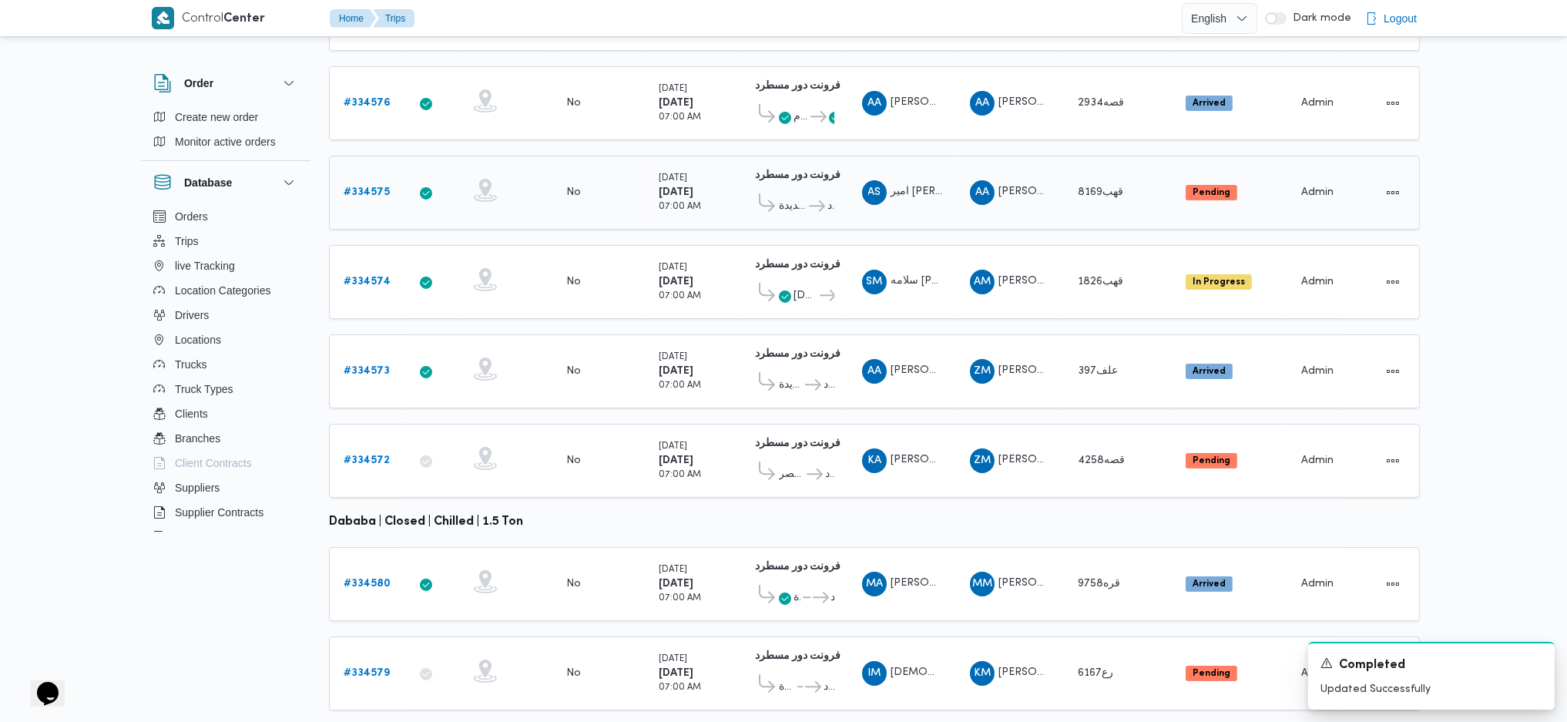
scroll to position [429, 0]
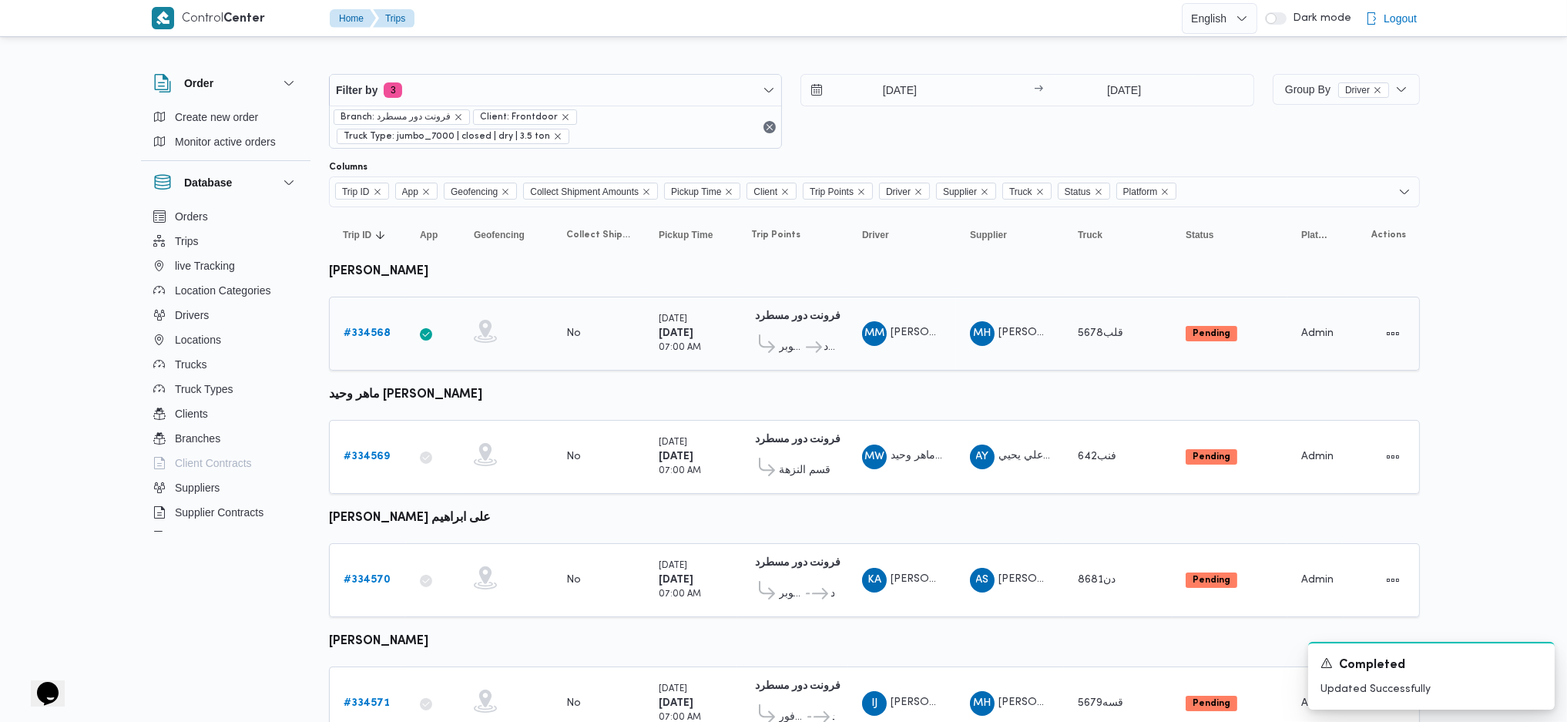
click at [346, 342] on div "# 334568" at bounding box center [367, 333] width 61 height 31
click at [364, 337] on b "# 334568" at bounding box center [367, 333] width 47 height 10
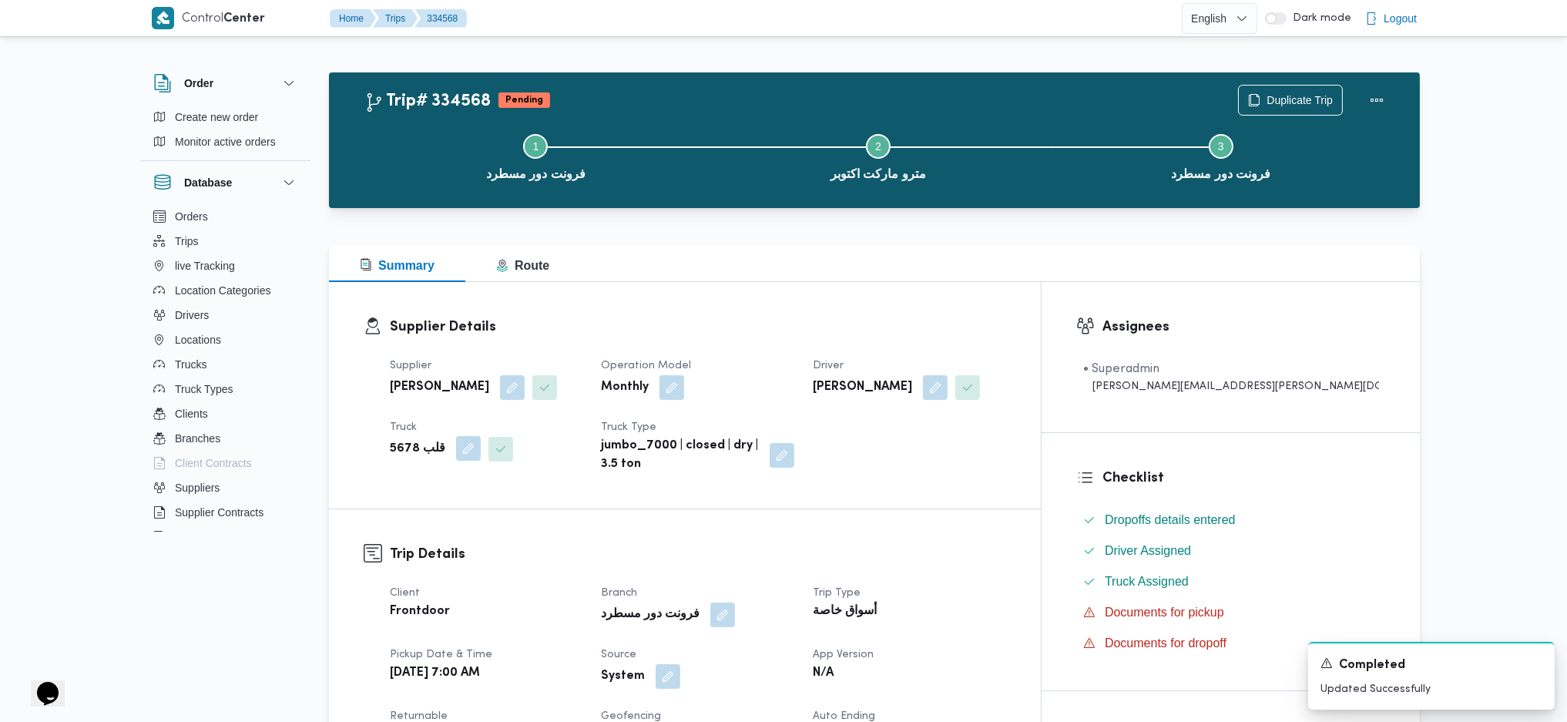
click at [456, 448] on button "button" at bounding box center [468, 448] width 25 height 25
click at [428, 513] on div at bounding box center [432, 510] width 8 height 25
type input "7312"
click at [396, 538] on mark "7312" at bounding box center [408, 538] width 24 height 12
click at [552, 508] on span "Save" at bounding box center [538, 502] width 86 height 31
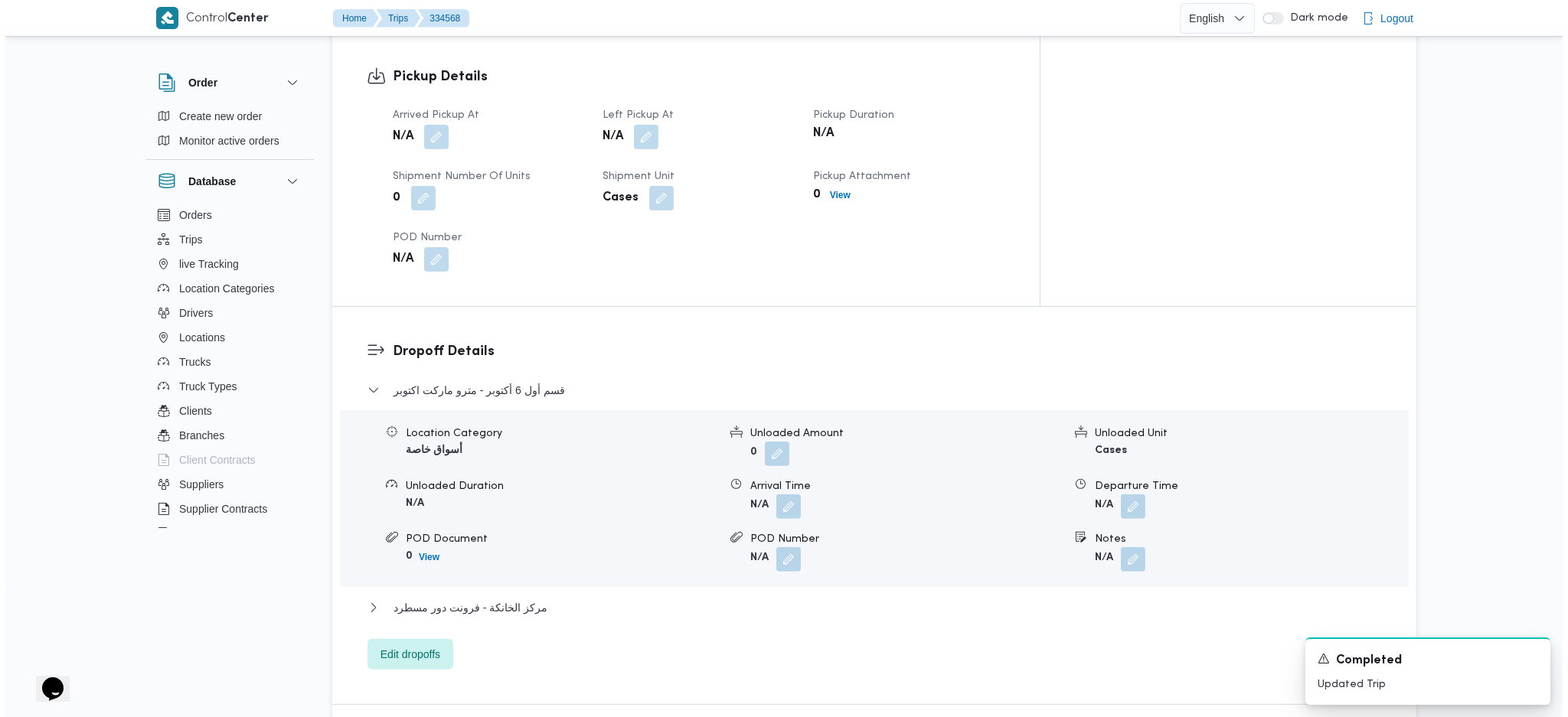
scroll to position [1121, 0]
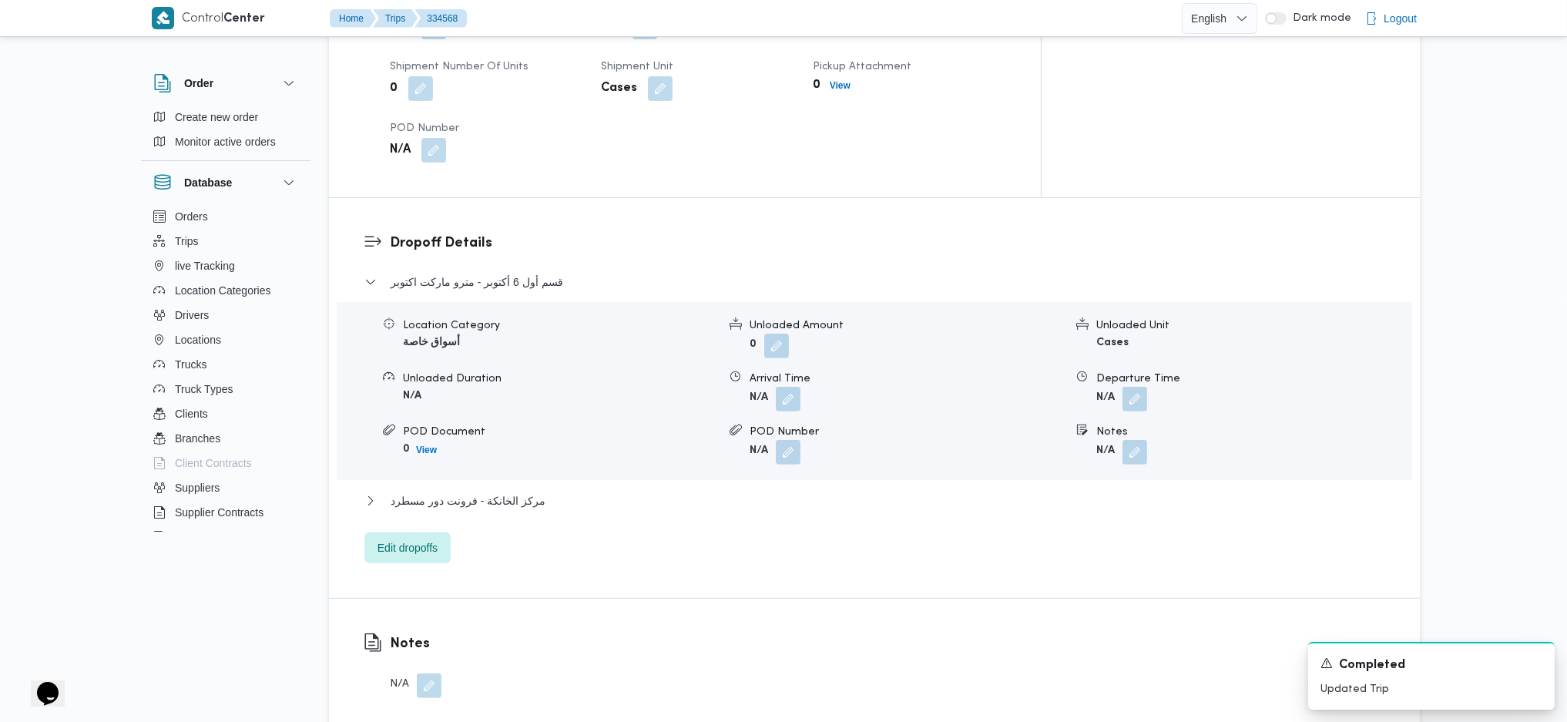
click at [391, 555] on div "Dropoff Details قسم أول 6 أكتوبر - مترو ماركت اكتوبر Location Category أسواق خا…" at bounding box center [874, 398] width 1091 height 400
click at [411, 538] on span "Edit dropoffs" at bounding box center [408, 547] width 60 height 18
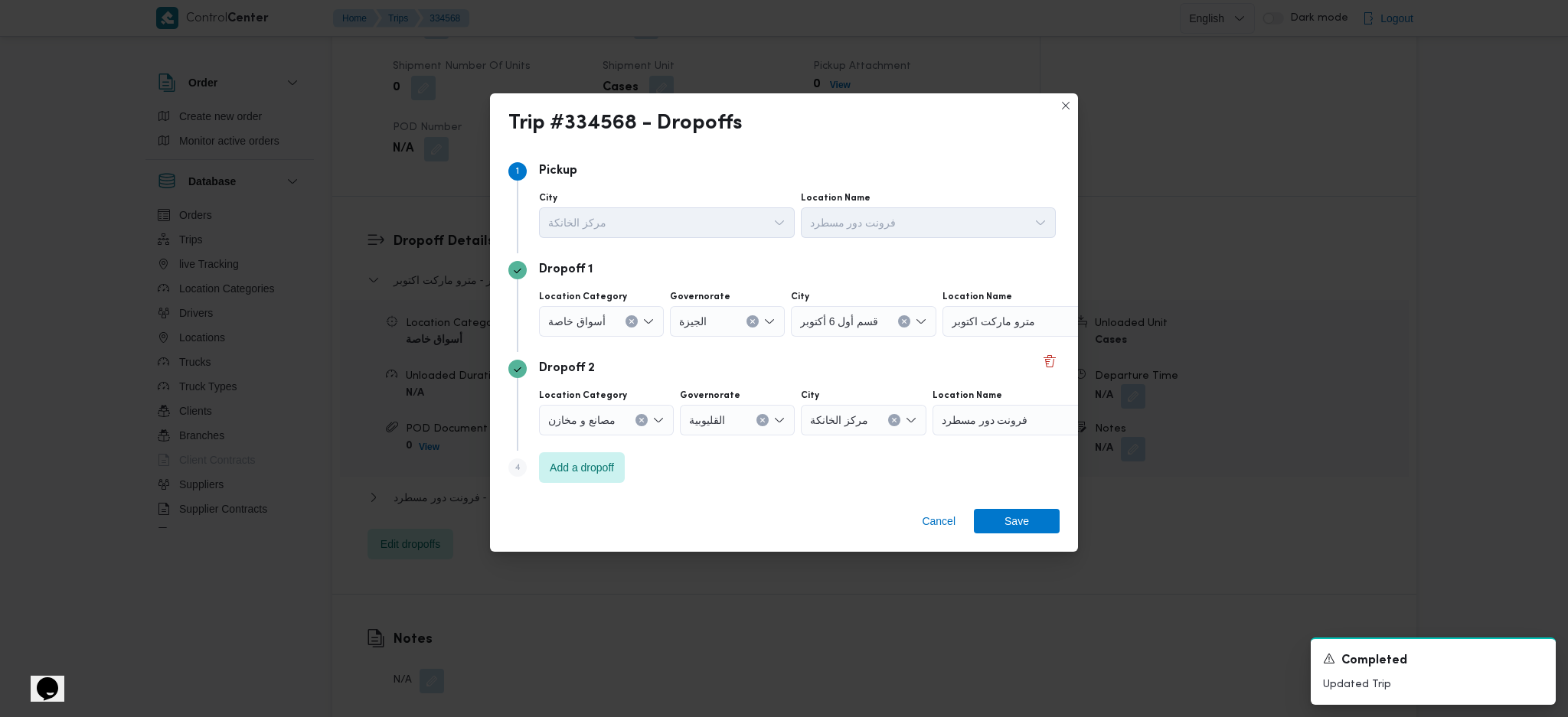
click at [631, 325] on button "Clear input" at bounding box center [631, 321] width 12 height 12
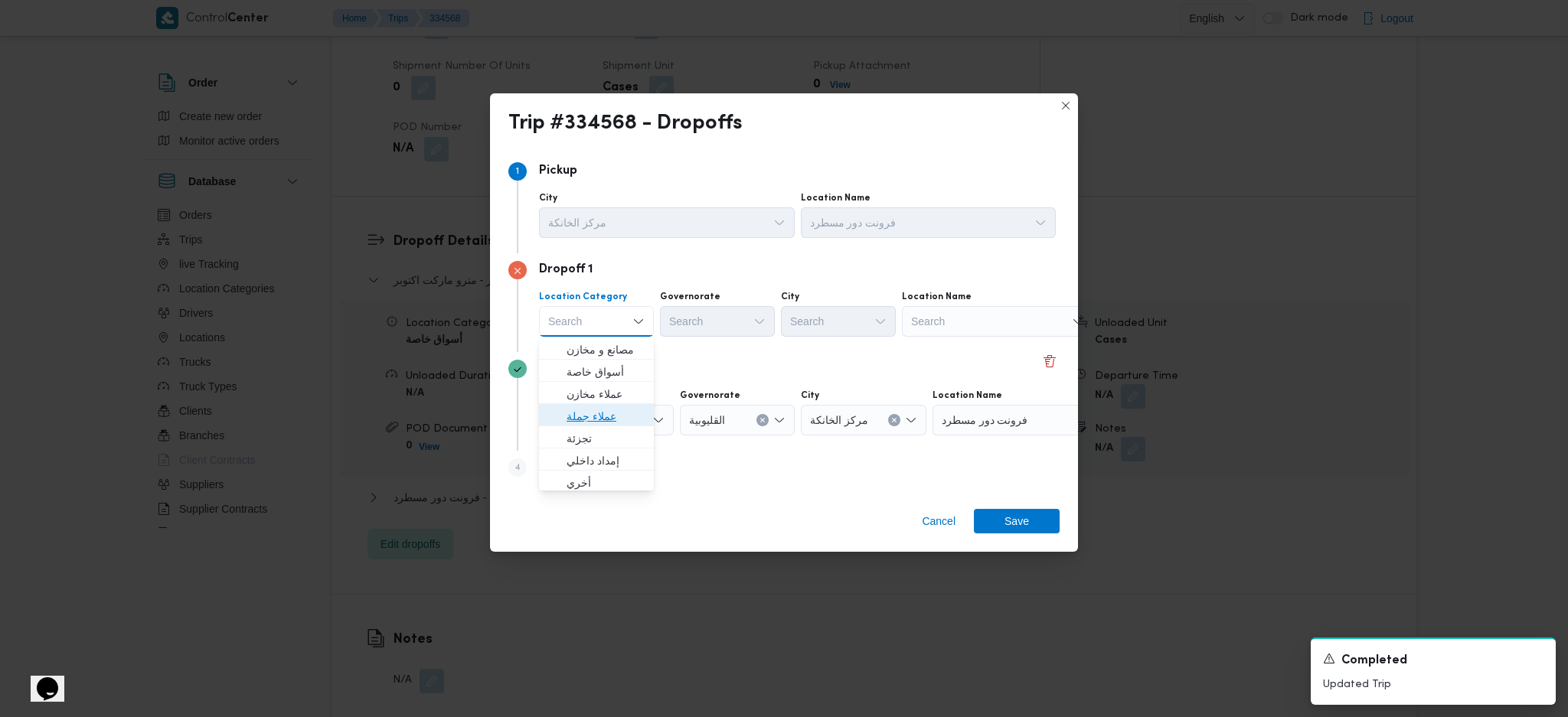
click at [603, 417] on span "عملاء جملة" at bounding box center [605, 416] width 78 height 18
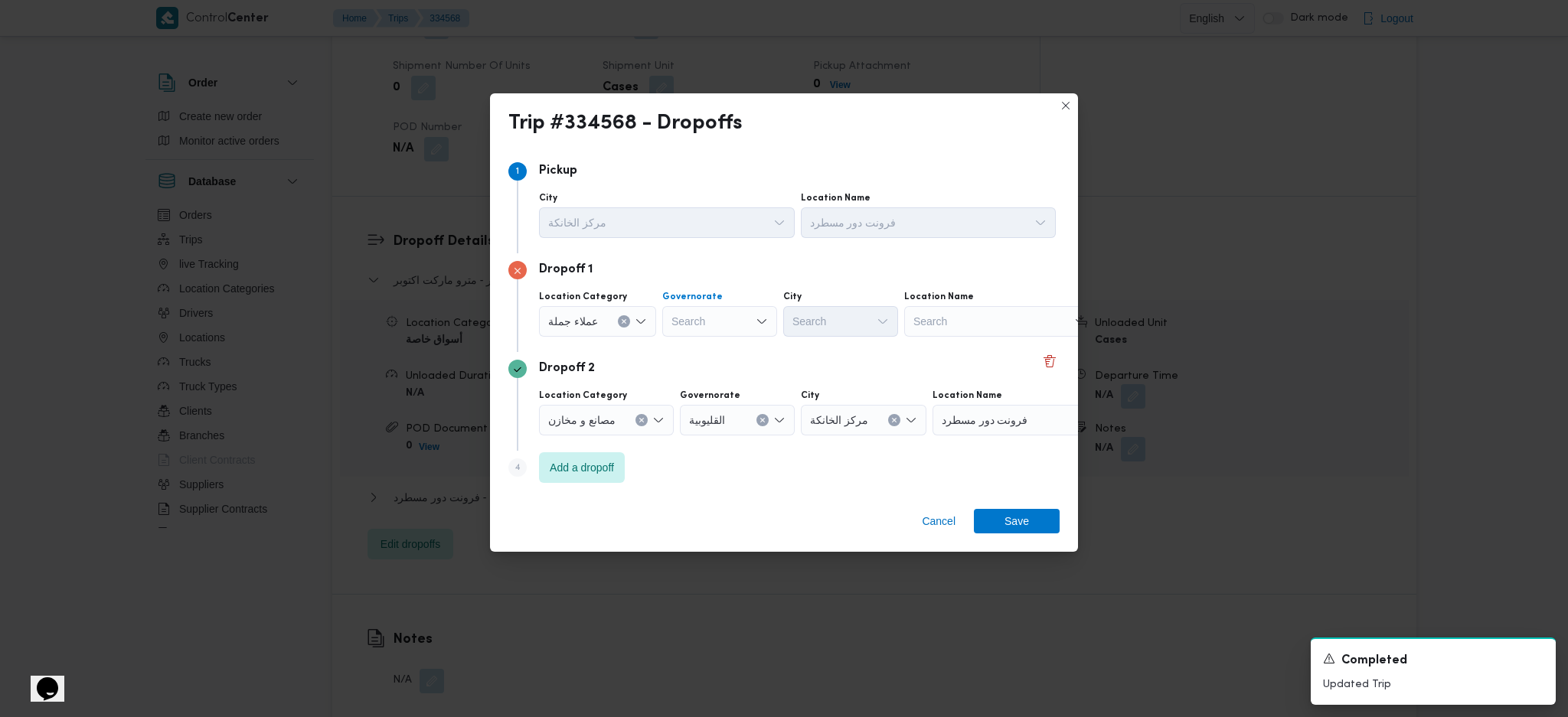
click at [728, 329] on div "Search" at bounding box center [719, 321] width 115 height 31
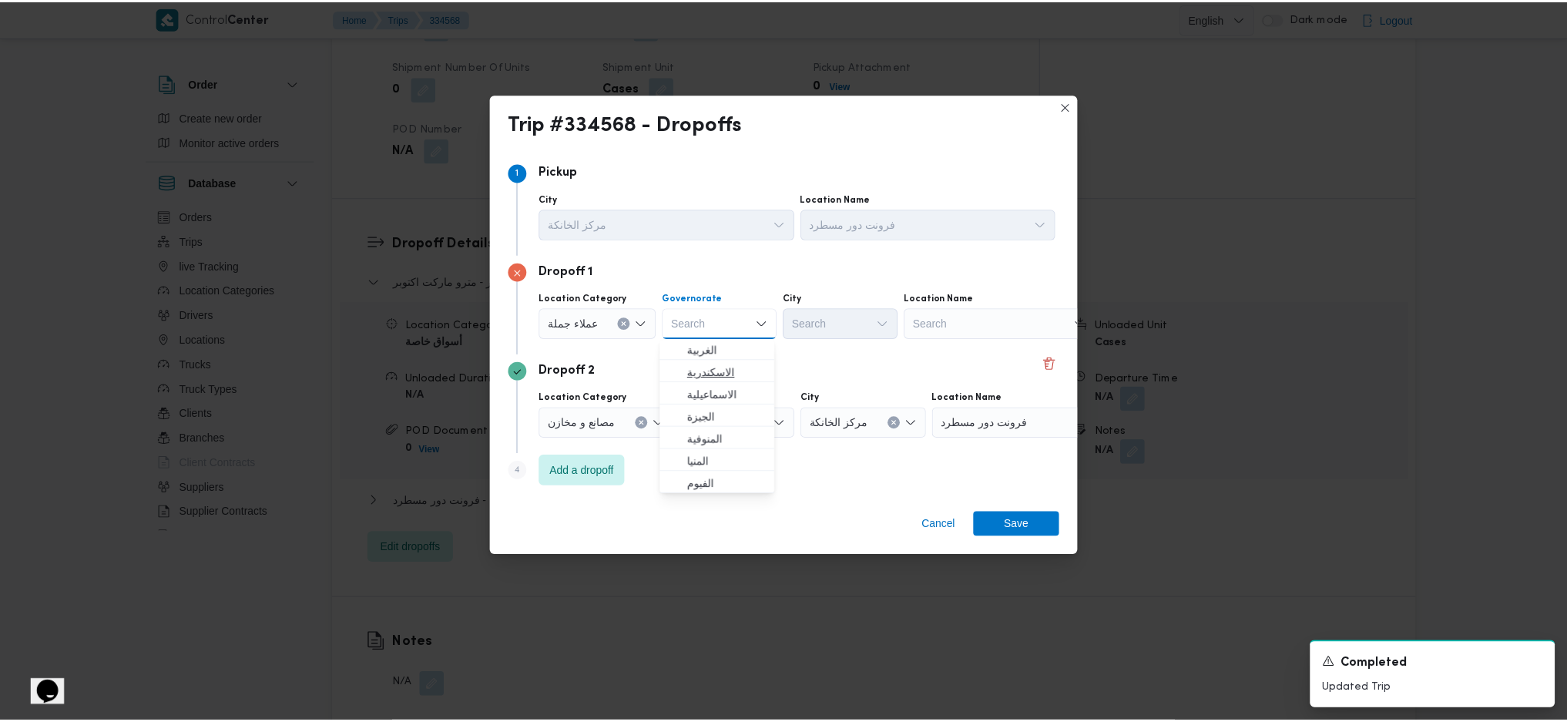
scroll to position [102, 0]
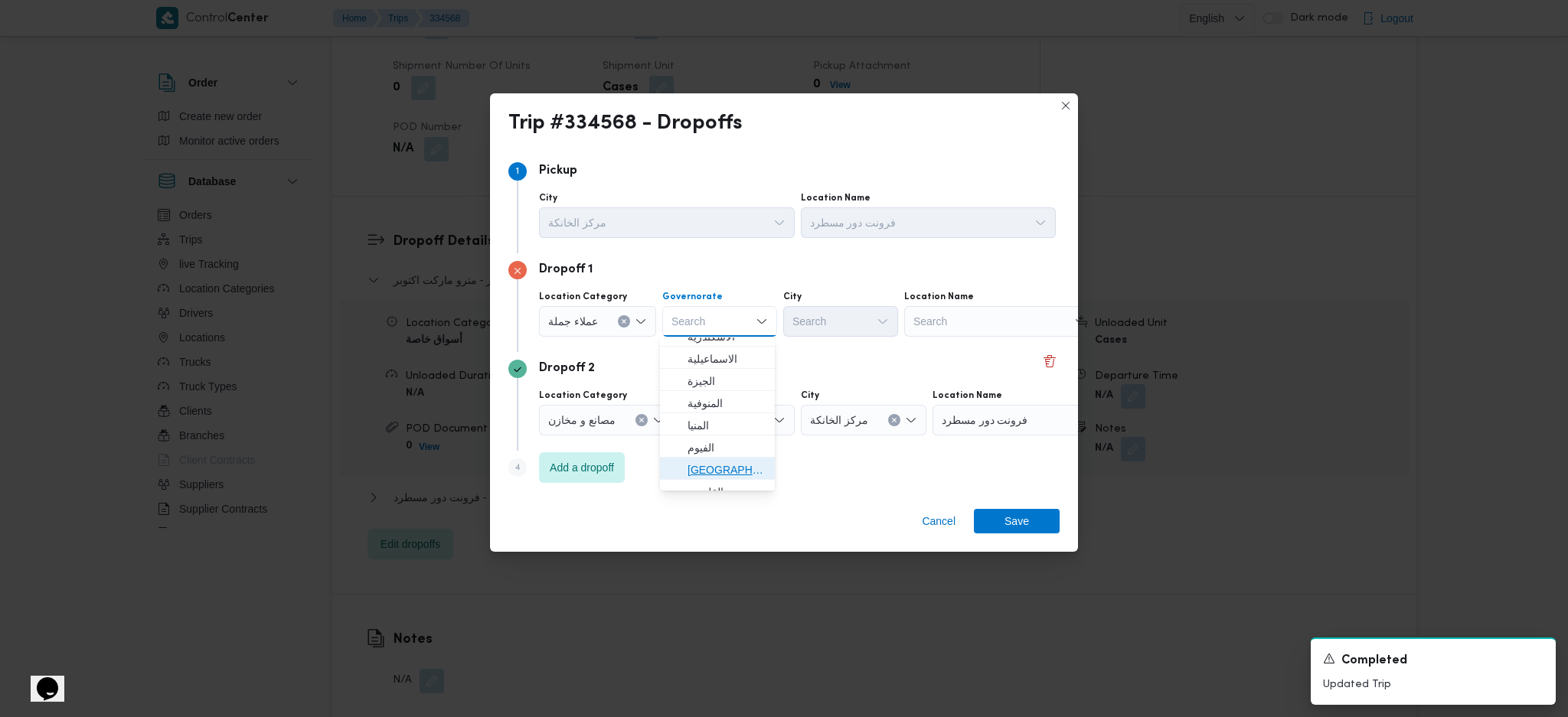
click at [736, 467] on span "القاهرة" at bounding box center [726, 470] width 78 height 18
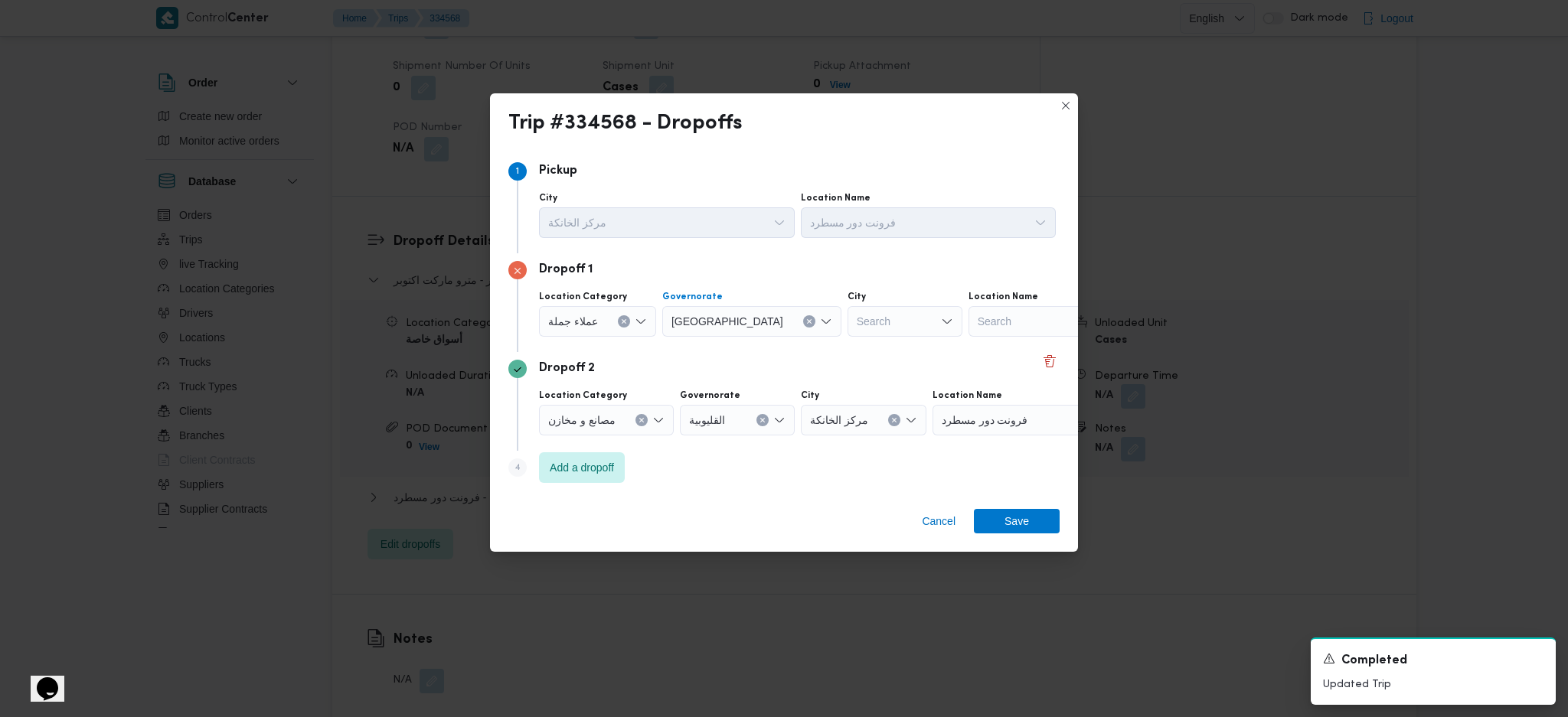
click at [848, 319] on div "Search" at bounding box center [905, 321] width 115 height 31
type input "ثان"
click at [834, 352] on span "قسم ثان القاهرة الجديدة" at bounding box center [848, 350] width 78 height 18
click at [1025, 522] on span "Save" at bounding box center [1017, 520] width 25 height 25
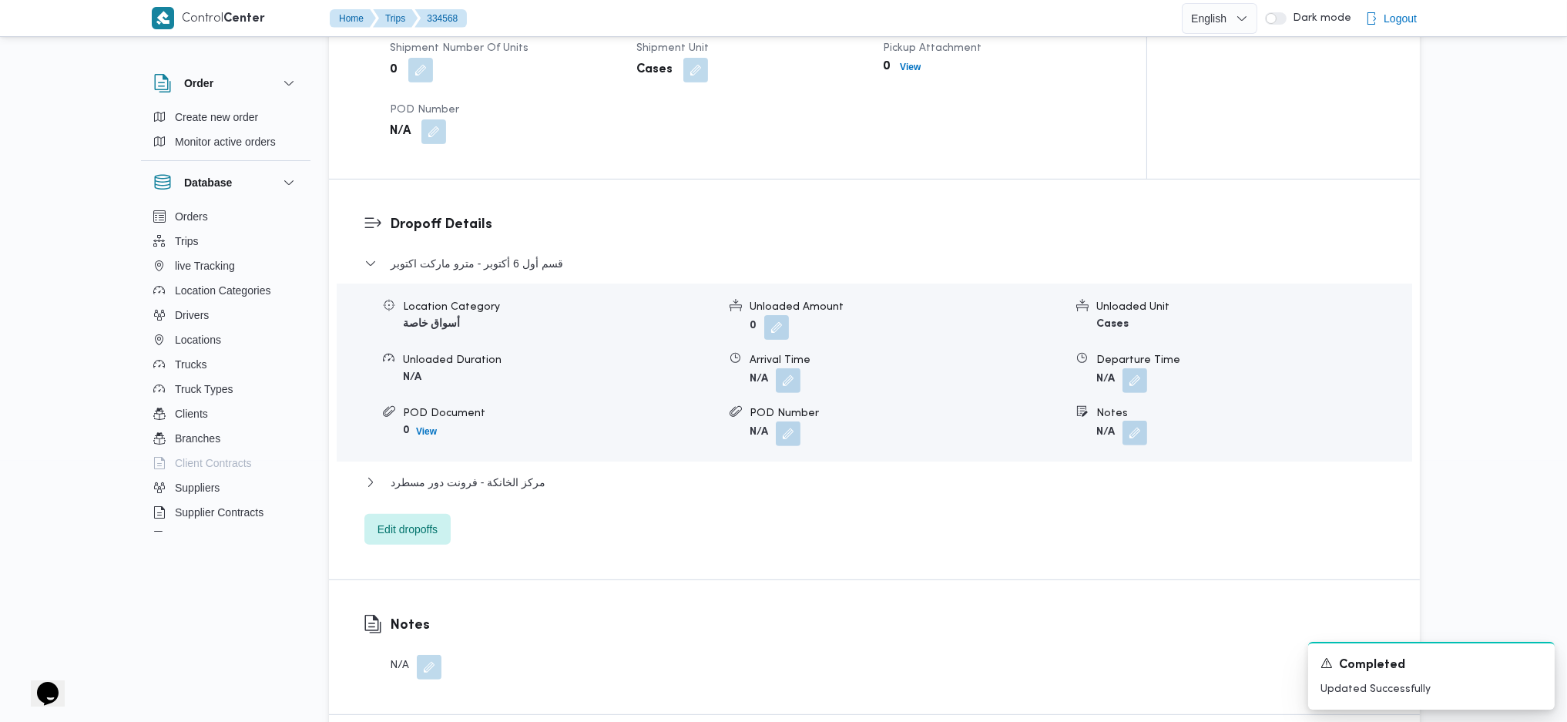
click at [1139, 431] on button "button" at bounding box center [1135, 433] width 25 height 25
click at [1089, 503] on input "Notes" at bounding box center [1093, 495] width 153 height 31
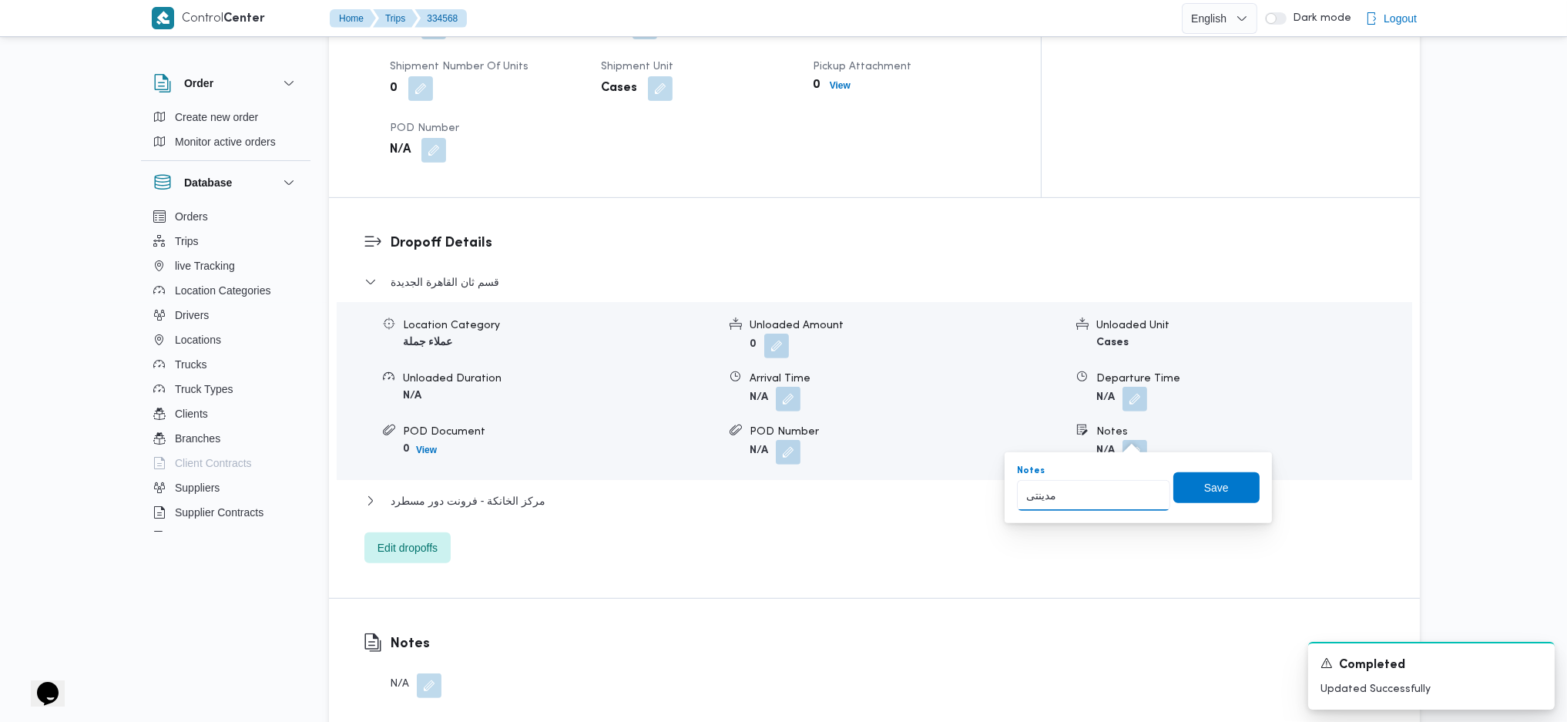
type input "مدينتى"
click at [1206, 481] on span "Save" at bounding box center [1216, 487] width 25 height 18
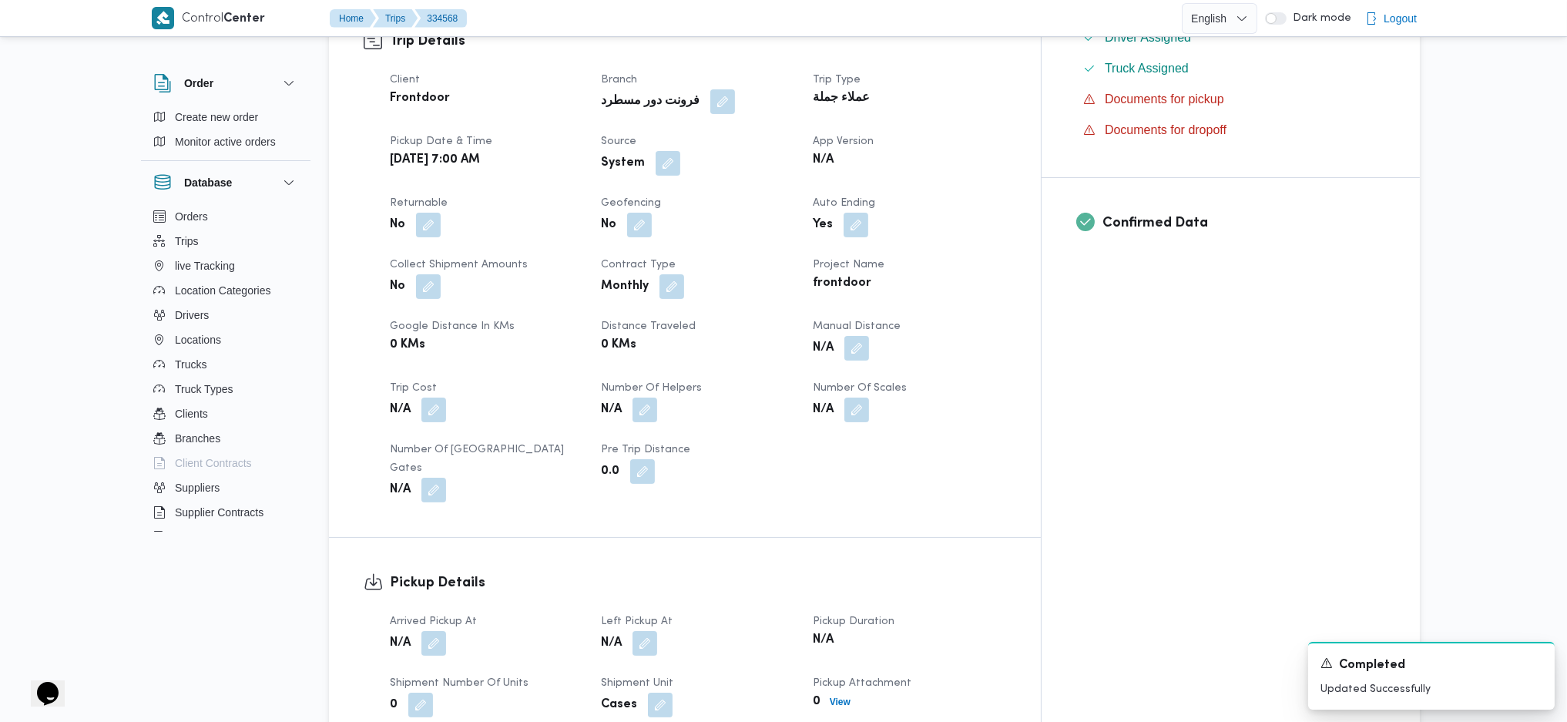
scroll to position [0, 0]
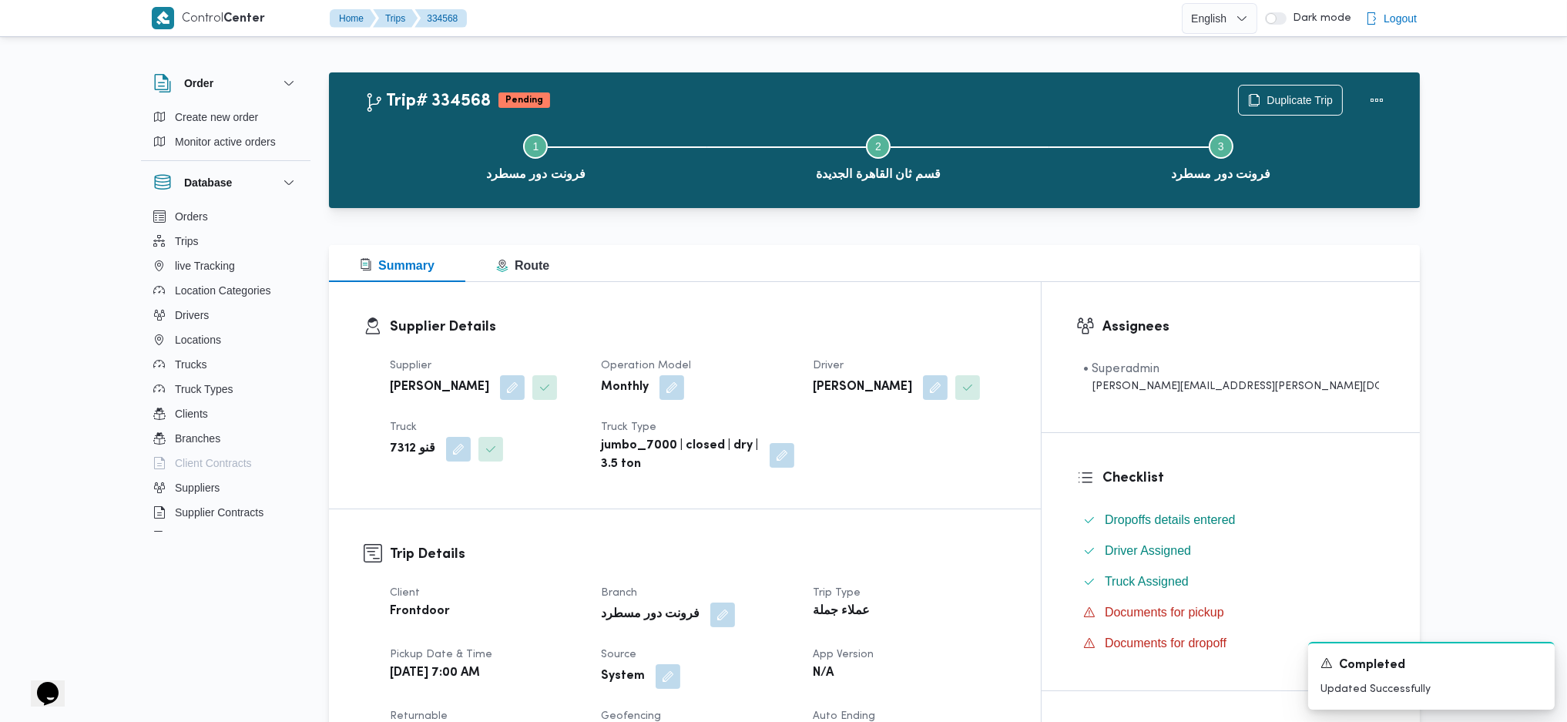
click at [812, 334] on h3 "Supplier Details" at bounding box center [698, 327] width 616 height 21
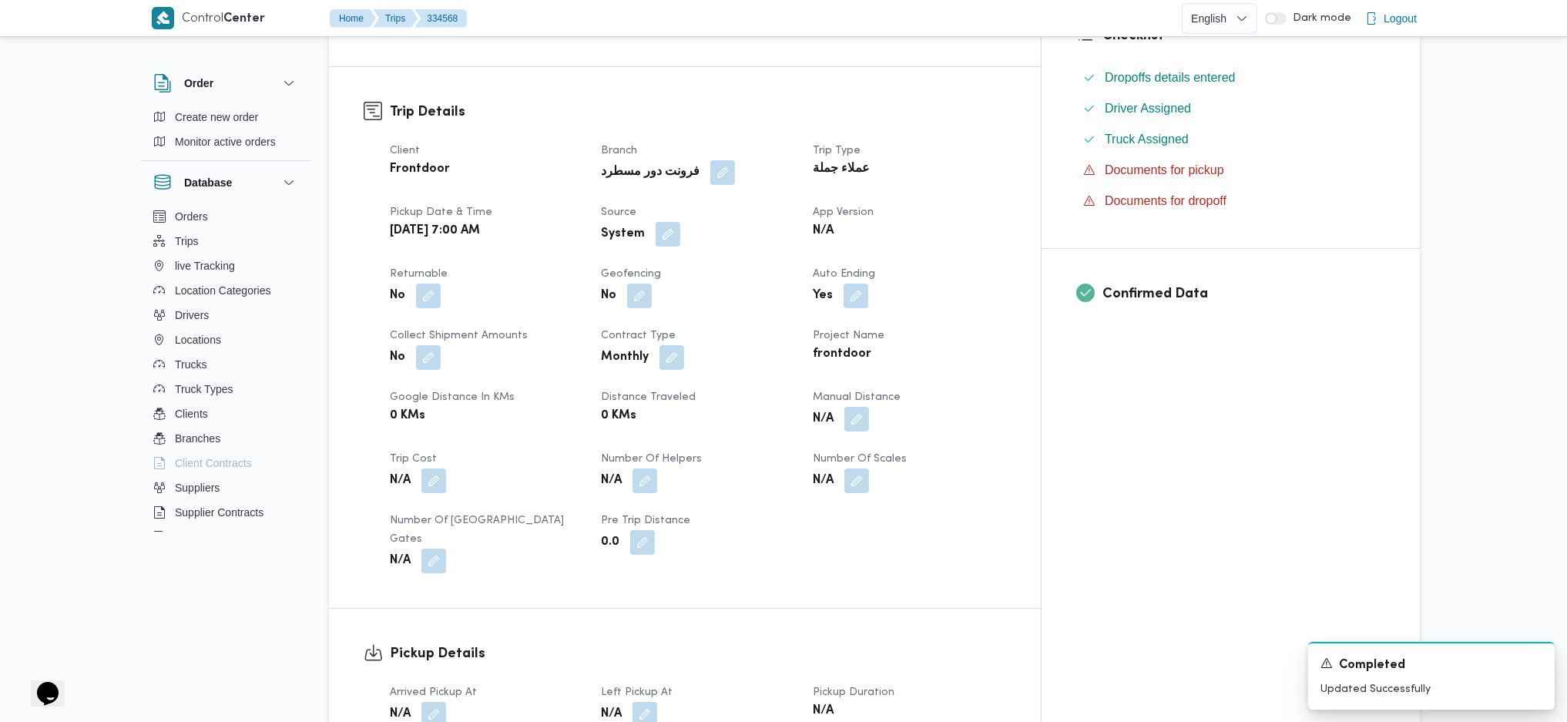
scroll to position [719, 0]
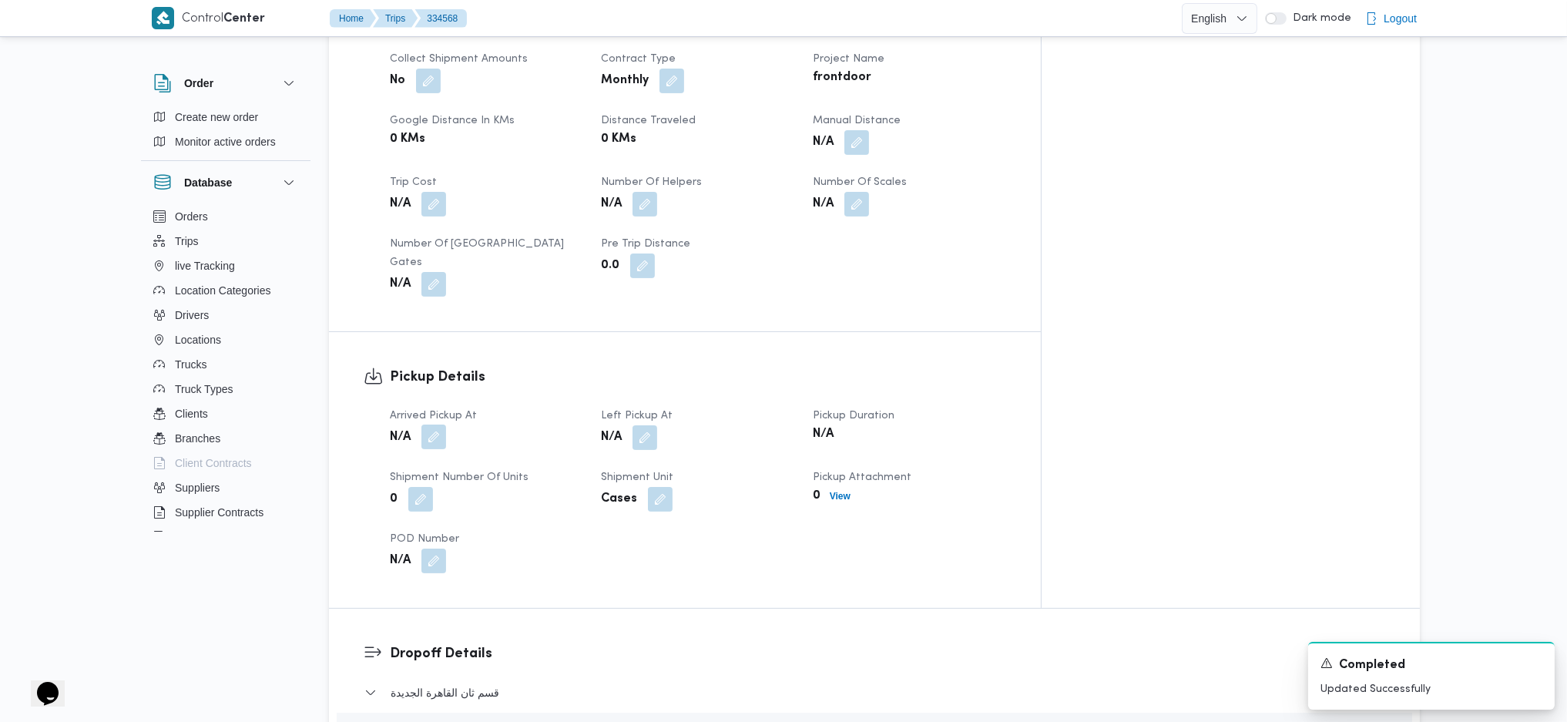
click at [435, 425] on button "button" at bounding box center [433, 437] width 25 height 25
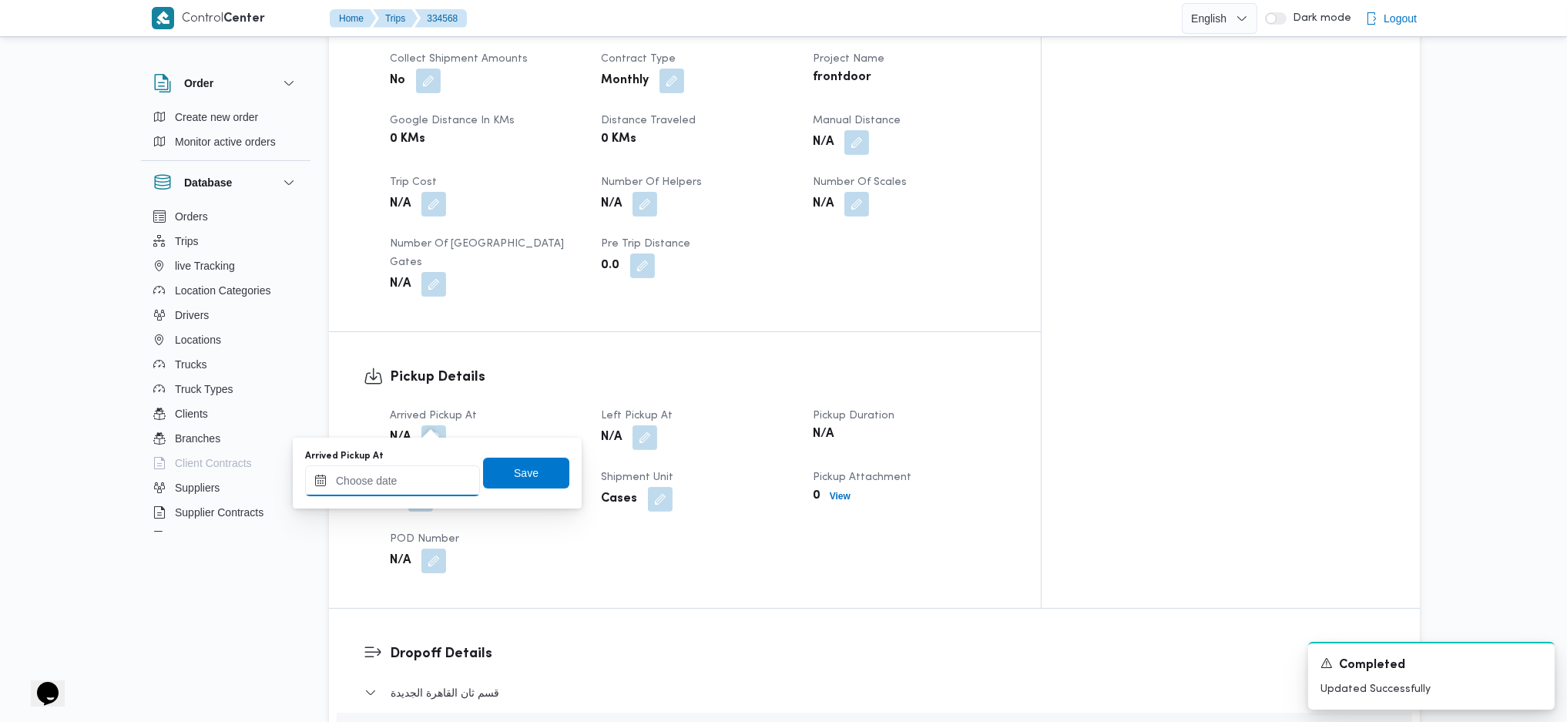
click at [411, 472] on input "Arrived Pickup At" at bounding box center [392, 480] width 175 height 31
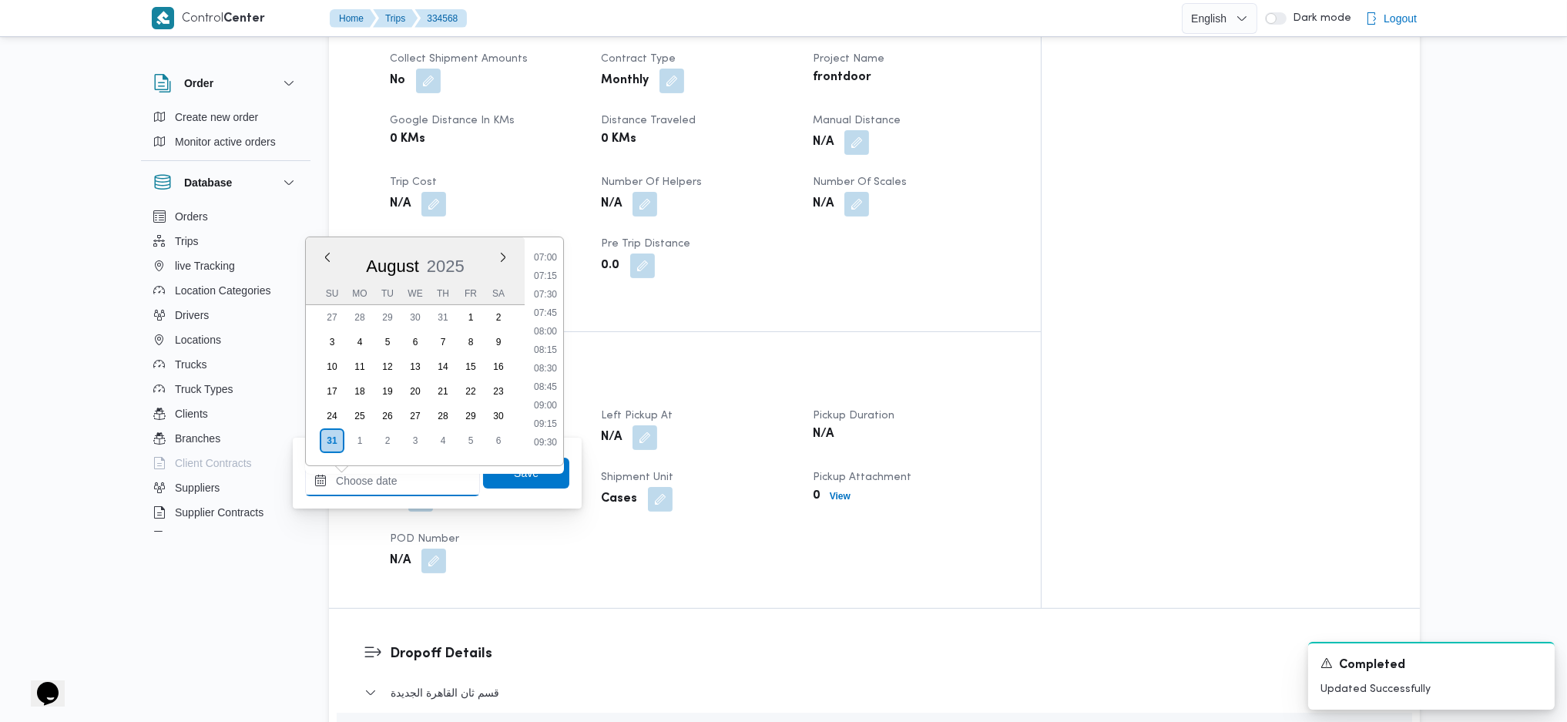
scroll to position [429, 0]
click at [541, 321] on li "06:45" at bounding box center [545, 327] width 35 height 15
type input "31/08/2025 06:45"
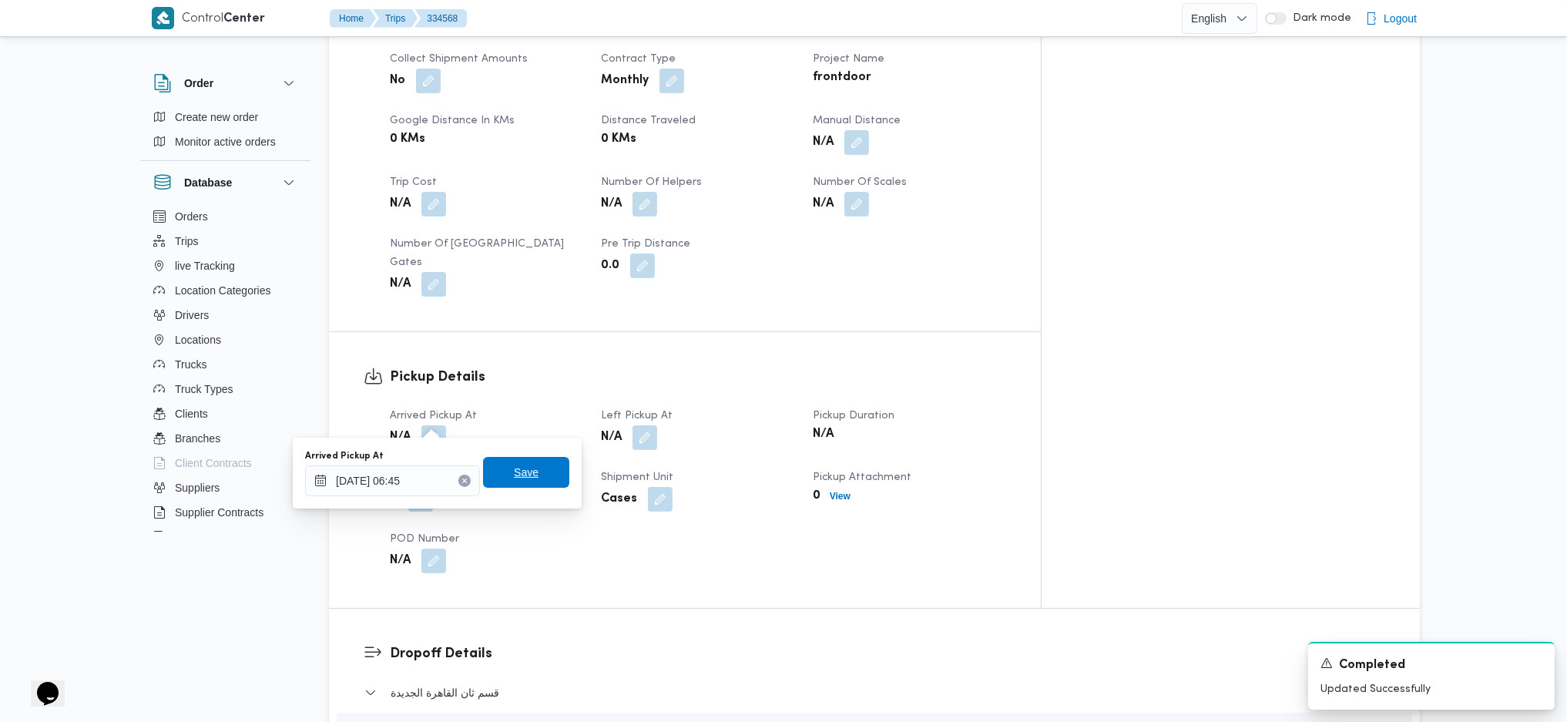
click at [512, 461] on span "Save" at bounding box center [526, 472] width 86 height 31
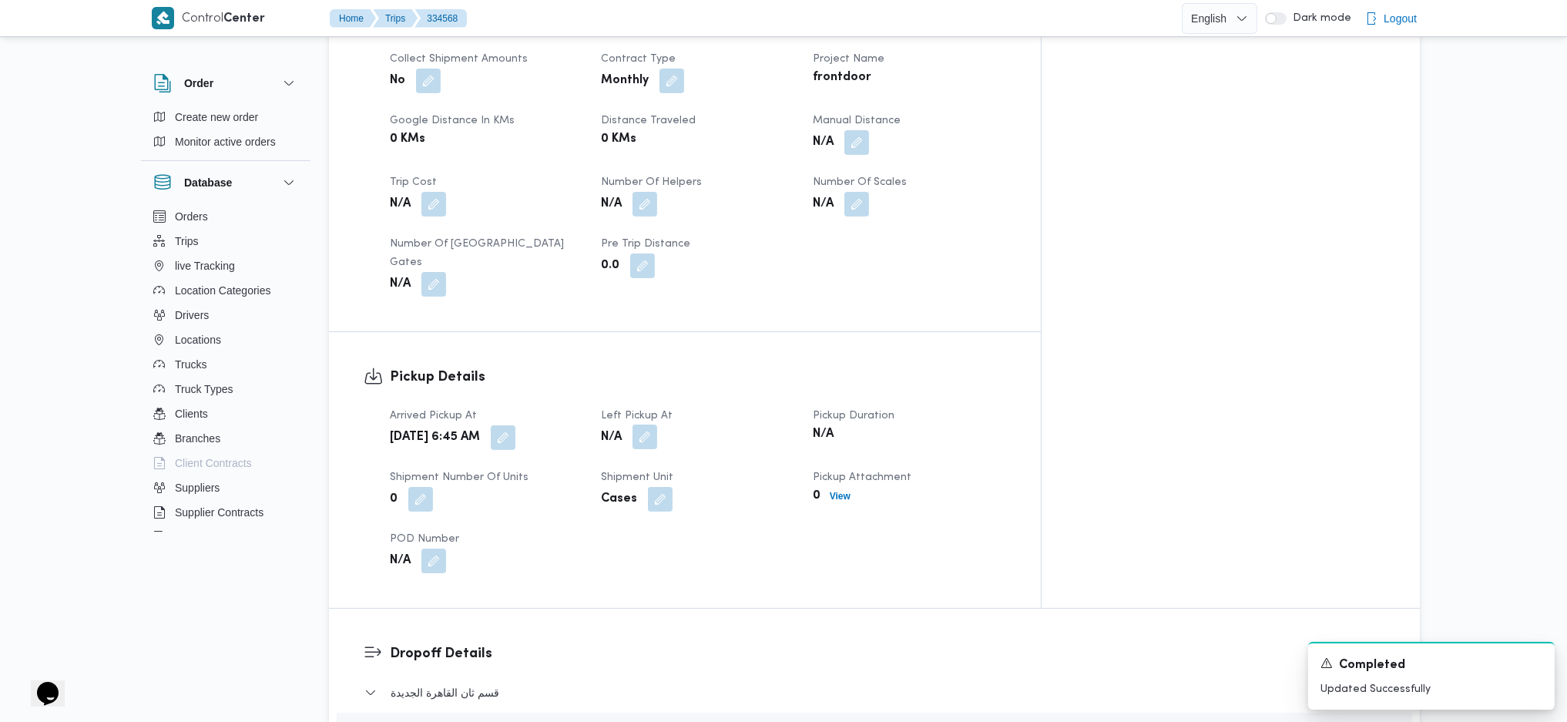
click at [657, 425] on button "button" at bounding box center [645, 437] width 25 height 25
click at [636, 492] on input "Left Pickup At" at bounding box center [639, 480] width 175 height 31
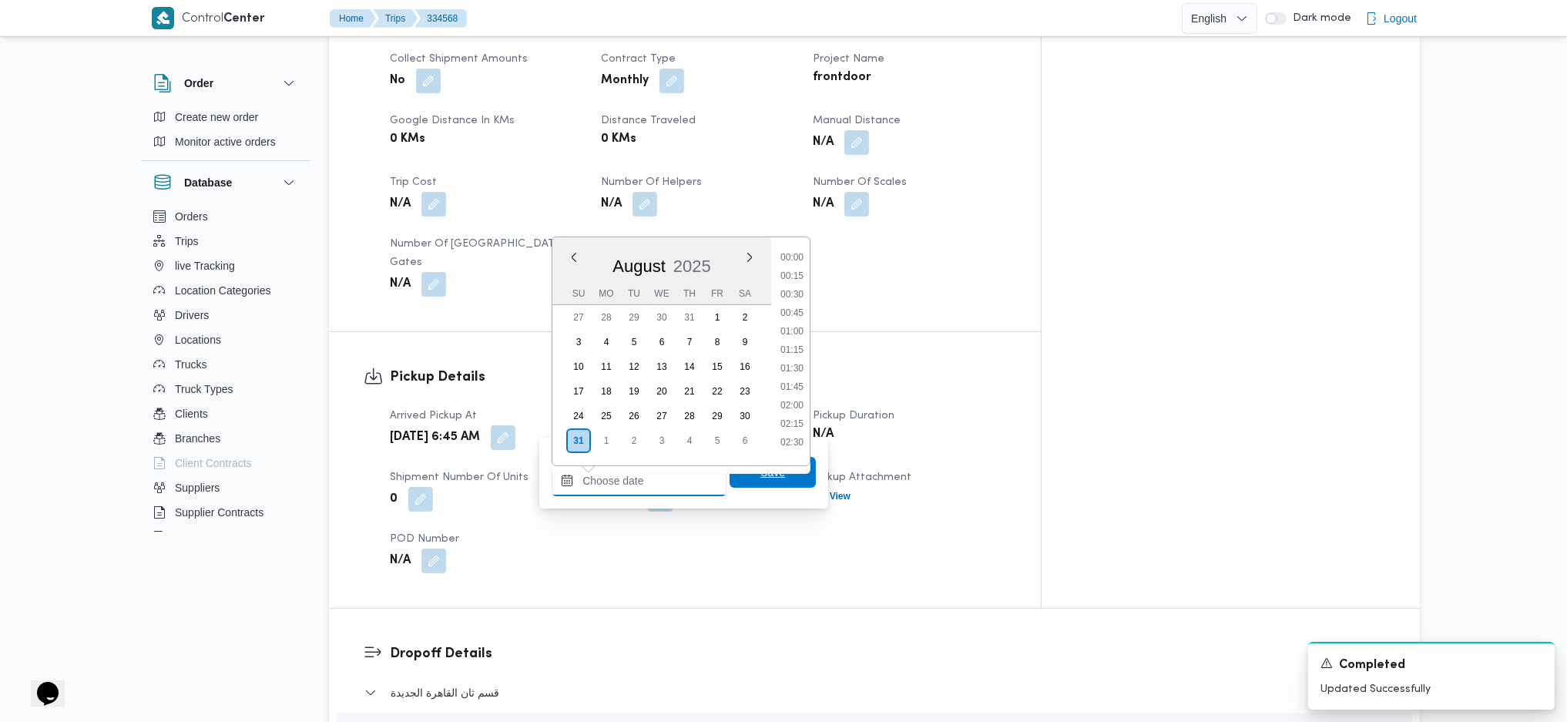
scroll to position [841, 0]
click at [460, 367] on h3 "Pickup Details" at bounding box center [698, 377] width 616 height 21
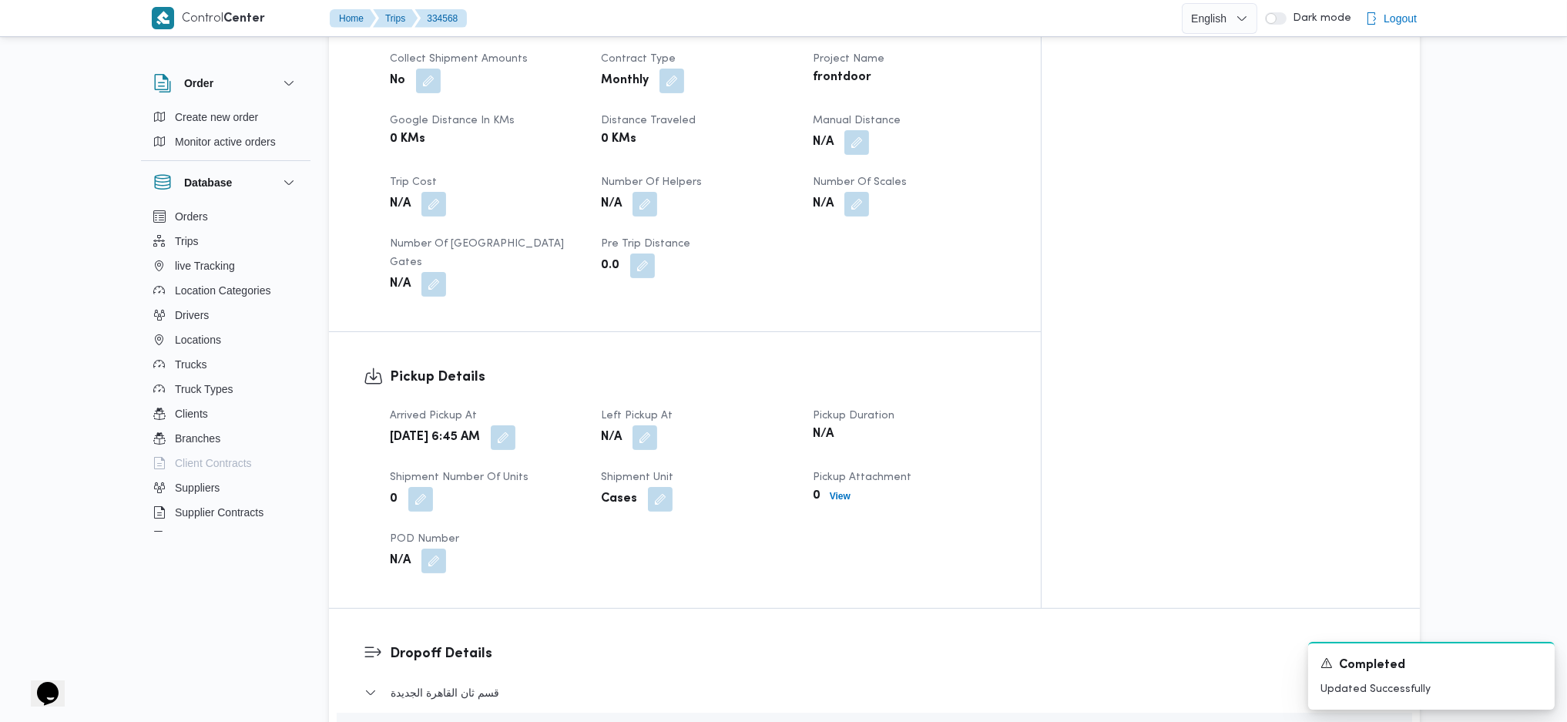
scroll to position [0, 0]
drag, startPoint x: 561, startPoint y: 433, endPoint x: 562, endPoint y: 419, distance: 14.0
click at [562, 433] on div "Arrived Pickup At Sun, Aug 31, 2025 6:45 AM Left Pickup At N/A Pickup Duration …" at bounding box center [698, 490] width 635 height 185
click at [515, 425] on button "button" at bounding box center [503, 437] width 25 height 25
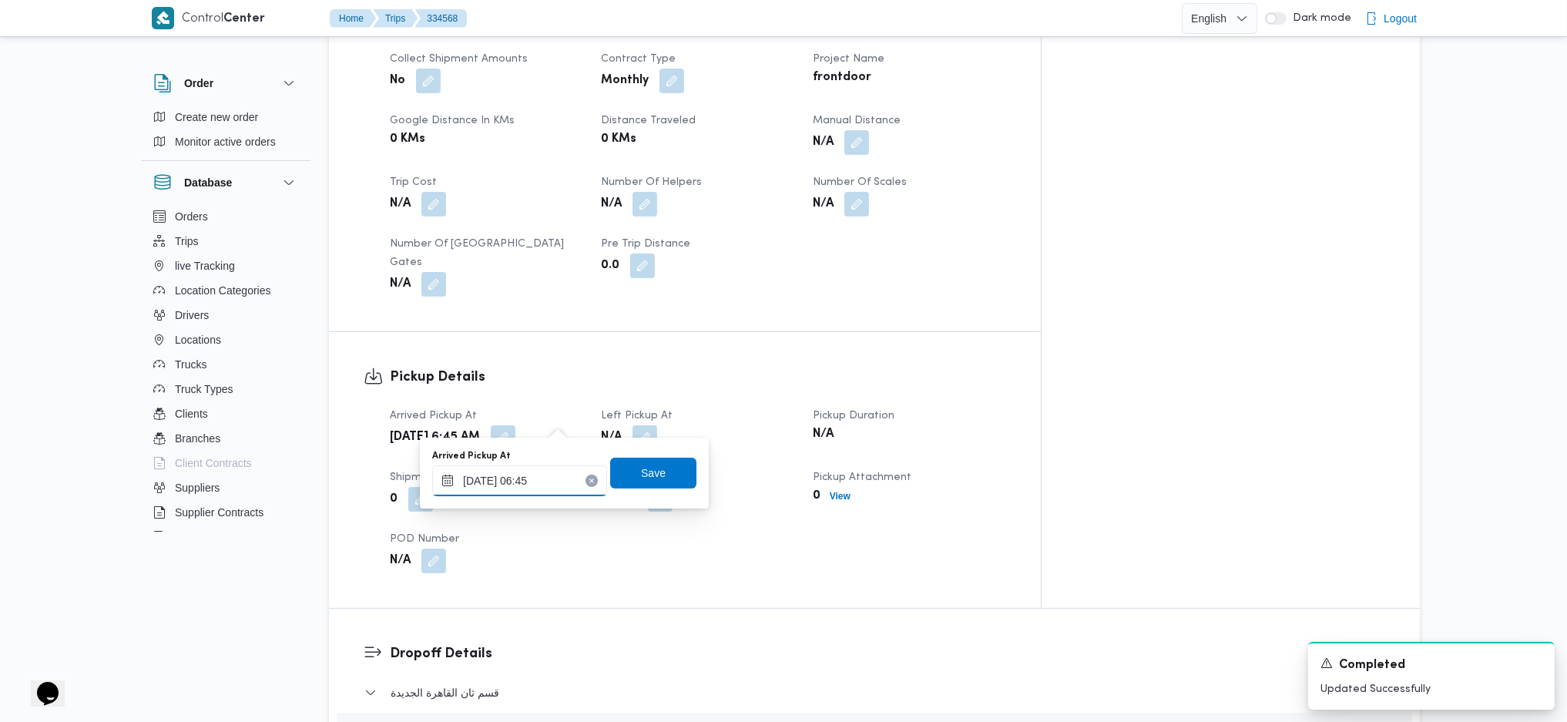
click at [506, 486] on input "31/08/2025 06:45" at bounding box center [519, 480] width 175 height 31
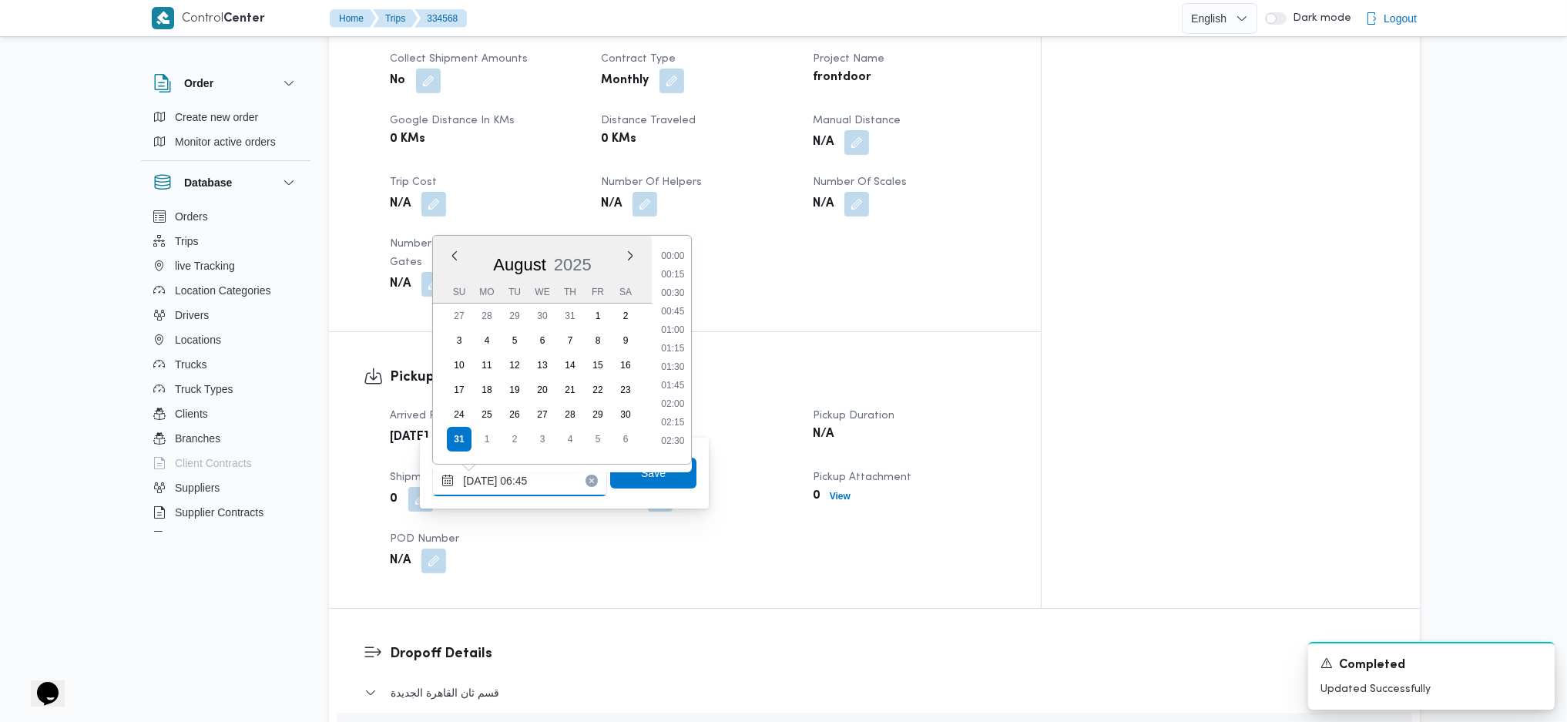
scroll to position [396, 0]
click at [680, 412] on li "07:30" at bounding box center [673, 414] width 35 height 15
type input "31/08/2025 06:45"
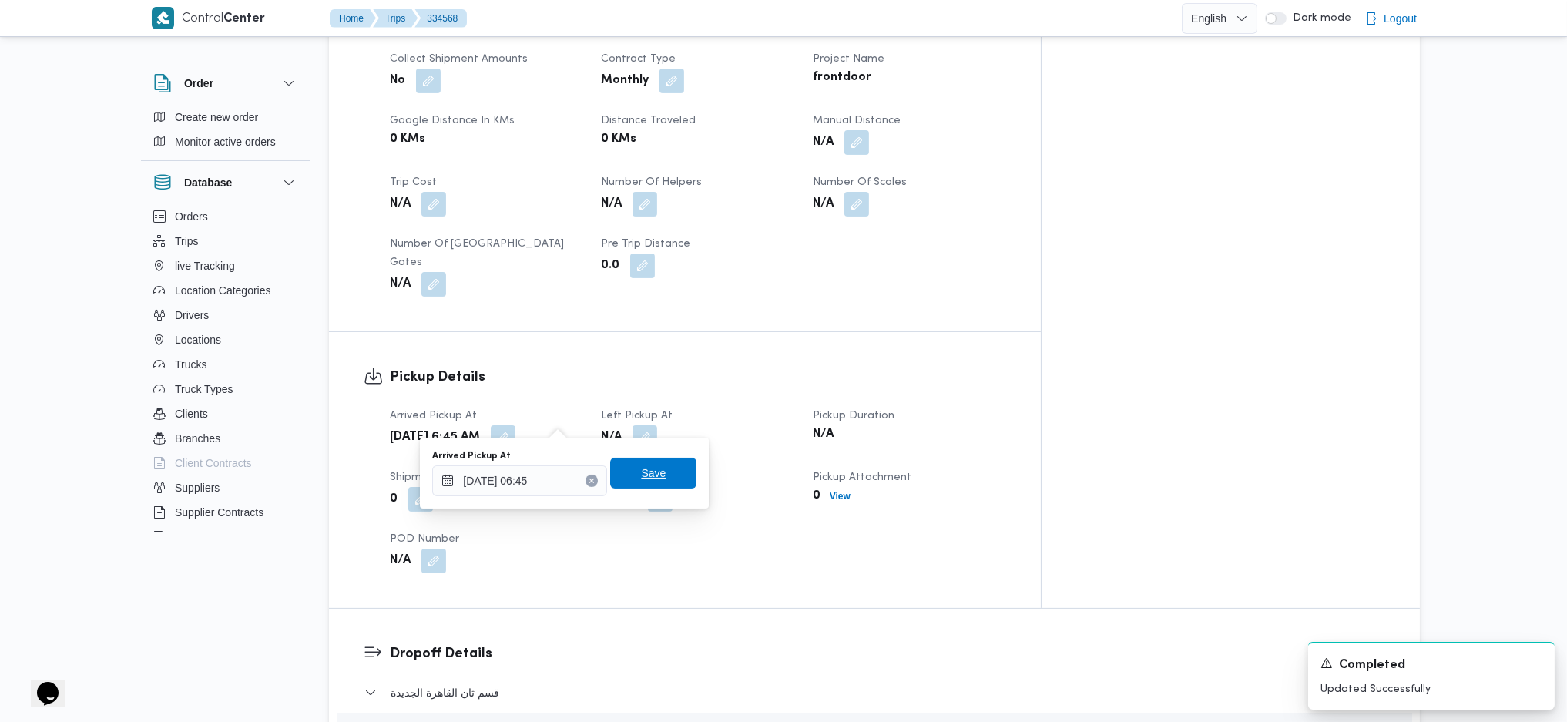
click at [656, 479] on span "Save" at bounding box center [653, 473] width 86 height 31
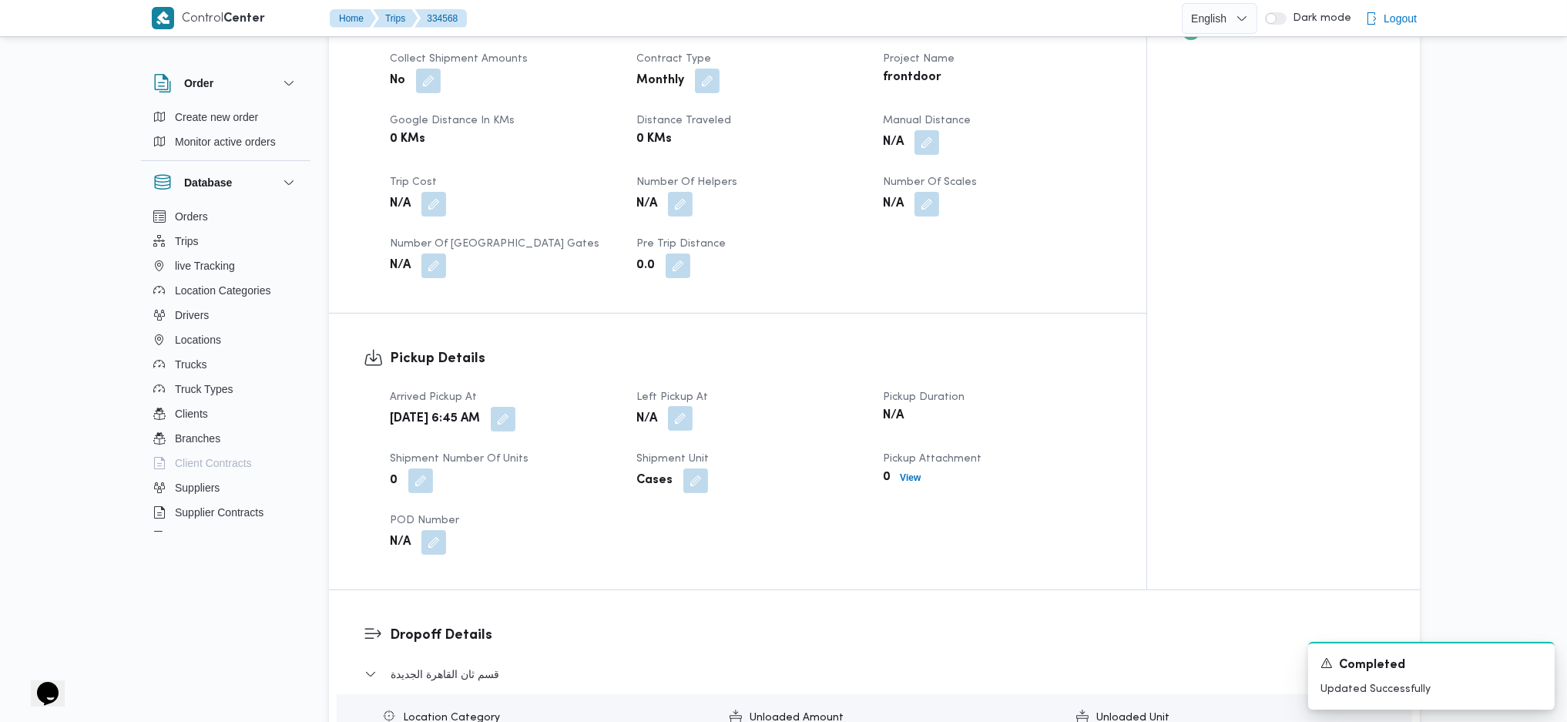
drag, startPoint x: 699, startPoint y: 411, endPoint x: 686, endPoint y: 415, distance: 12.9
click at [691, 414] on div "N/A" at bounding box center [750, 419] width 231 height 28
click at [683, 416] on button "button" at bounding box center [680, 418] width 25 height 25
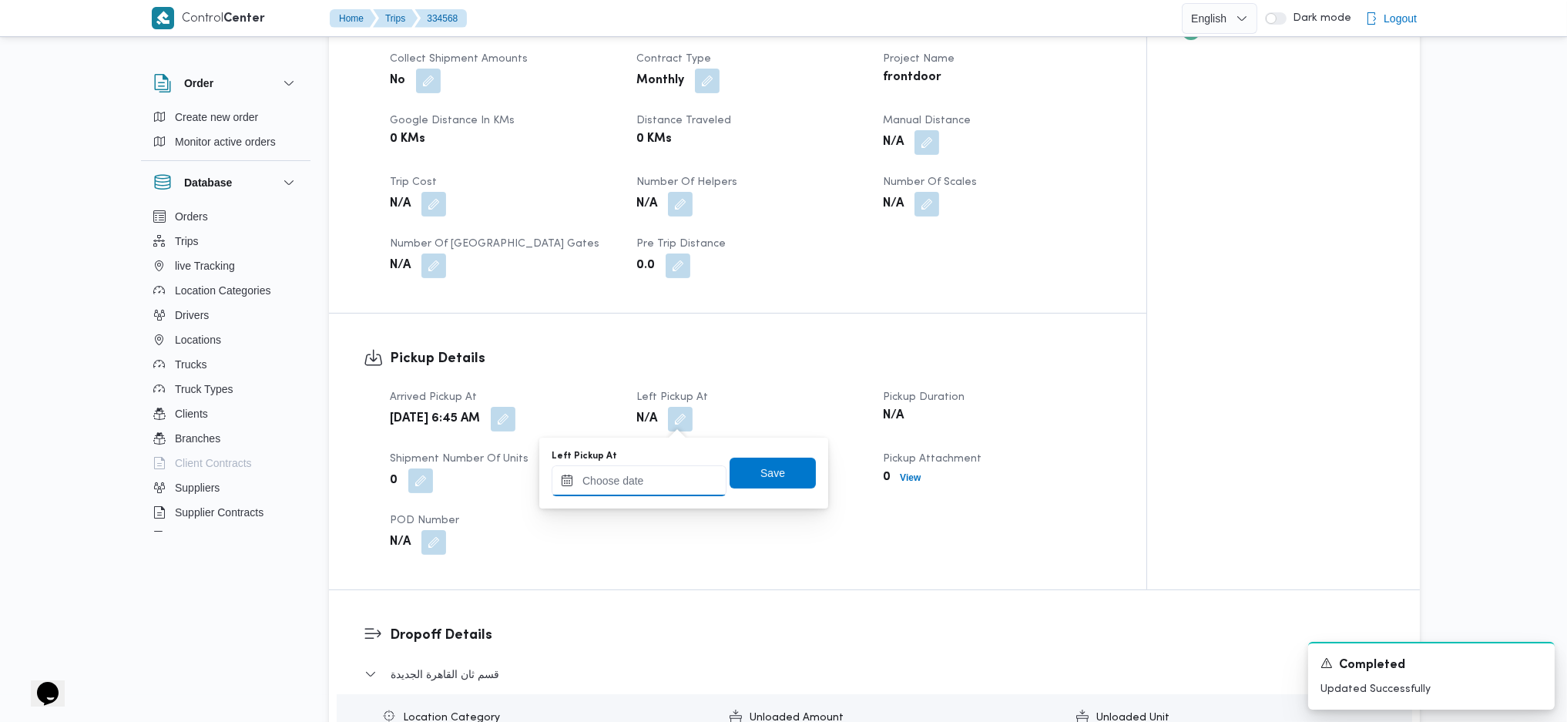
click at [646, 487] on input "Left Pickup At" at bounding box center [639, 480] width 175 height 31
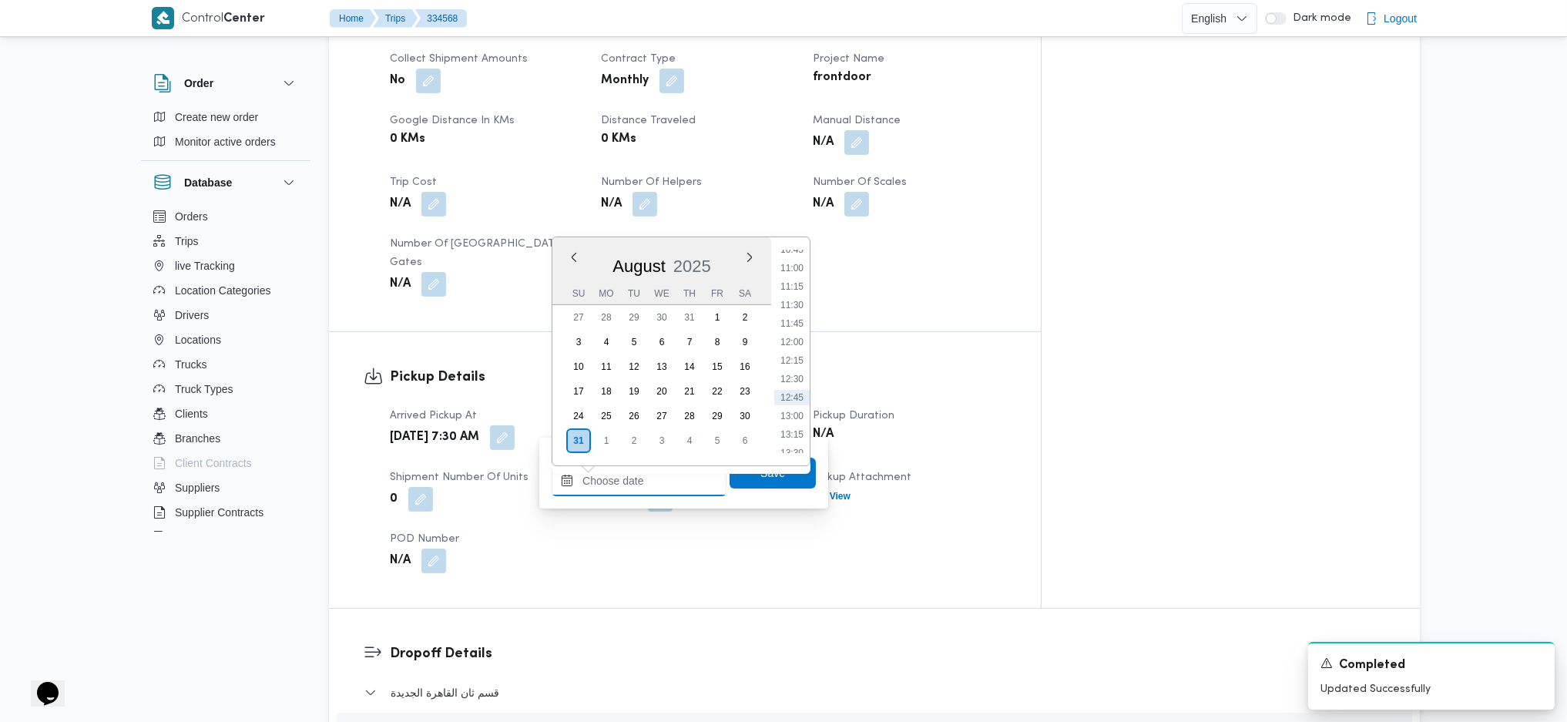
scroll to position [737, 0]
click at [793, 303] on li "10:30" at bounding box center [791, 296] width 35 height 15
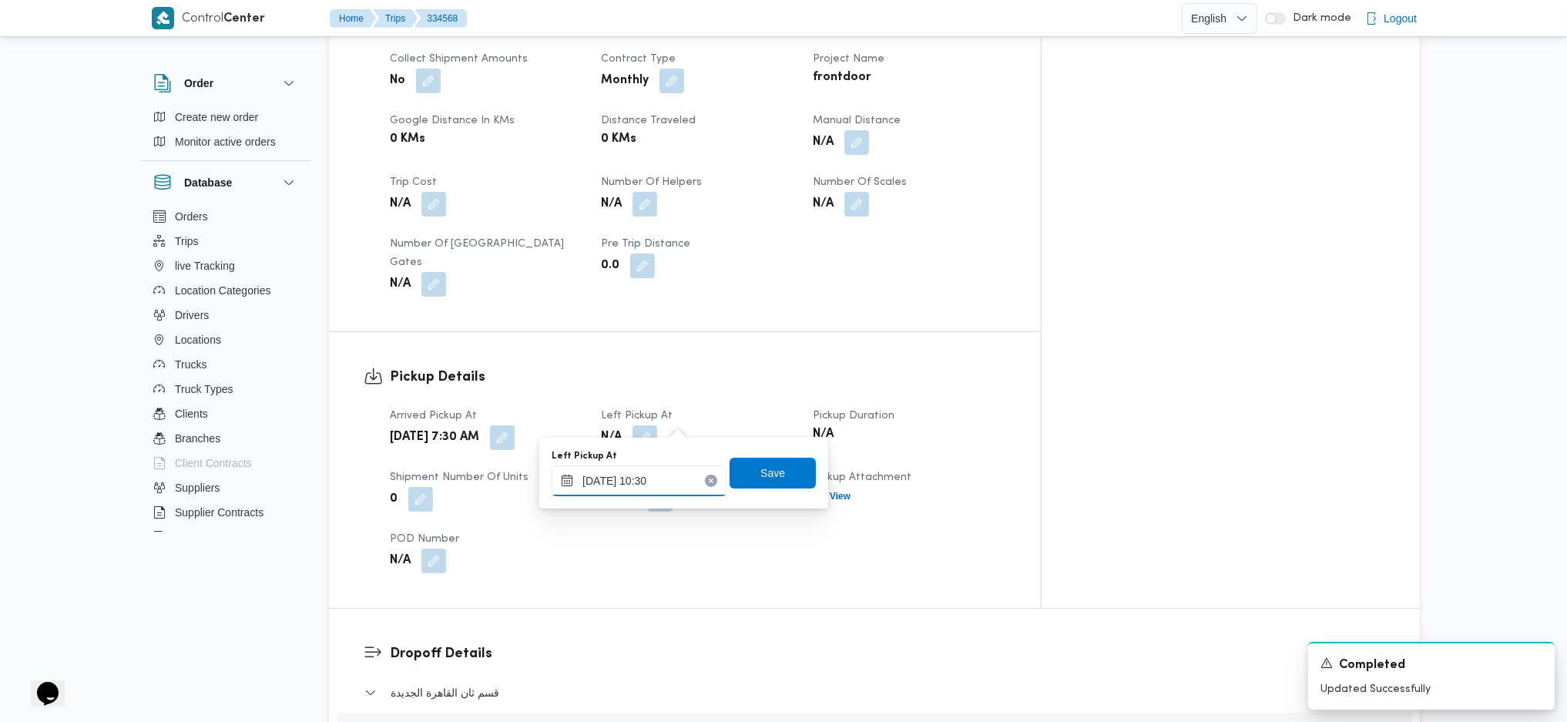
drag, startPoint x: 656, startPoint y: 481, endPoint x: 689, endPoint y: 468, distance: 34.6
click at [658, 481] on input "31/08/2025 10:30" at bounding box center [639, 480] width 175 height 31
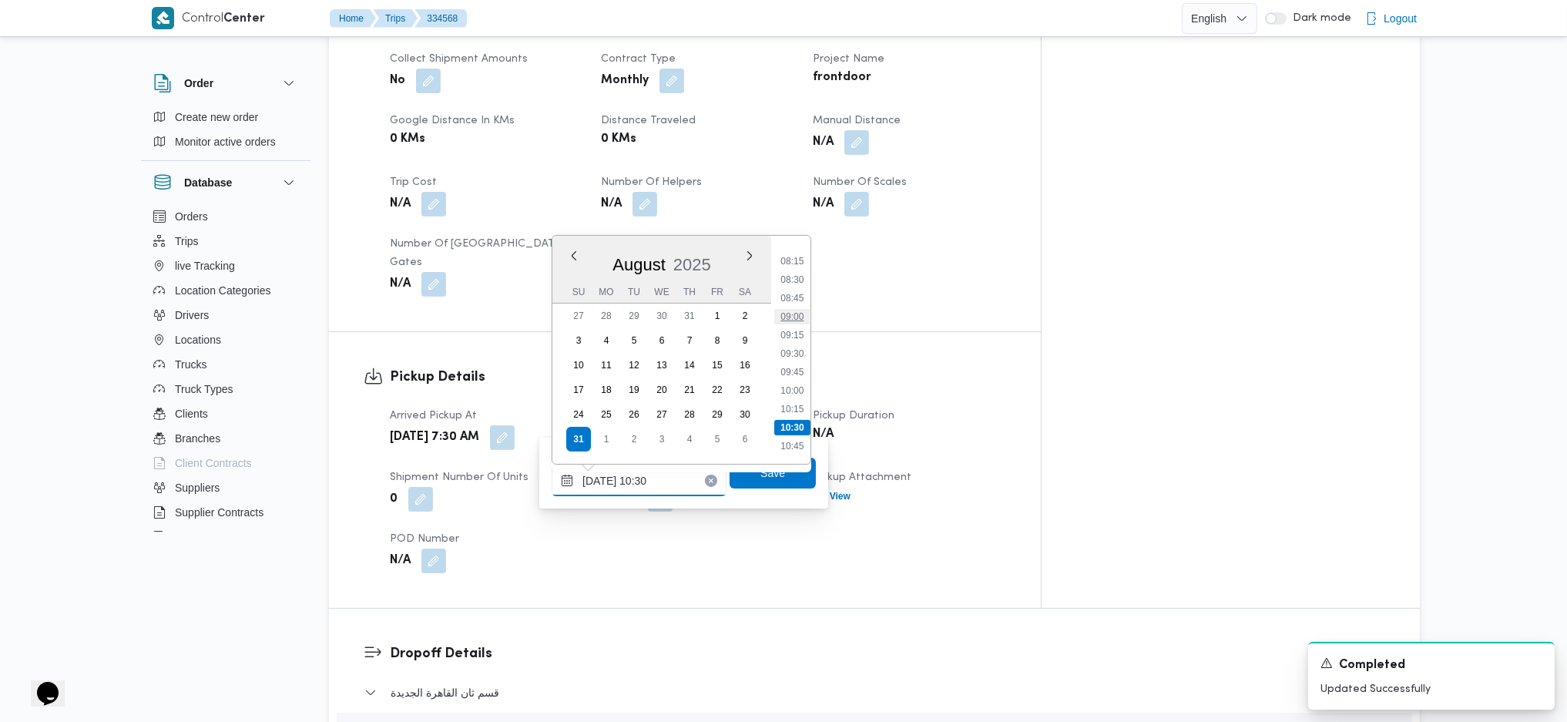
scroll to position [571, 0]
click at [793, 378] on ul "00:00 00:15 00:30 00:45 01:00 01:15 01:30 01:45 02:00 02:15 02:30 02:45 03:00 0…" at bounding box center [792, 349] width 36 height 203
click at [792, 343] on li "09:00" at bounding box center [791, 350] width 35 height 15
type input "[DATE] 09:00"
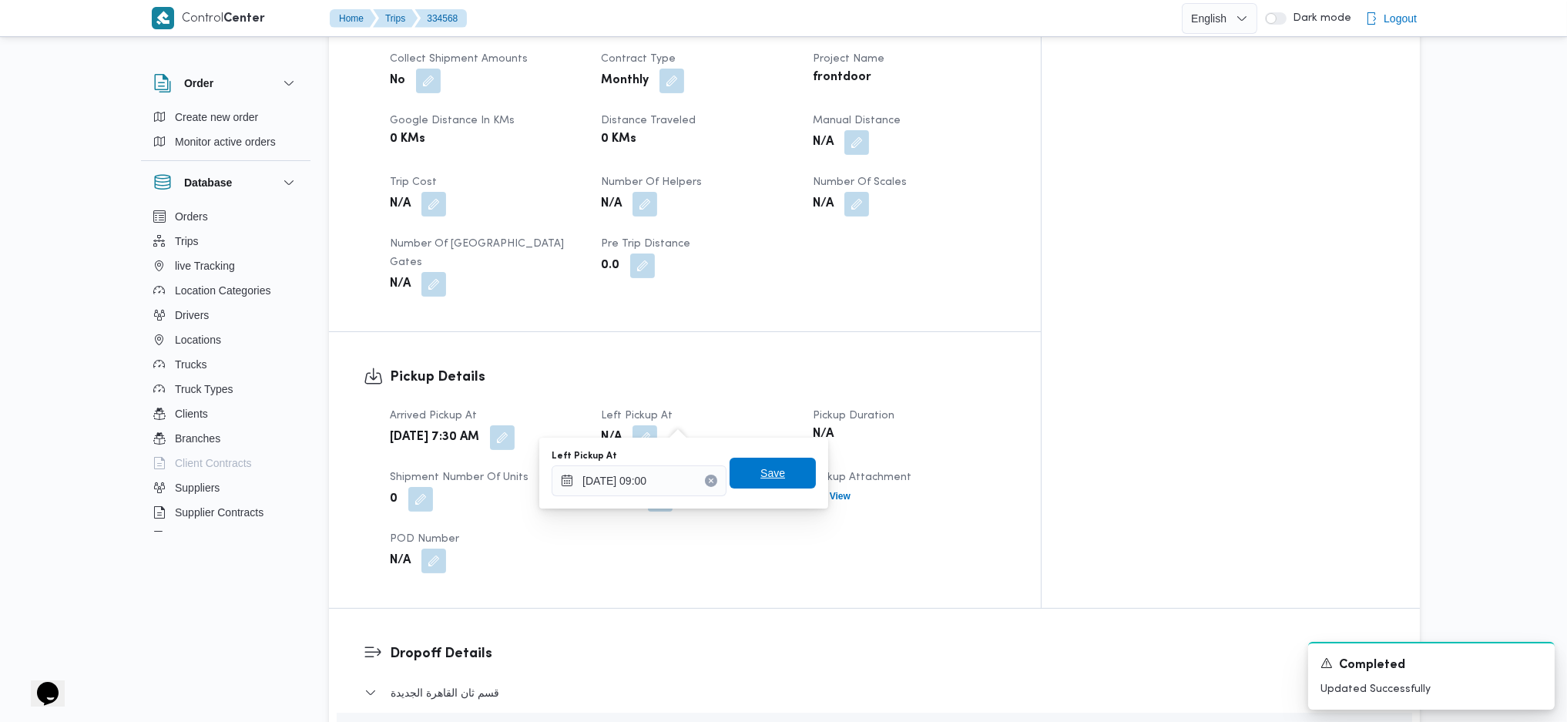
click at [760, 478] on span "Save" at bounding box center [772, 473] width 25 height 18
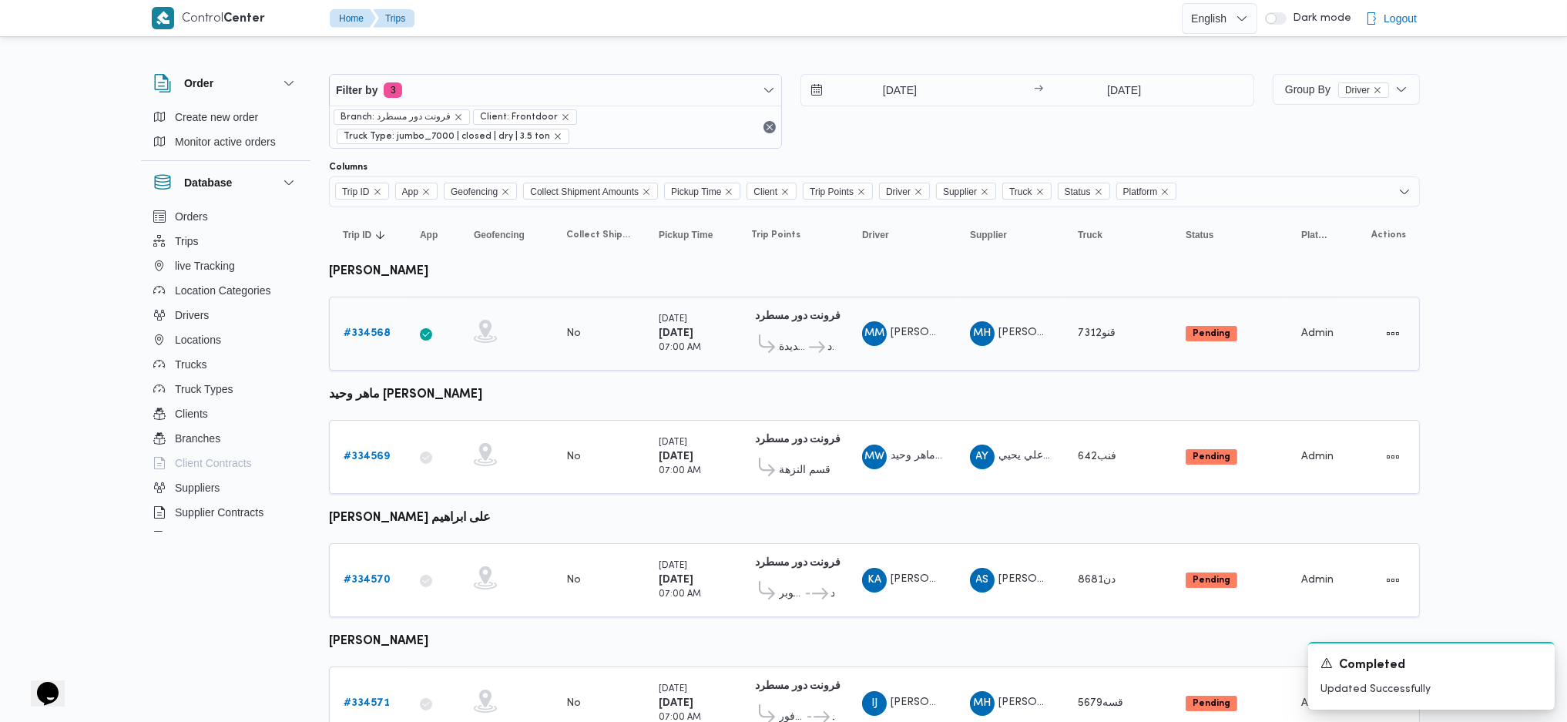
click at [354, 336] on b "# 334568" at bounding box center [367, 333] width 47 height 10
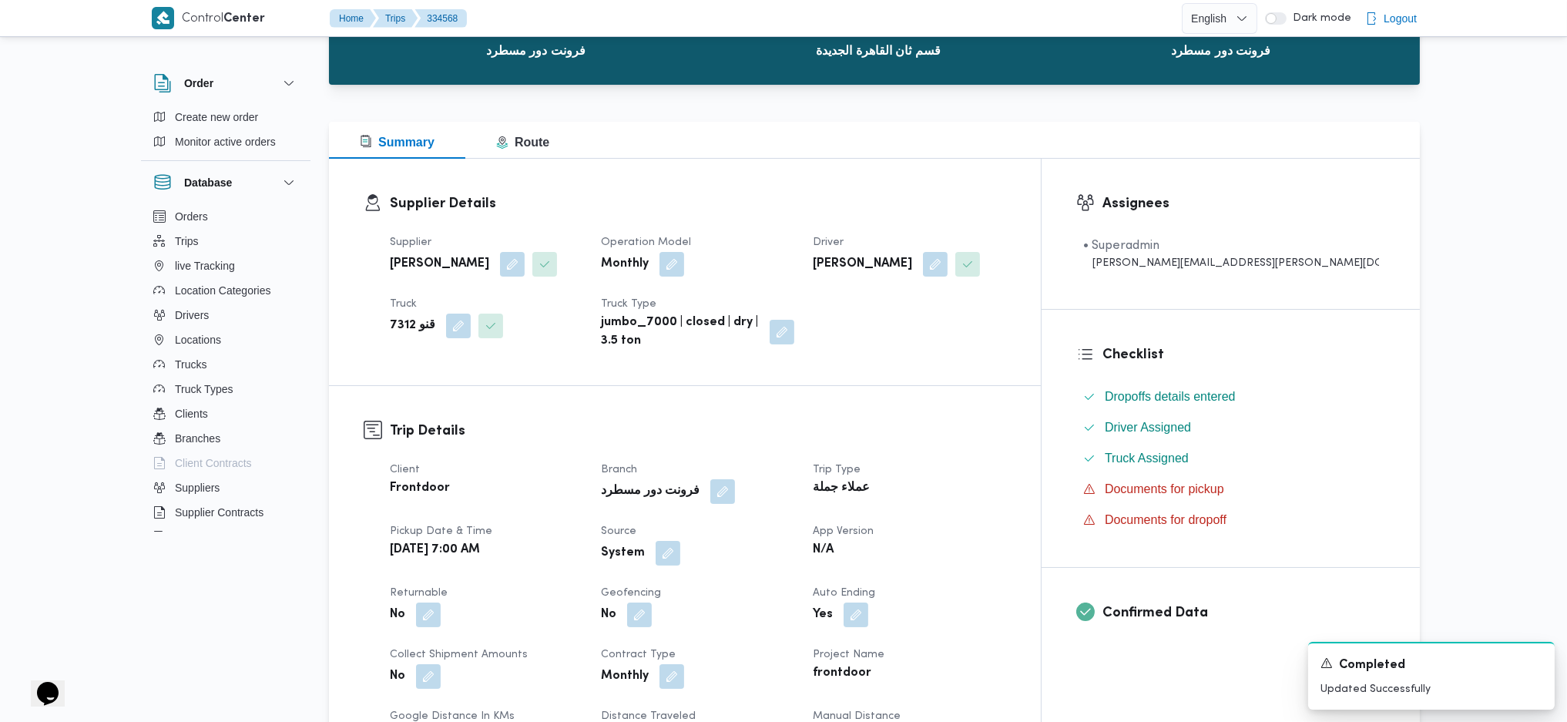
scroll to position [411, 0]
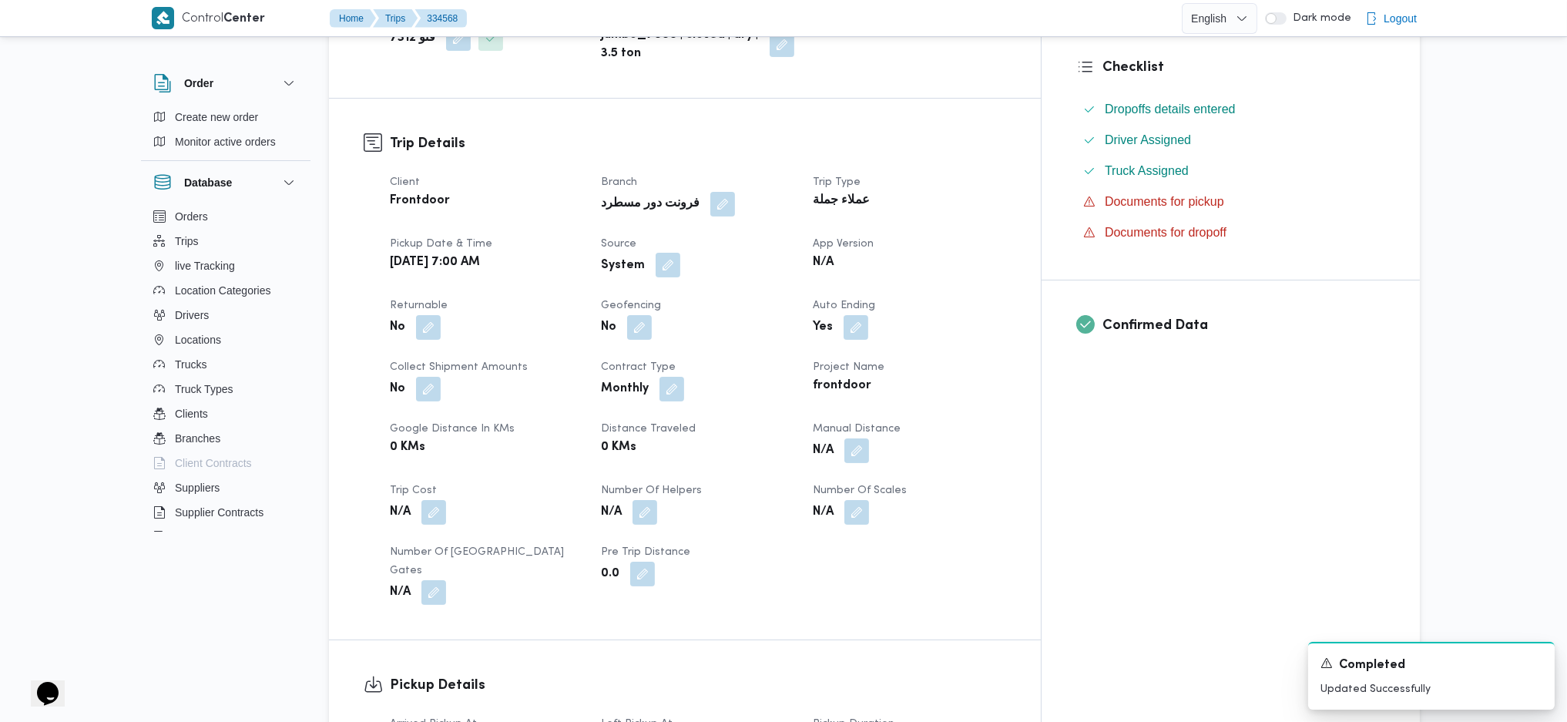
click at [680, 259] on button "button" at bounding box center [668, 265] width 25 height 25
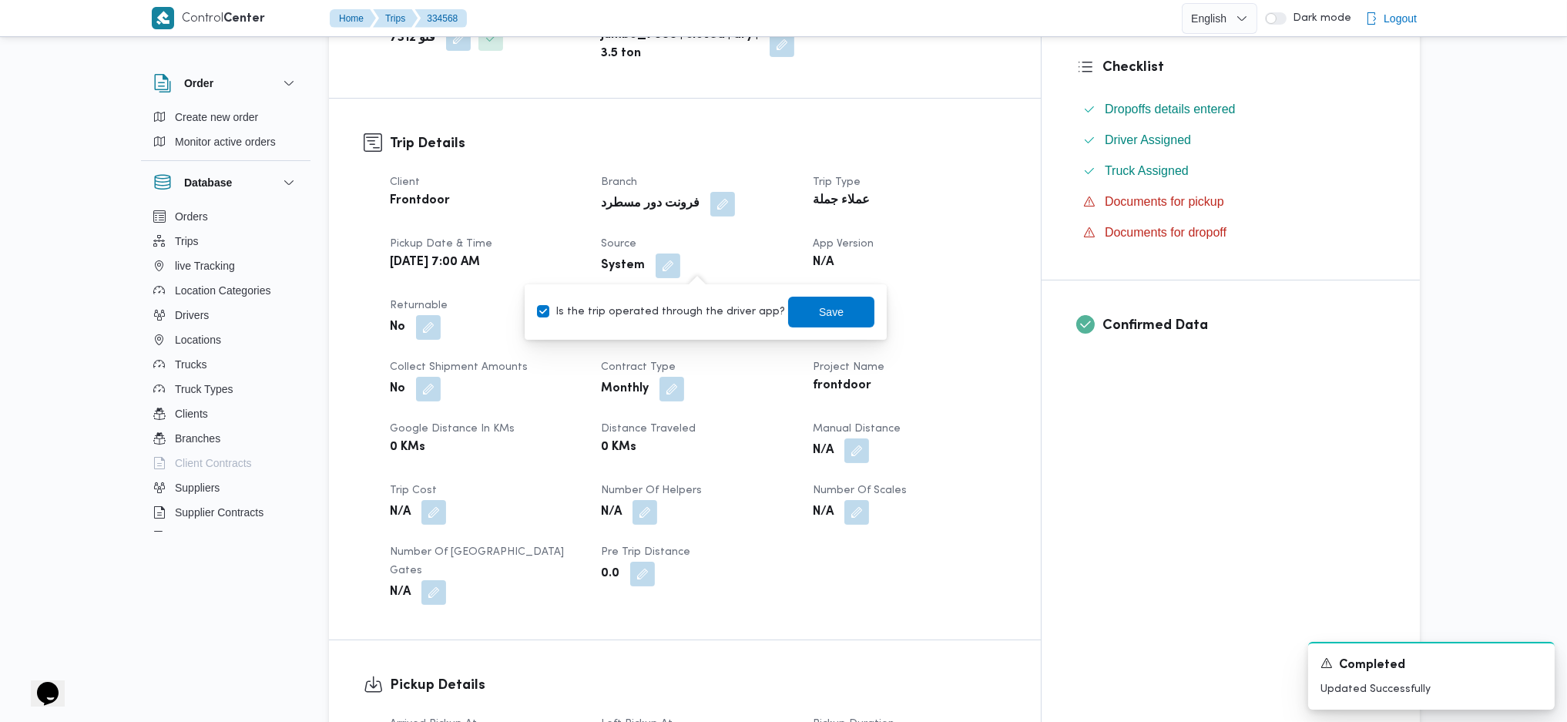
click at [638, 349] on div "Client Frontdoor Branch فرونت دور مسطرد Trip Type عملاء جملة Pickup date & time…" at bounding box center [698, 389] width 635 height 450
click at [659, 318] on label "Is the trip operated through the driver app?" at bounding box center [661, 312] width 248 height 18
checkbox input "false"
drag, startPoint x: 824, startPoint y: 315, endPoint x: 827, endPoint y: 328, distance: 13.5
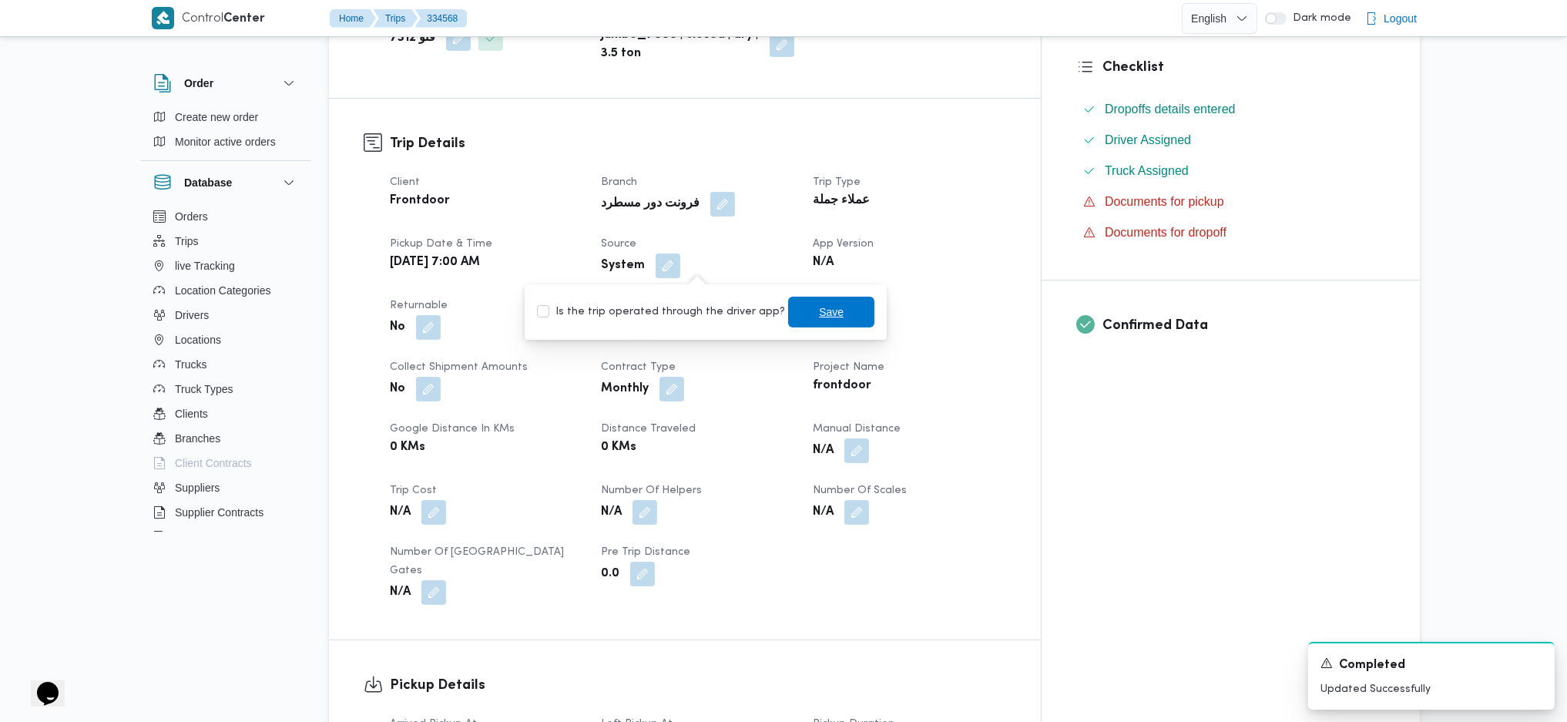
click at [824, 315] on span "Save" at bounding box center [831, 312] width 25 height 18
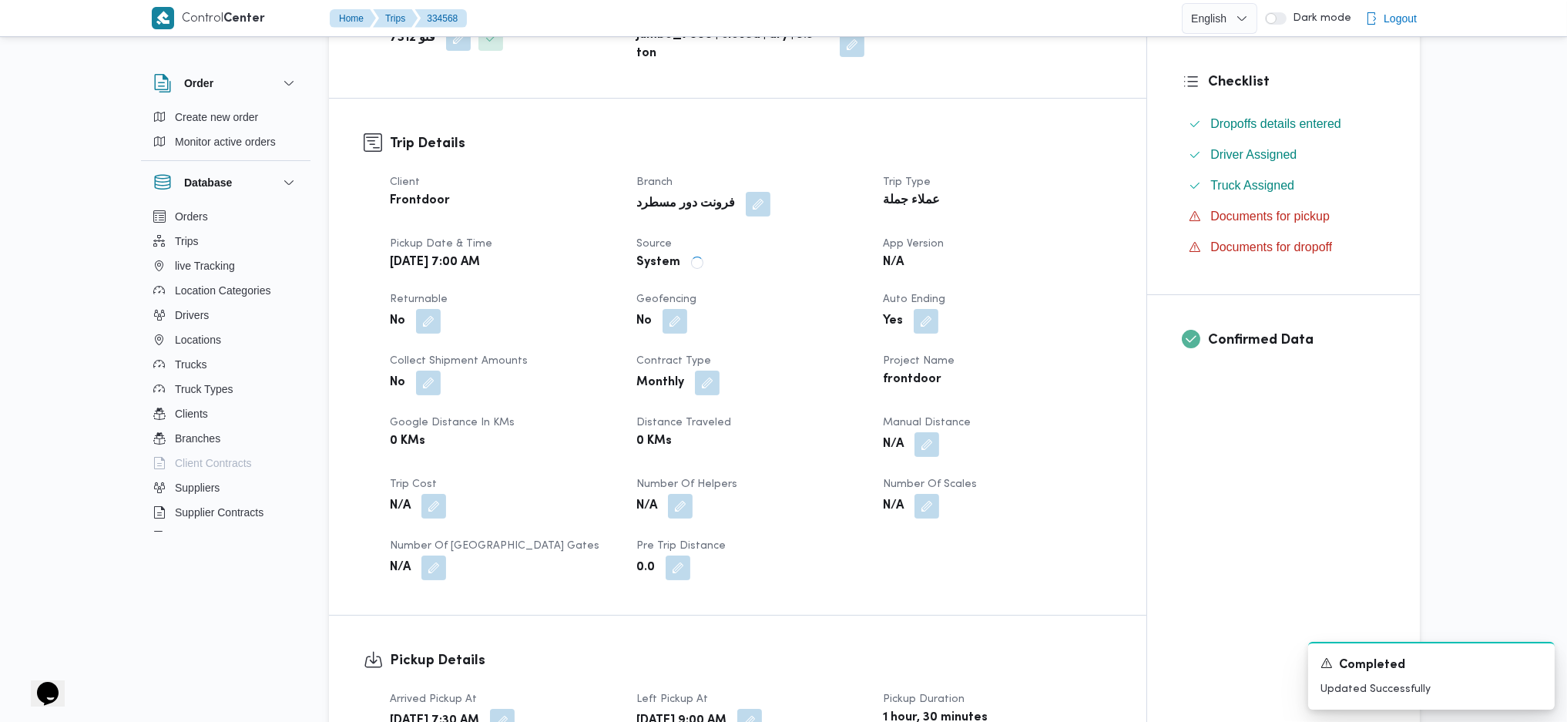
click at [1130, 410] on div "Trip Details Client Frontdoor Branch فرونت دور مسطرد Trip Type عملاء جملة Picku…" at bounding box center [737, 357] width 817 height 516
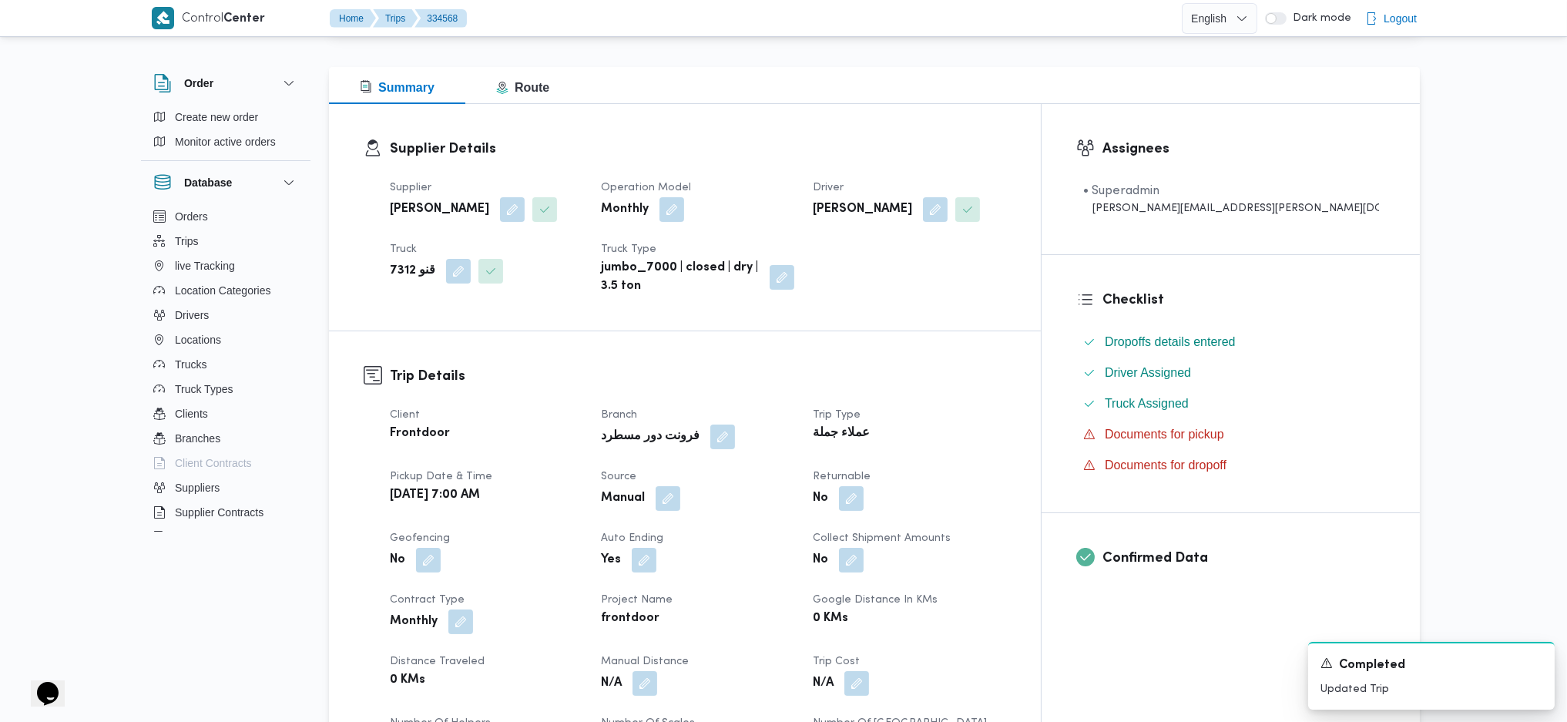
scroll to position [0, 0]
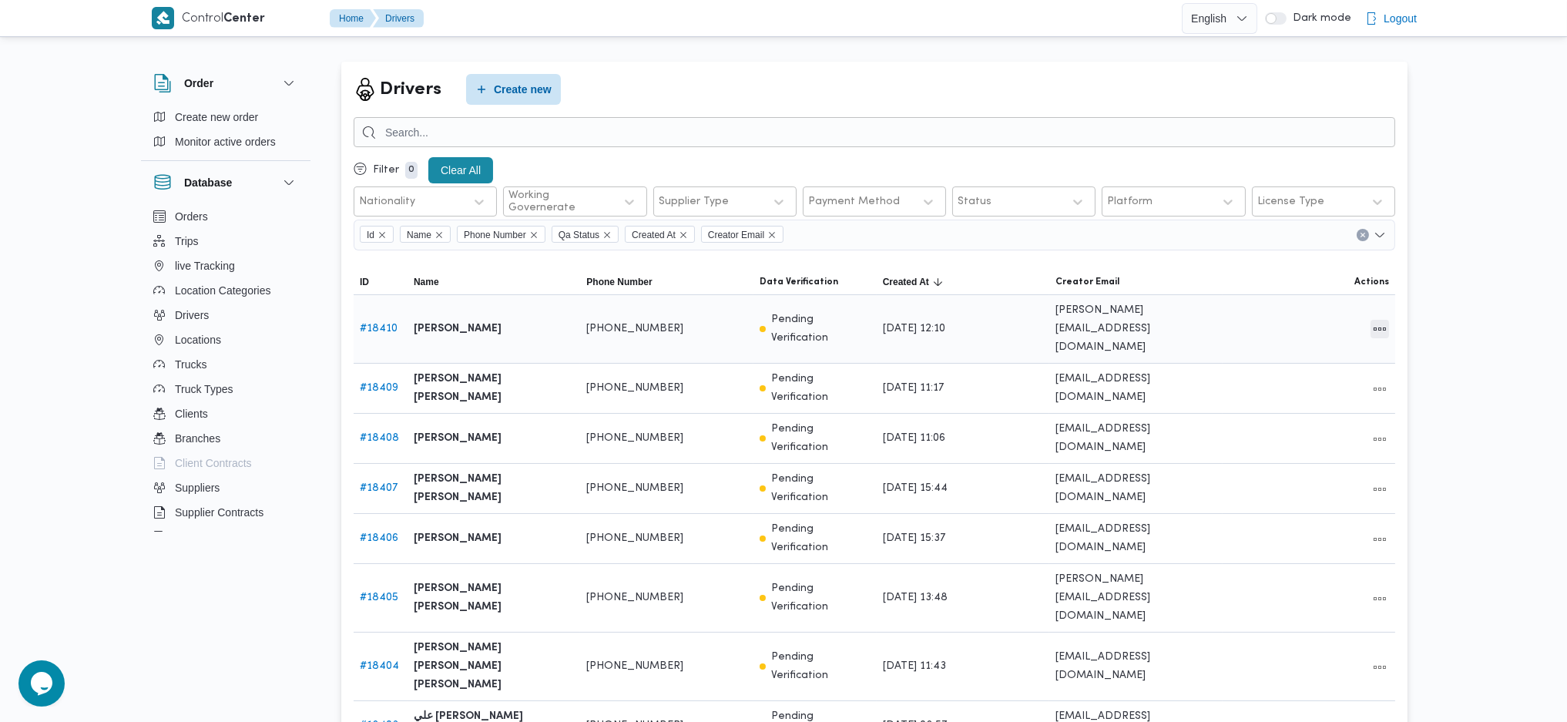
click at [1375, 321] on button "All actions" at bounding box center [1380, 329] width 18 height 18
click at [1301, 319] on span "Edit" at bounding box center [1321, 313] width 68 height 12
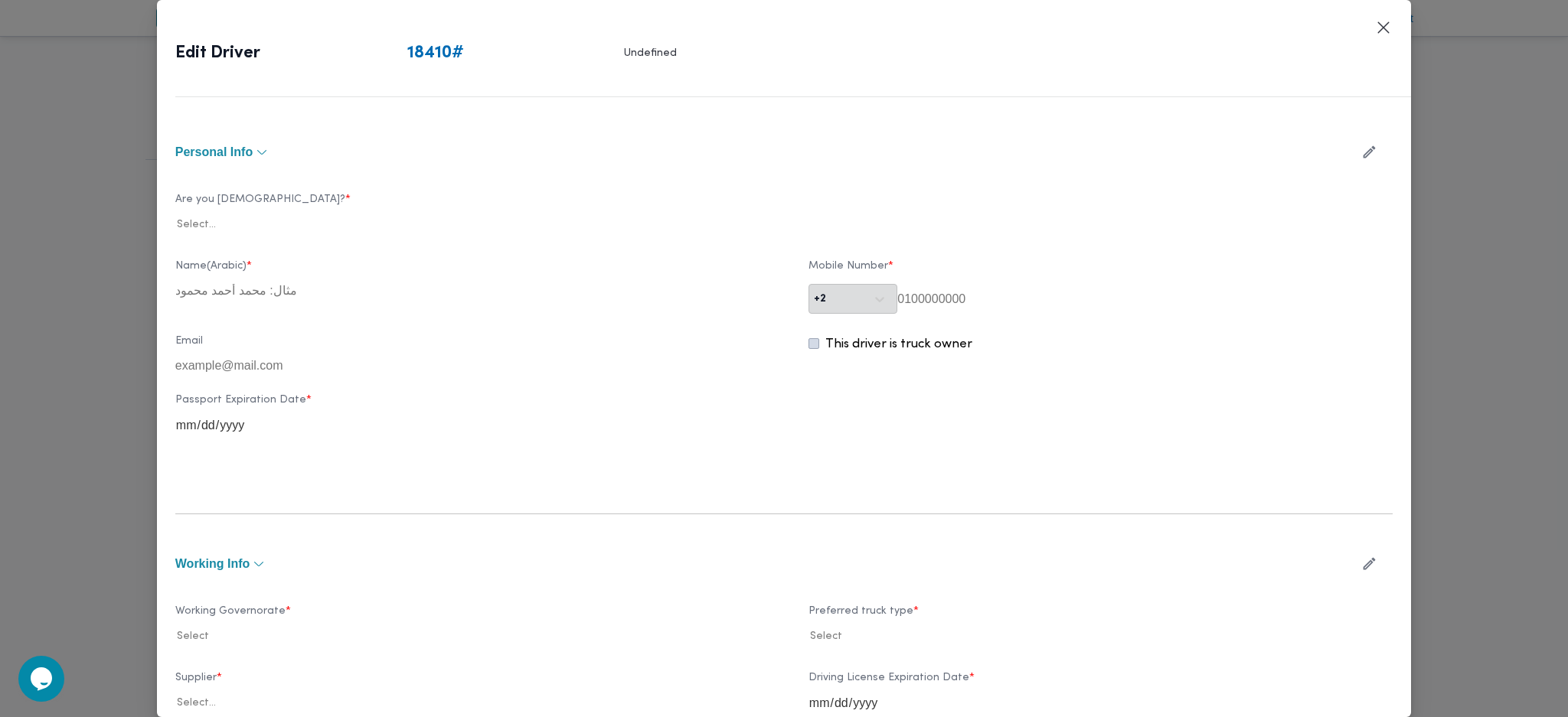
type input "عبدالرحمن ابراهيم جاد ابراهيم"
type input "01110677340"
type input "2028-08-09"
type input "2029-09-08"
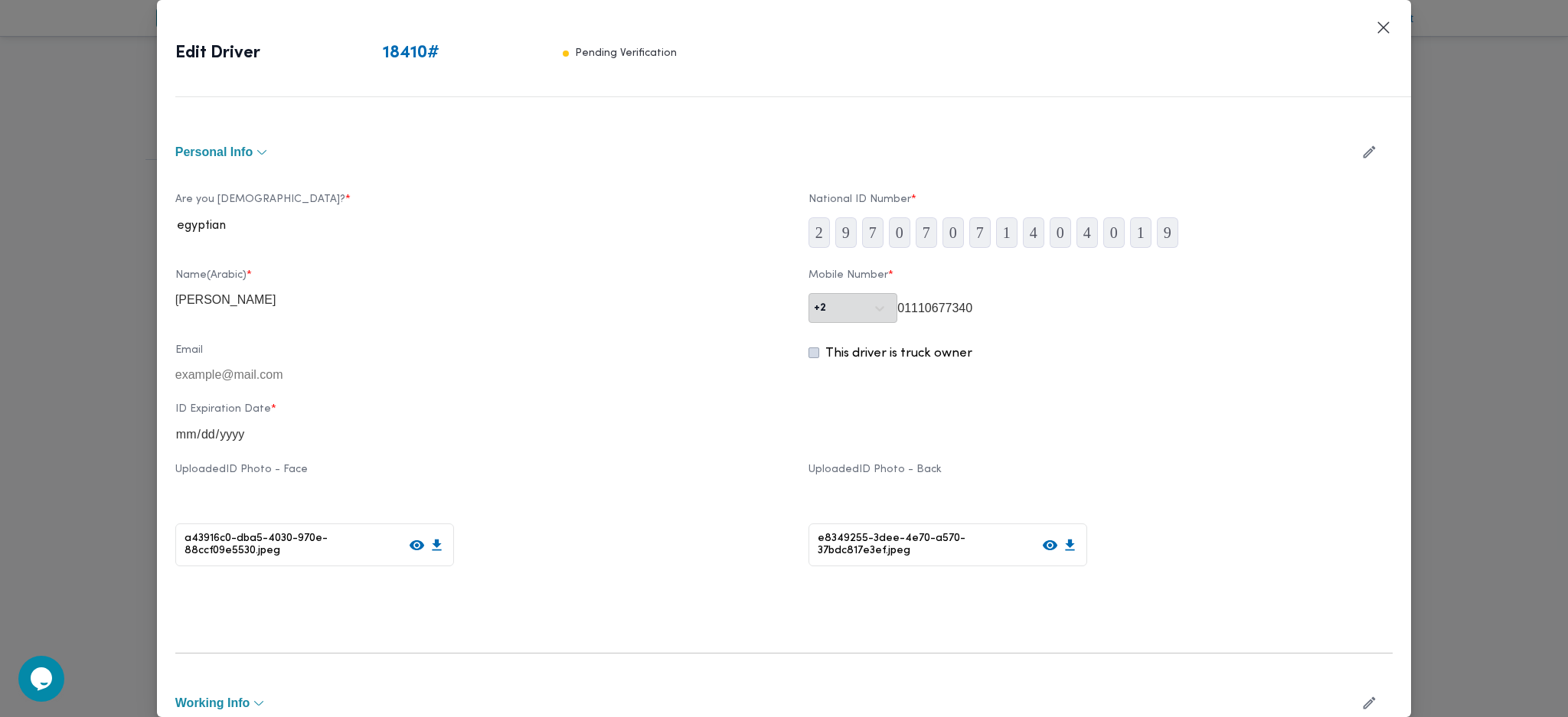
click at [1349, 142] on button "button" at bounding box center [1369, 152] width 41 height 30
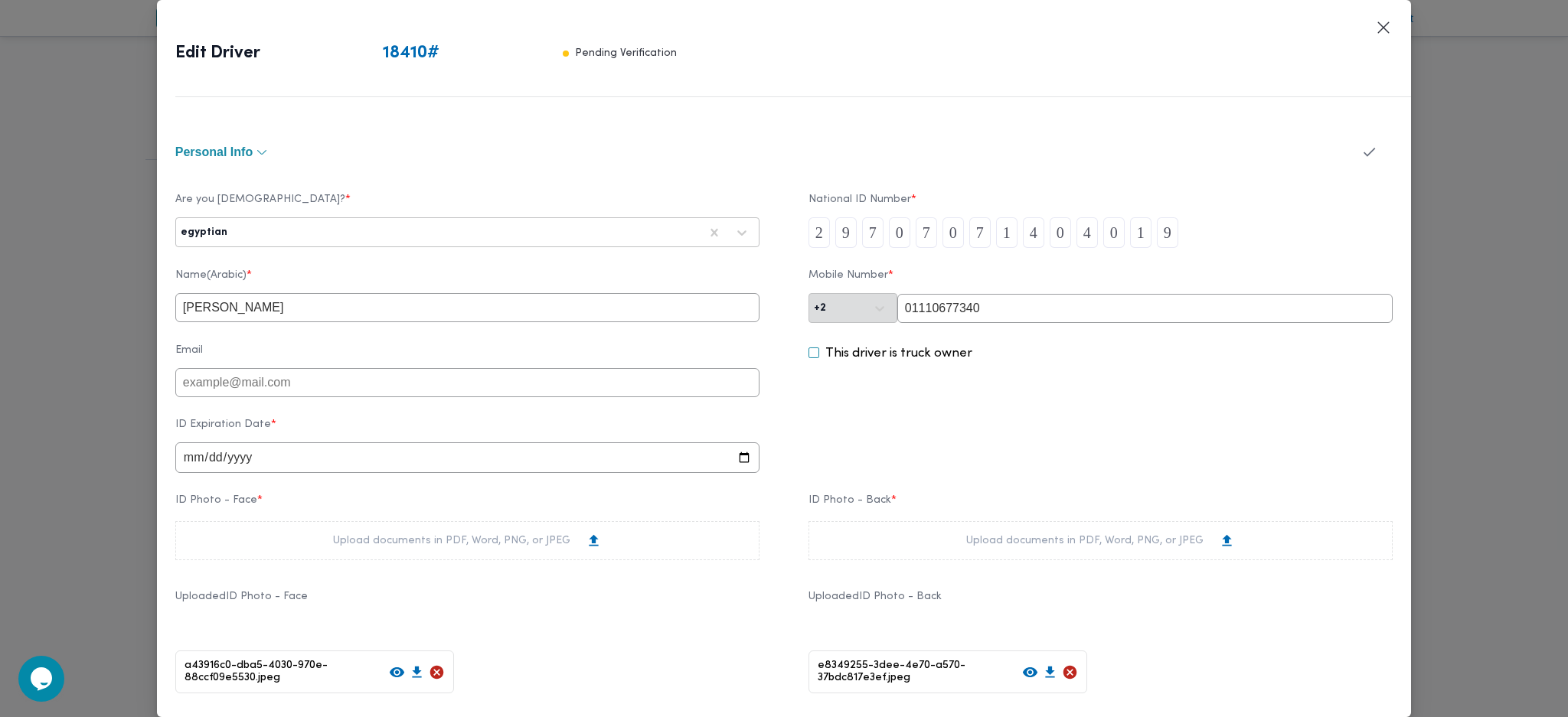
click at [1025, 312] on input "01110677340" at bounding box center [1145, 308] width 495 height 29
paste input "011386443"
type input "01011386443"
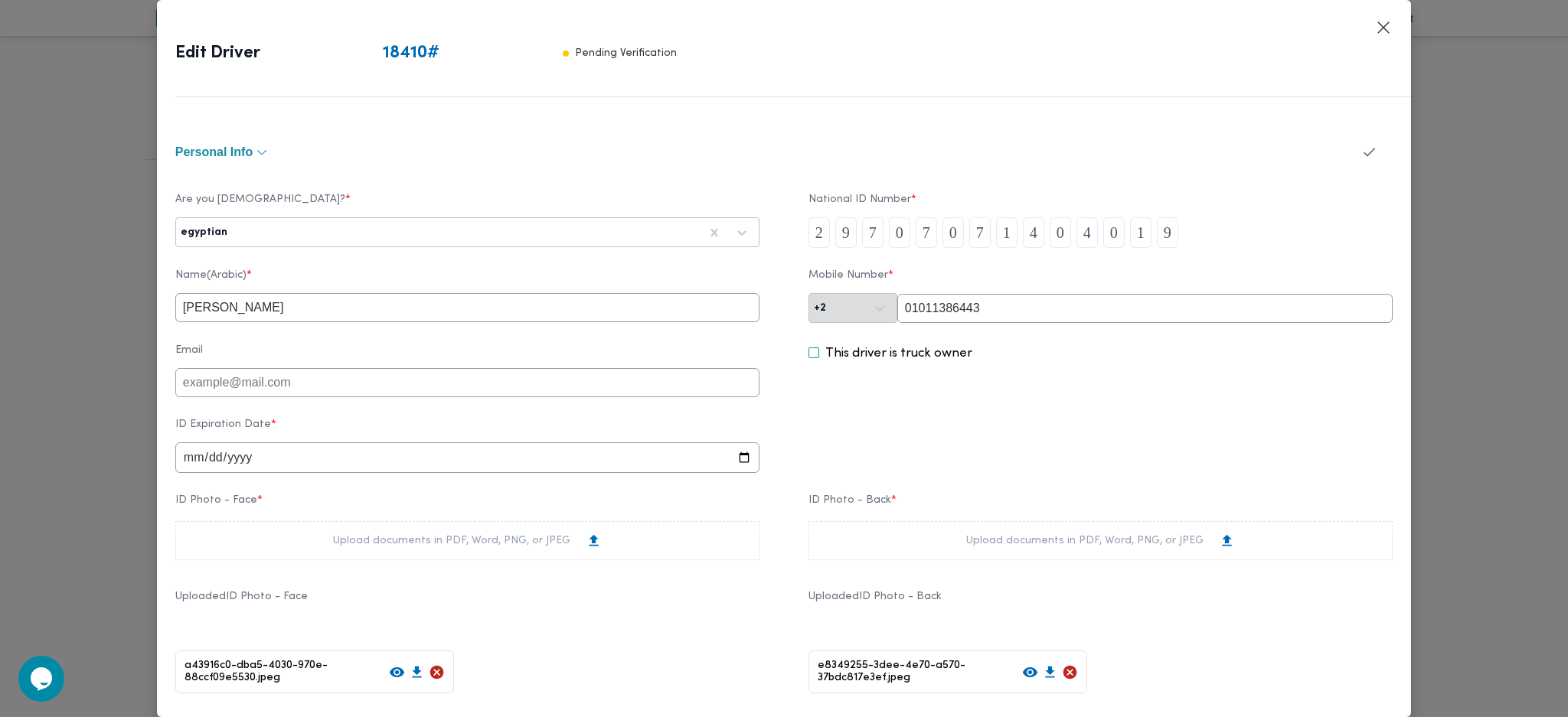
click at [1353, 142] on button "button" at bounding box center [1369, 152] width 41 height 30
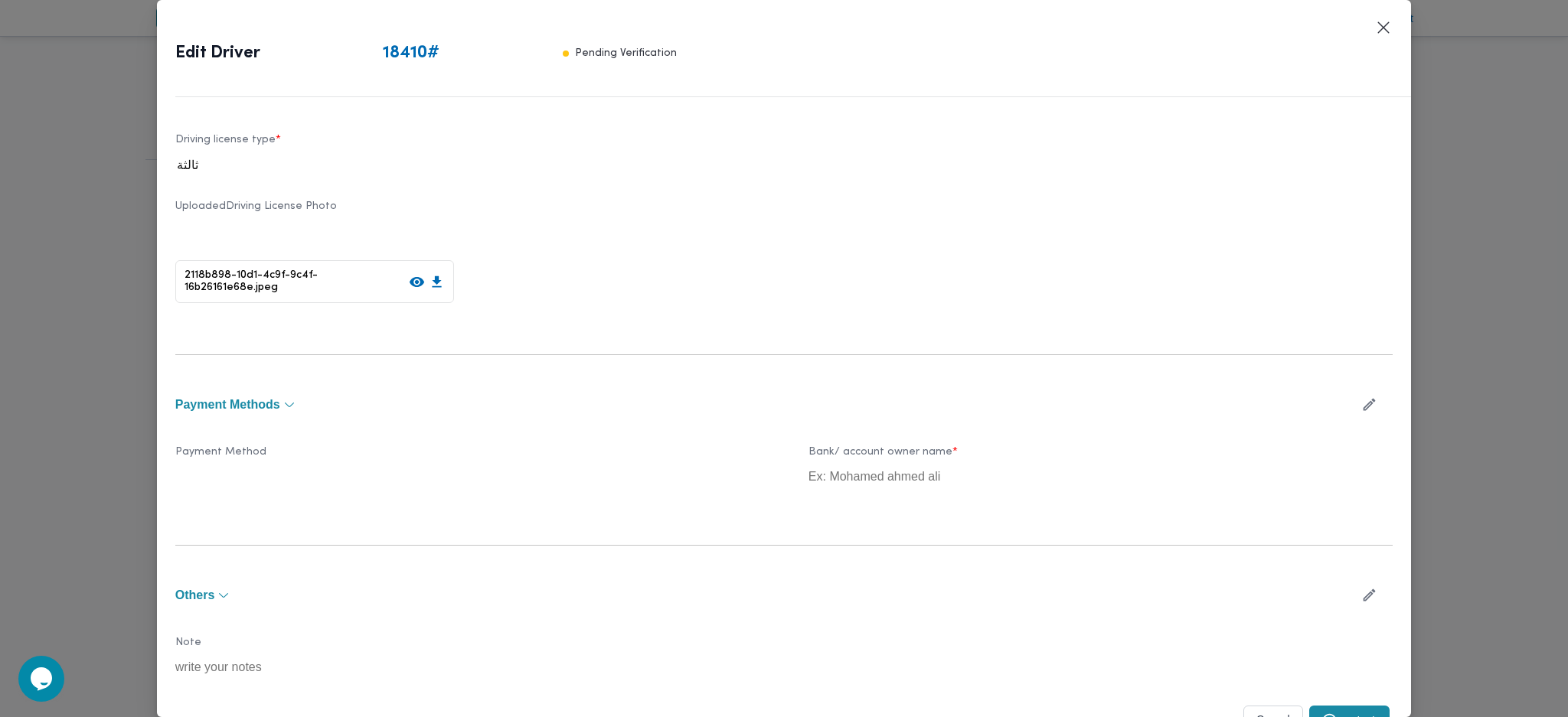
scroll to position [759, 0]
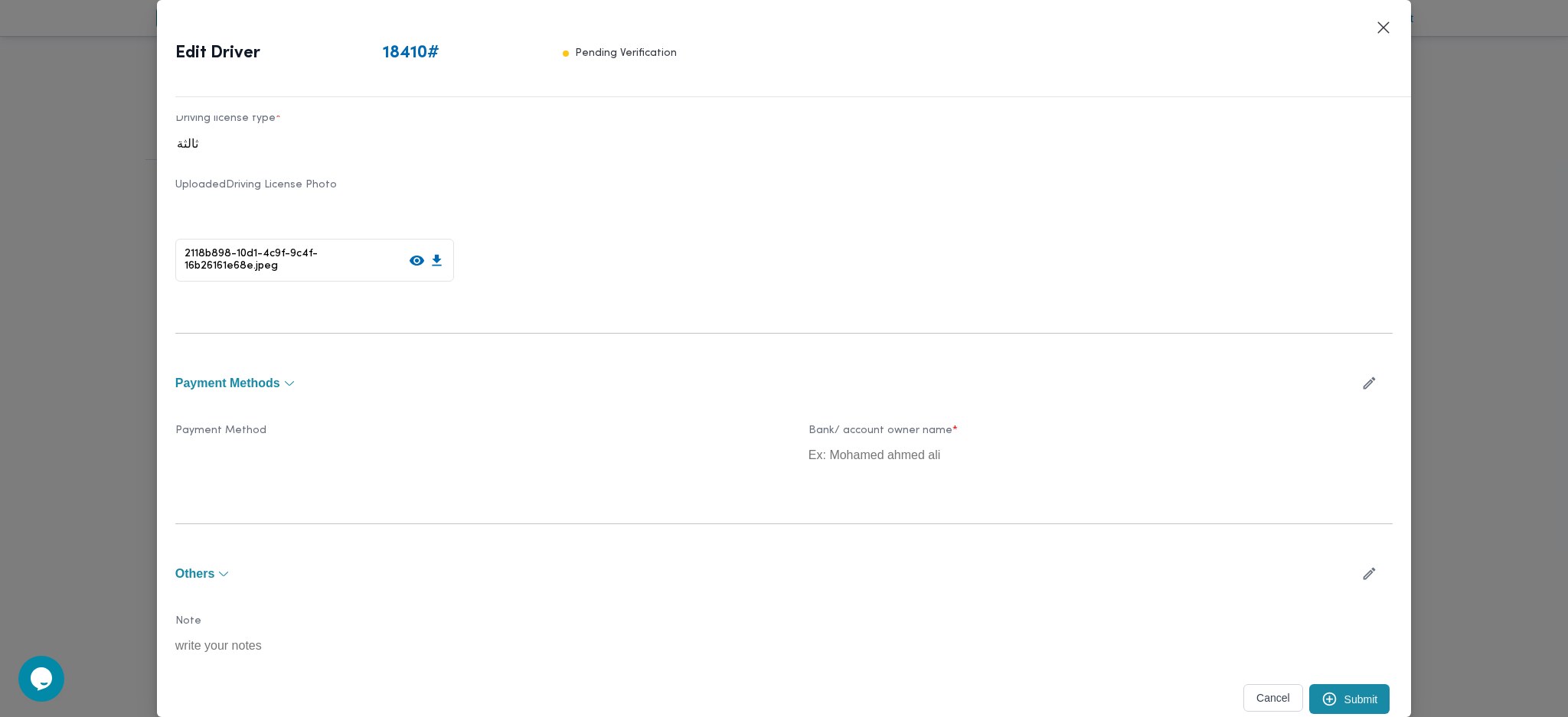
click at [1338, 690] on button "Submit" at bounding box center [1349, 699] width 81 height 30
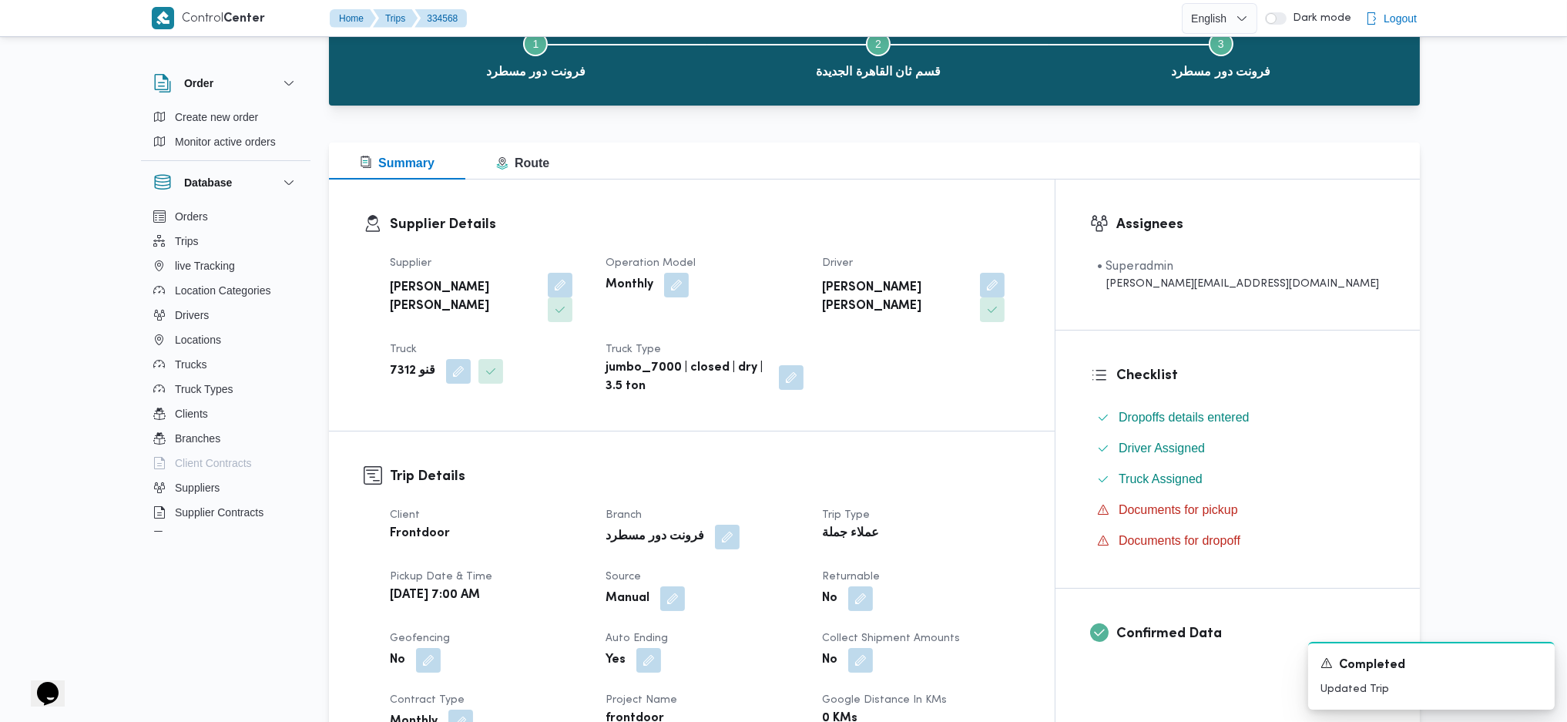
scroll to position [102, 0]
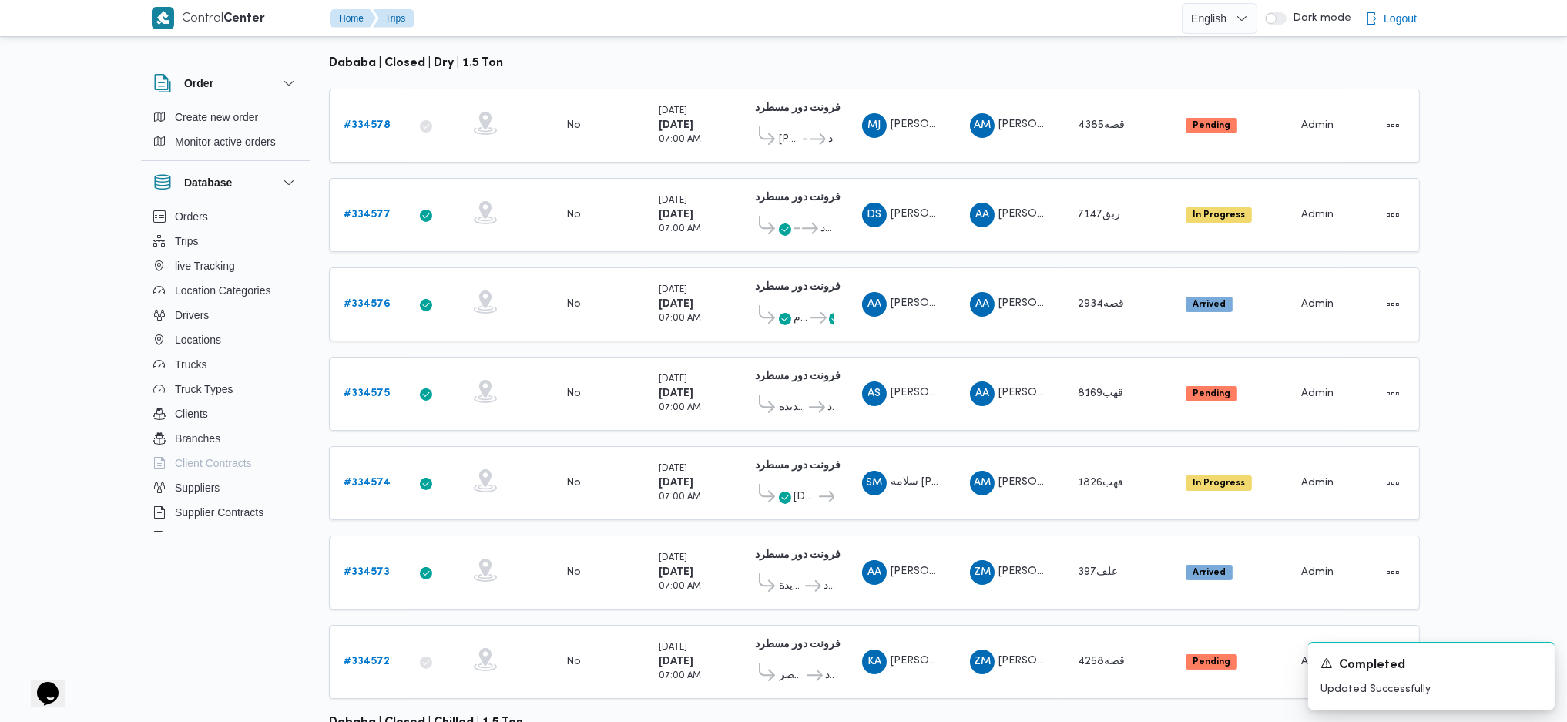
scroll to position [224, 0]
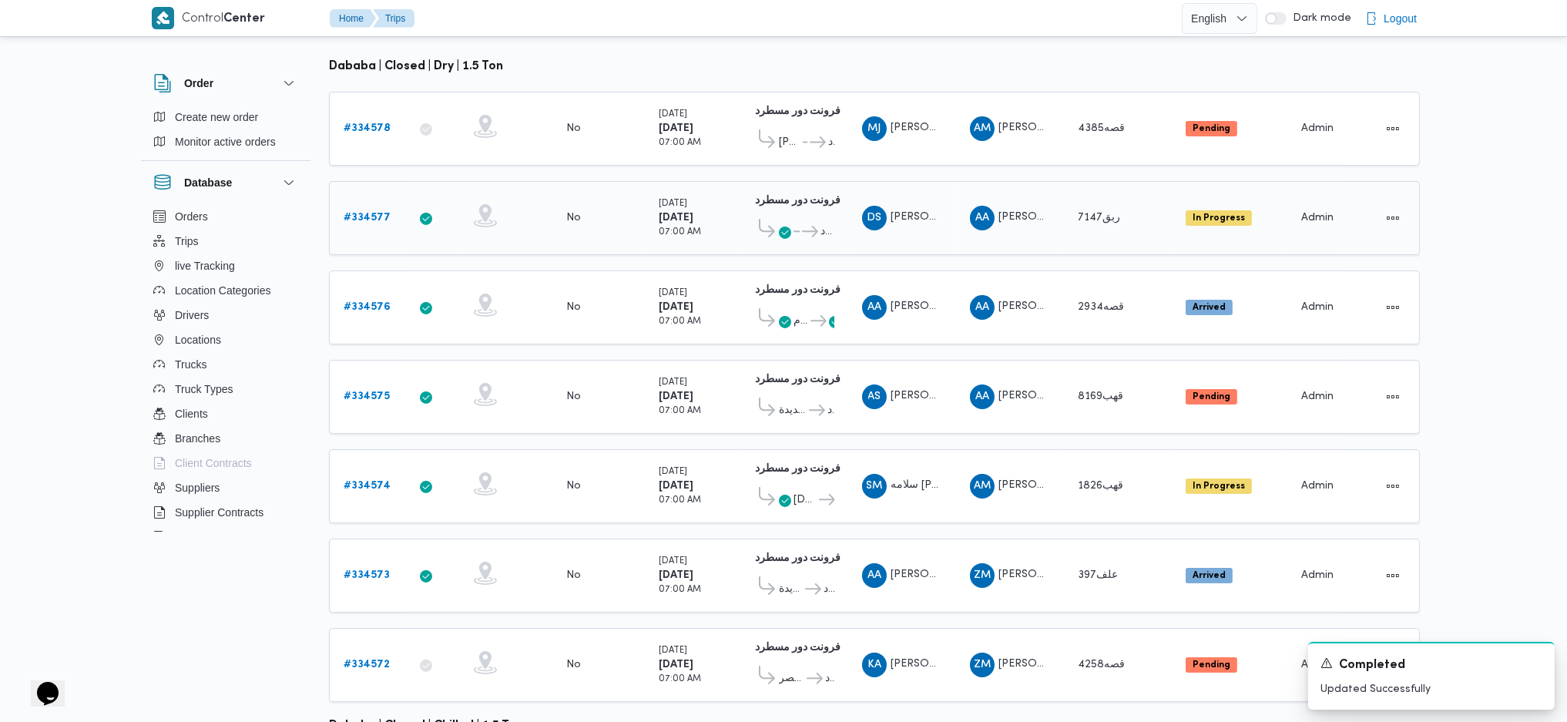
click at [375, 213] on b "# 334577" at bounding box center [367, 218] width 47 height 10
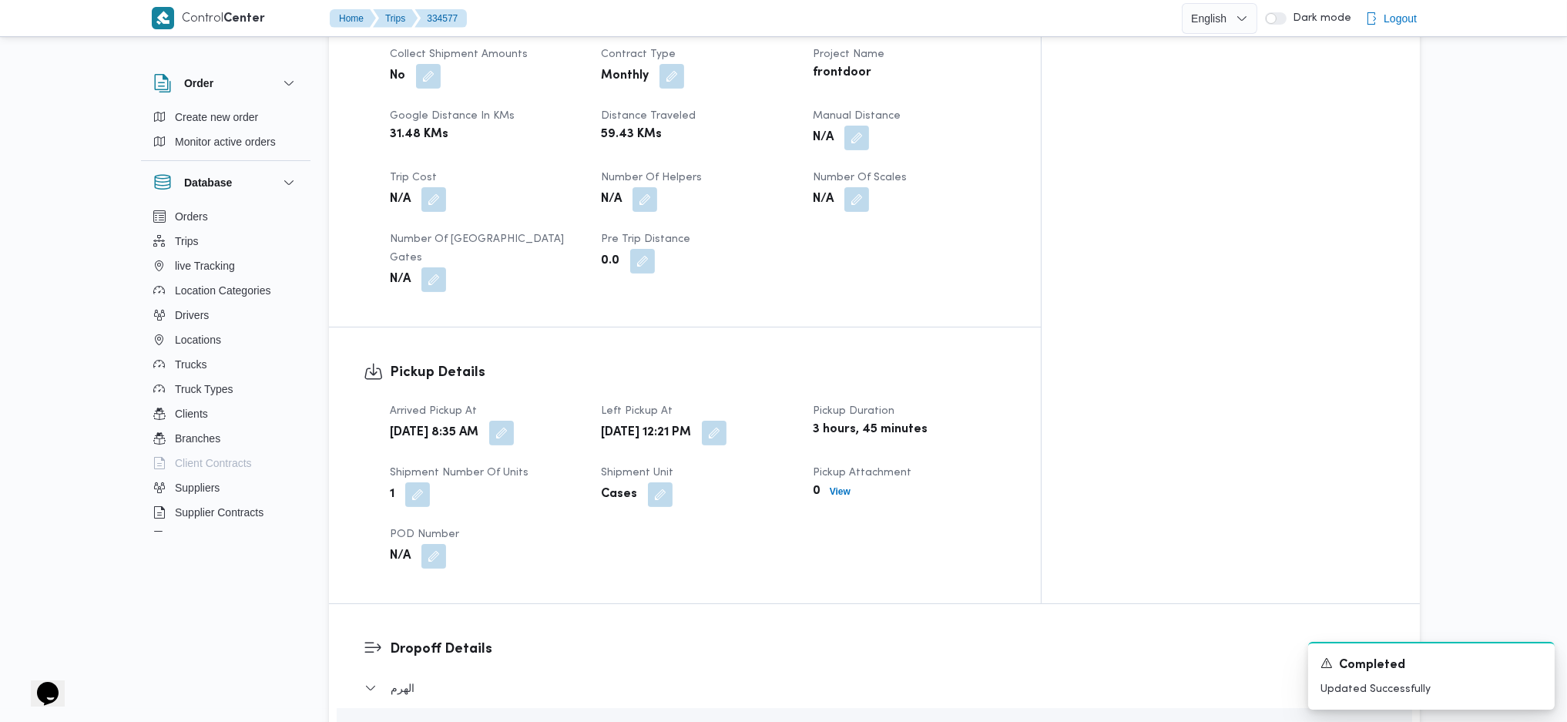
scroll to position [1045, 0]
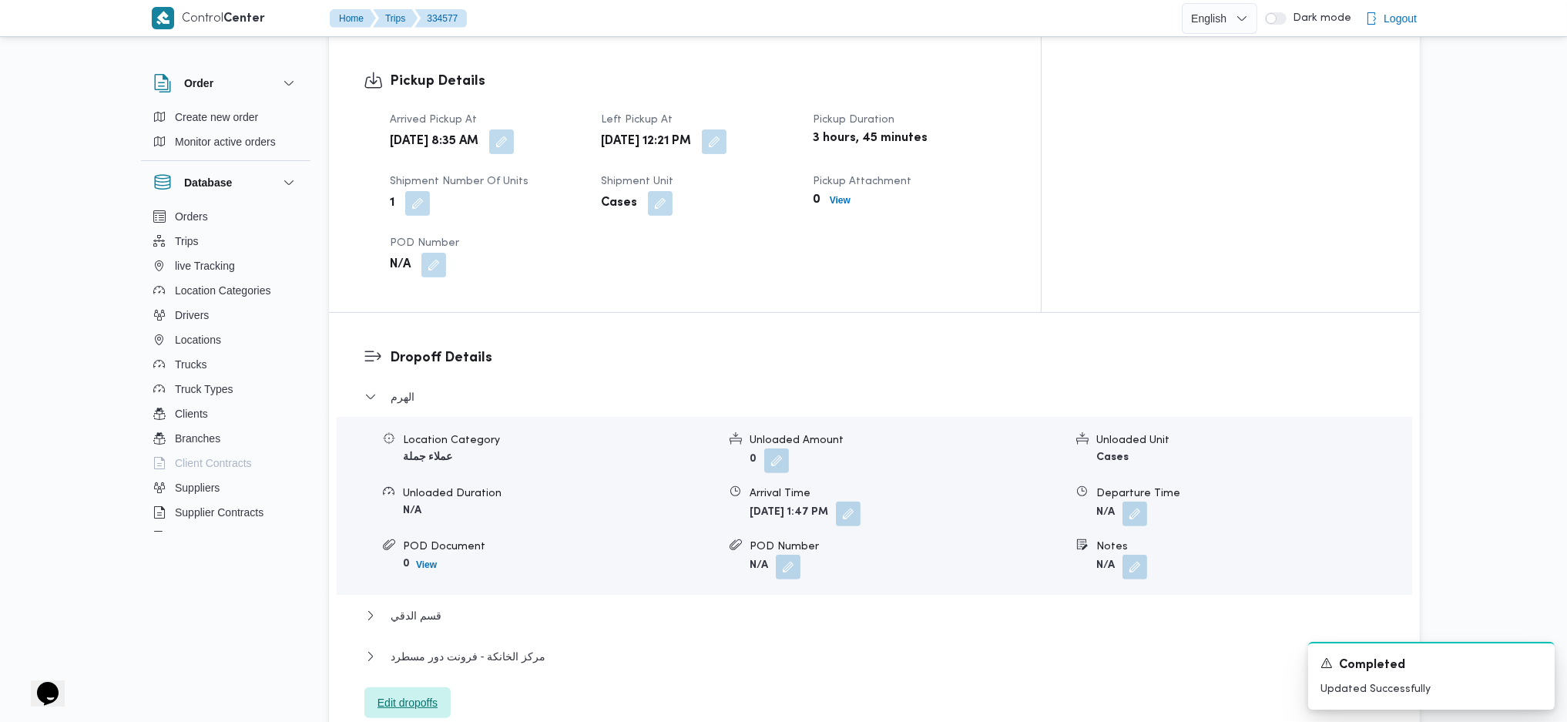
click at [427, 693] on span "Edit dropoffs" at bounding box center [408, 702] width 60 height 18
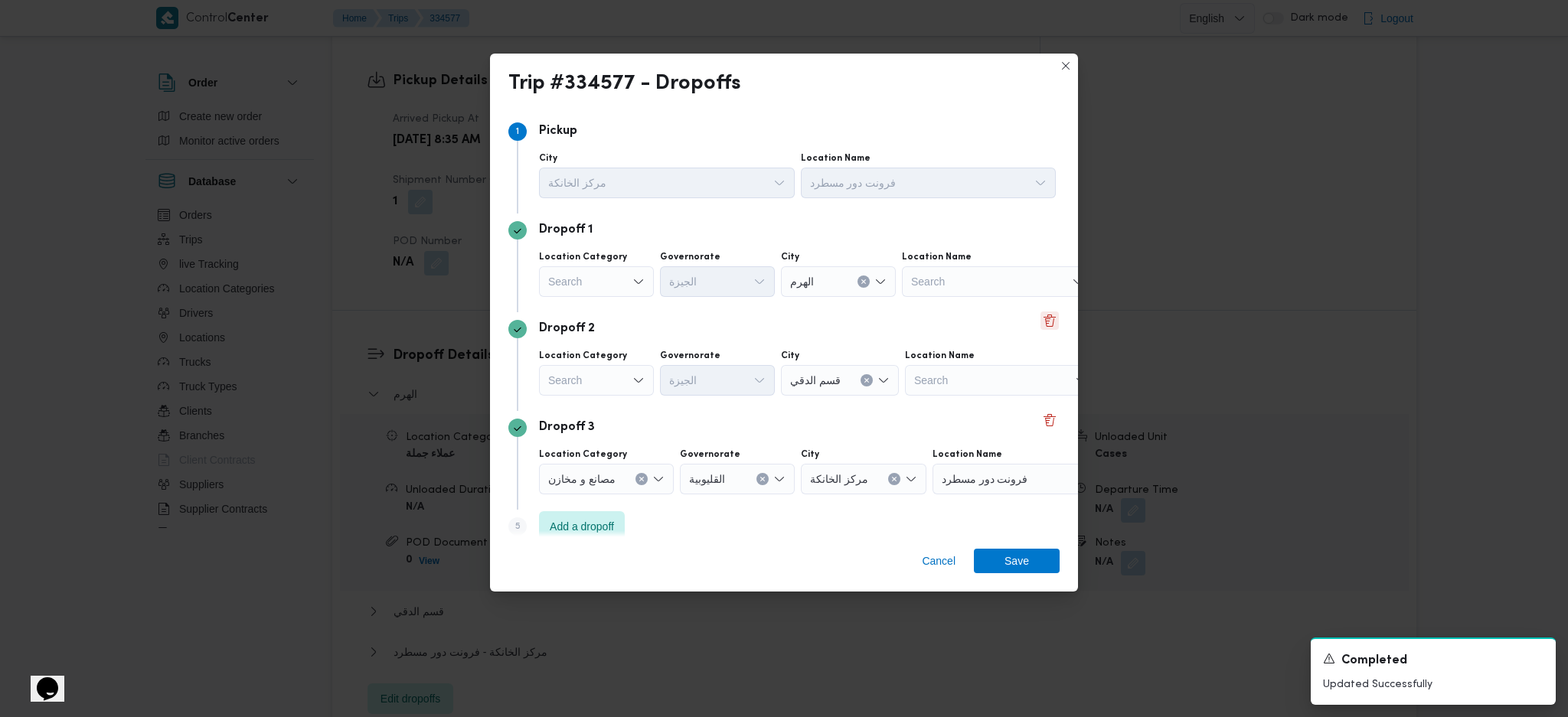
click at [1040, 320] on button "Delete" at bounding box center [1049, 321] width 18 height 18
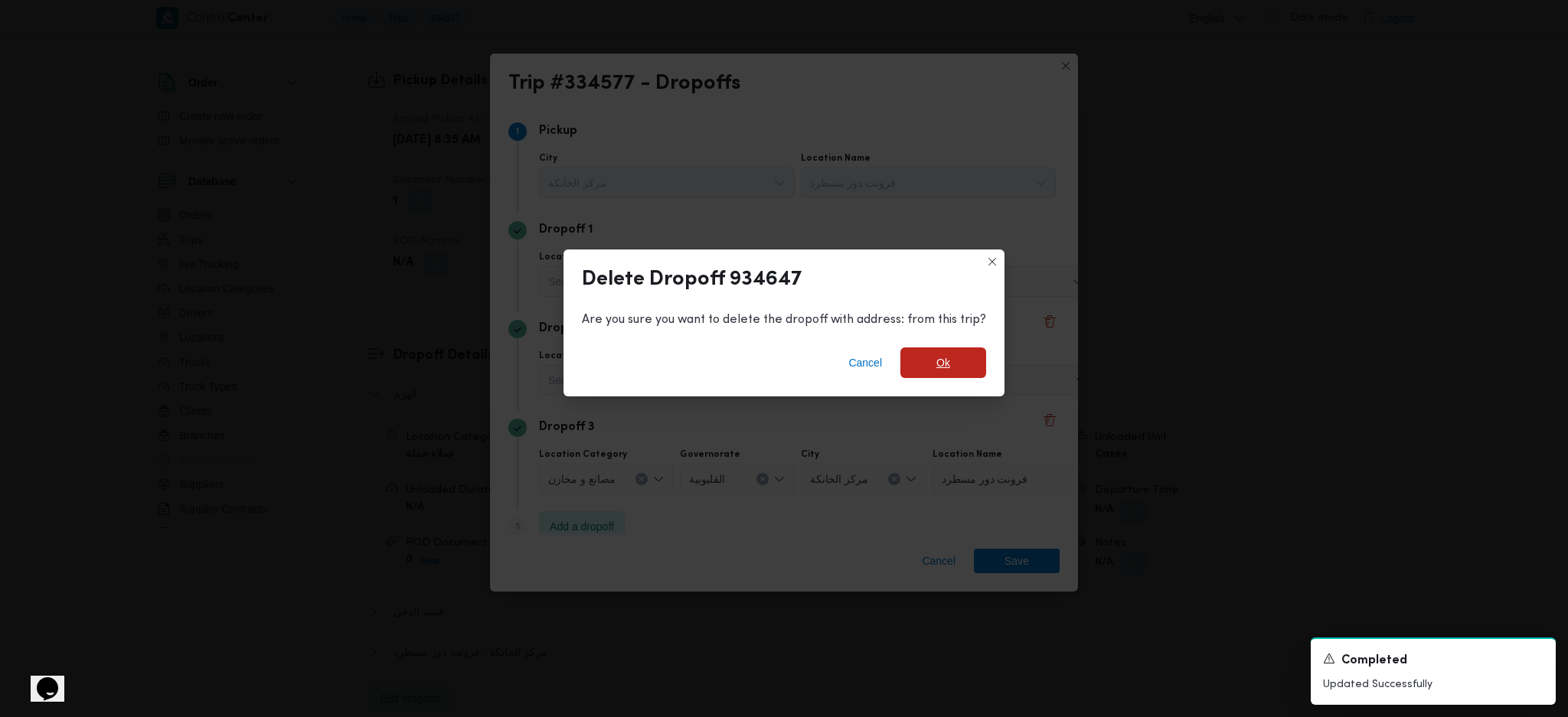
click at [956, 361] on span "Ok" at bounding box center [943, 362] width 85 height 31
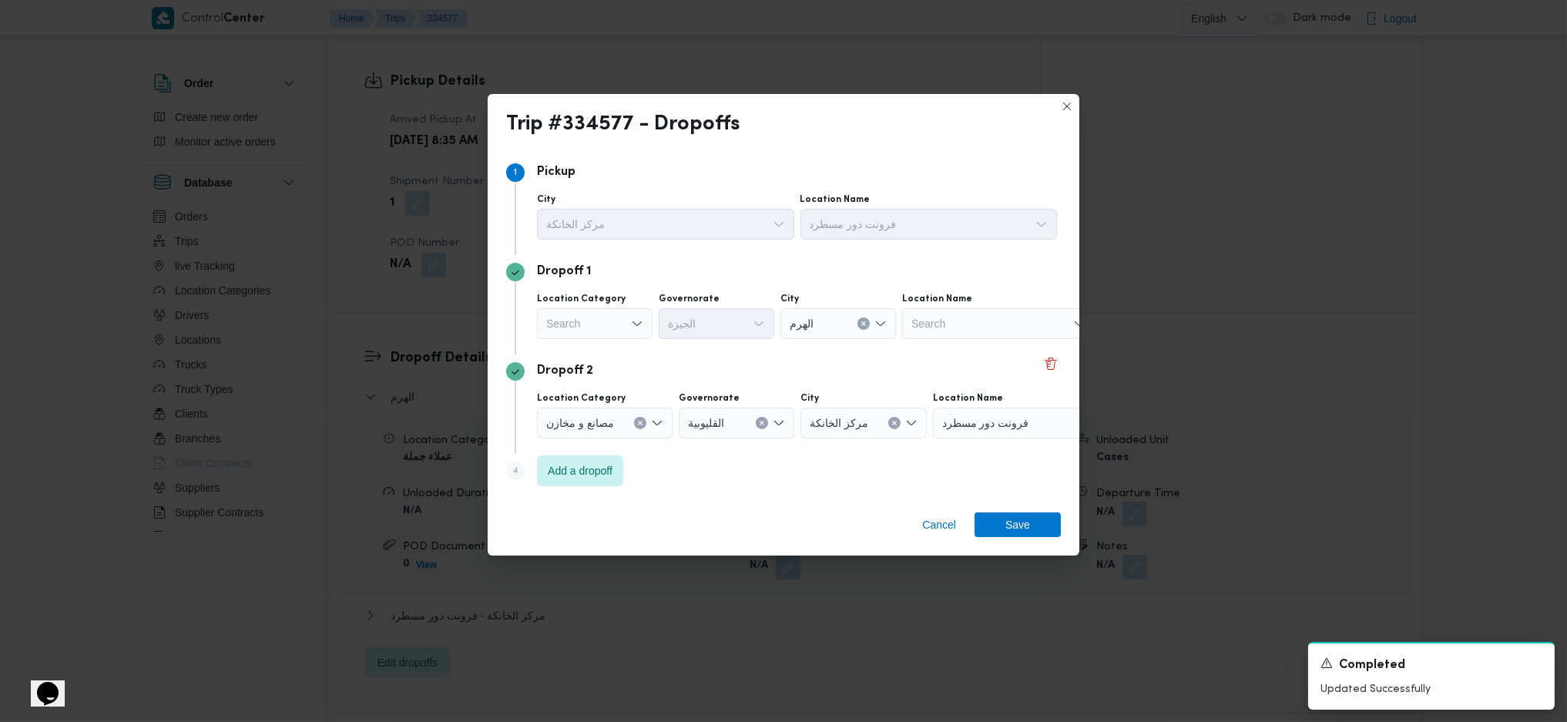
click at [611, 341] on div "Location Category Search Governorate [GEOGRAPHIC_DATA] الهرم Location Name Sear…" at bounding box center [797, 316] width 526 height 52
click at [612, 316] on div "Search" at bounding box center [595, 323] width 116 height 31
click at [619, 414] on span "عملاء جملة" at bounding box center [604, 419] width 79 height 18
click at [708, 319] on div "Search" at bounding box center [719, 323] width 116 height 31
type input "جي"
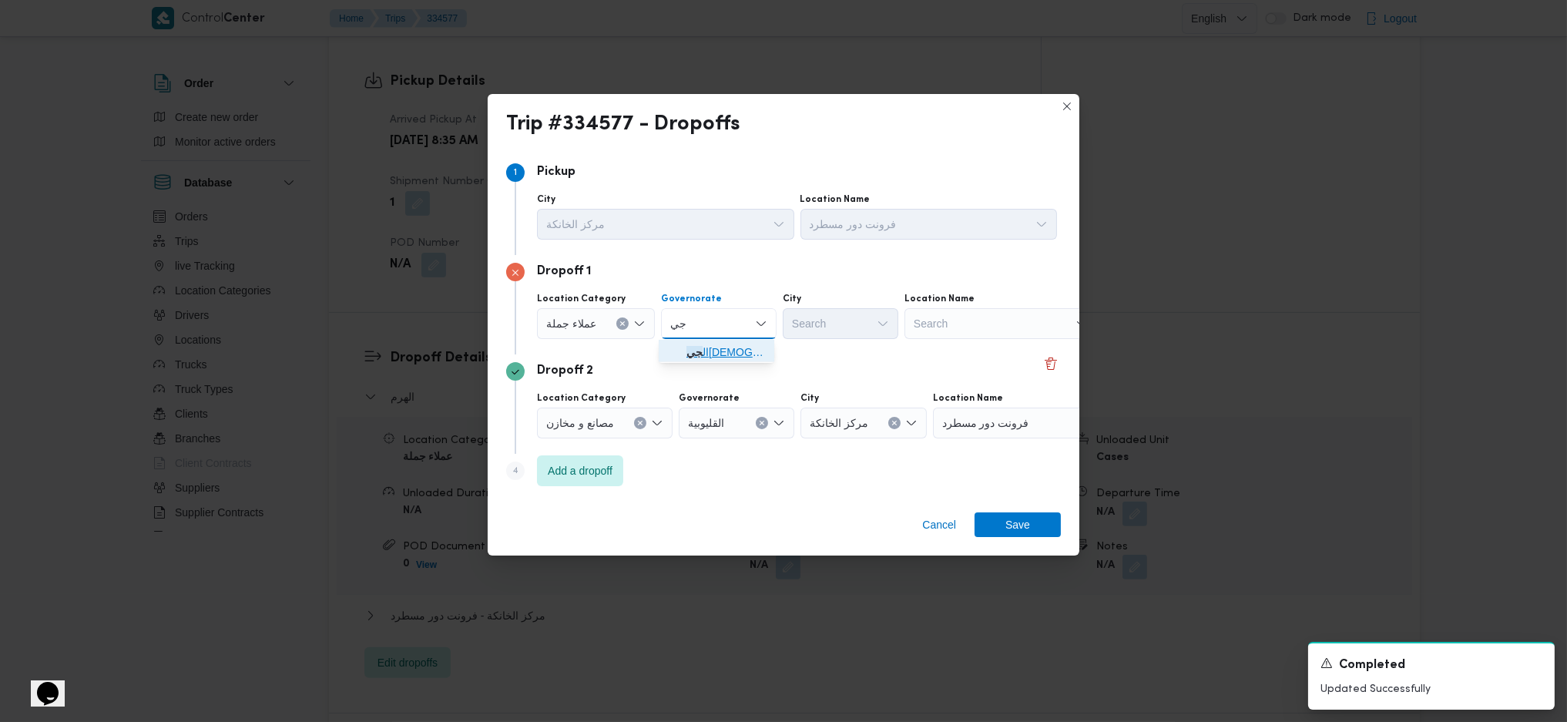
click at [676, 350] on icon "button" at bounding box center [674, 352] width 12 height 12
click at [836, 317] on div "Search" at bounding box center [841, 323] width 116 height 31
type input "زا"
click at [832, 356] on span "قسم الشيخ زا يد" at bounding box center [847, 352] width 79 height 18
click at [1027, 546] on div "Cancel Save" at bounding box center [784, 527] width 592 height 55
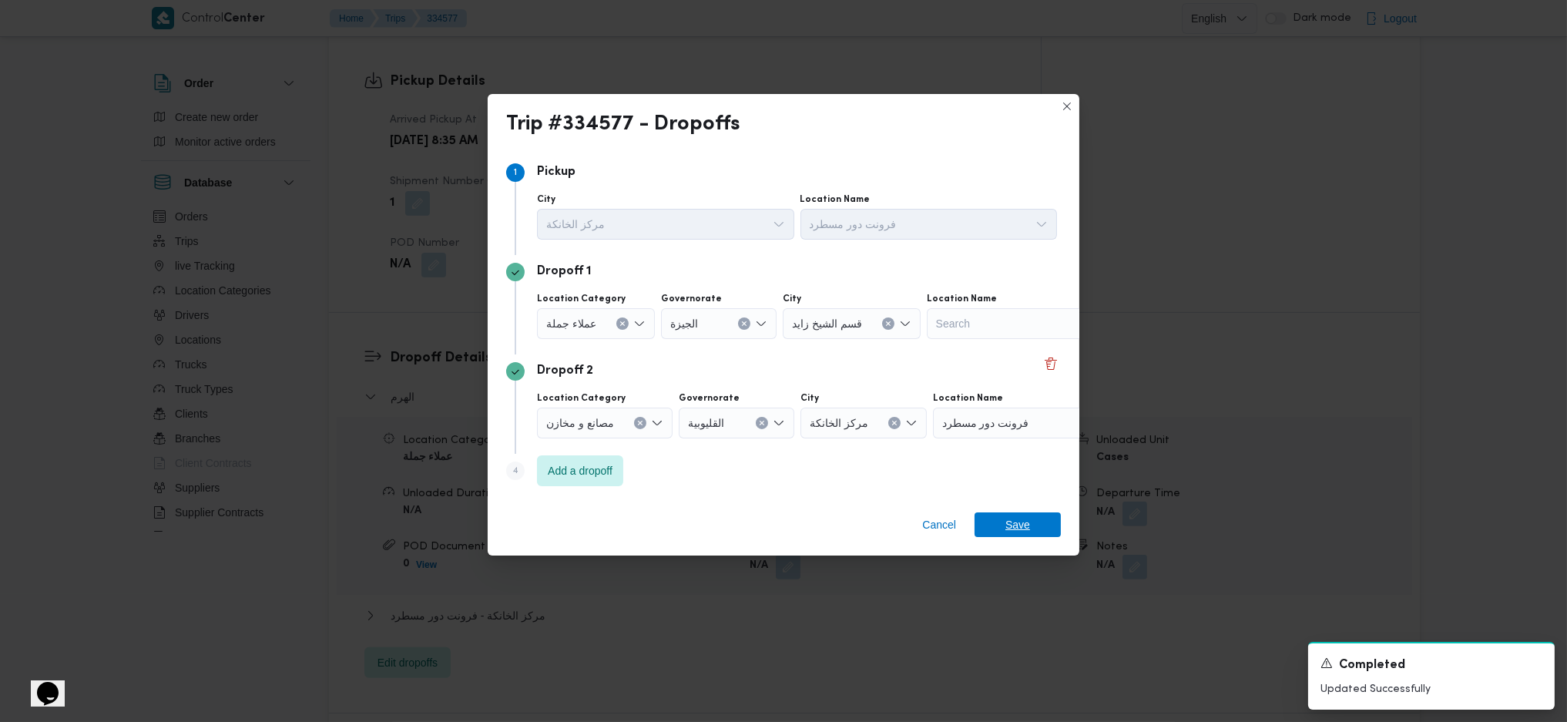
click at [1027, 531] on span "Save" at bounding box center [1017, 524] width 25 height 25
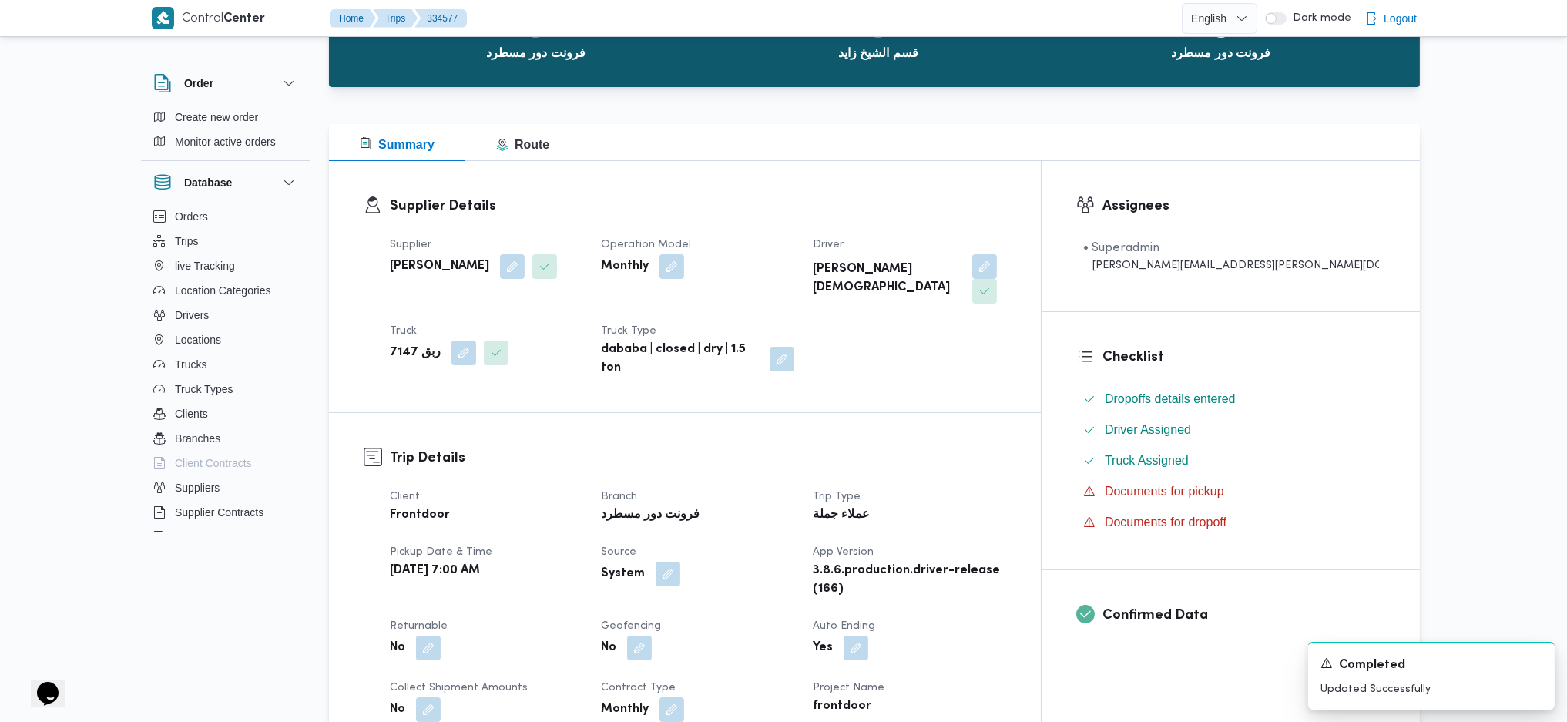
scroll to position [841, 0]
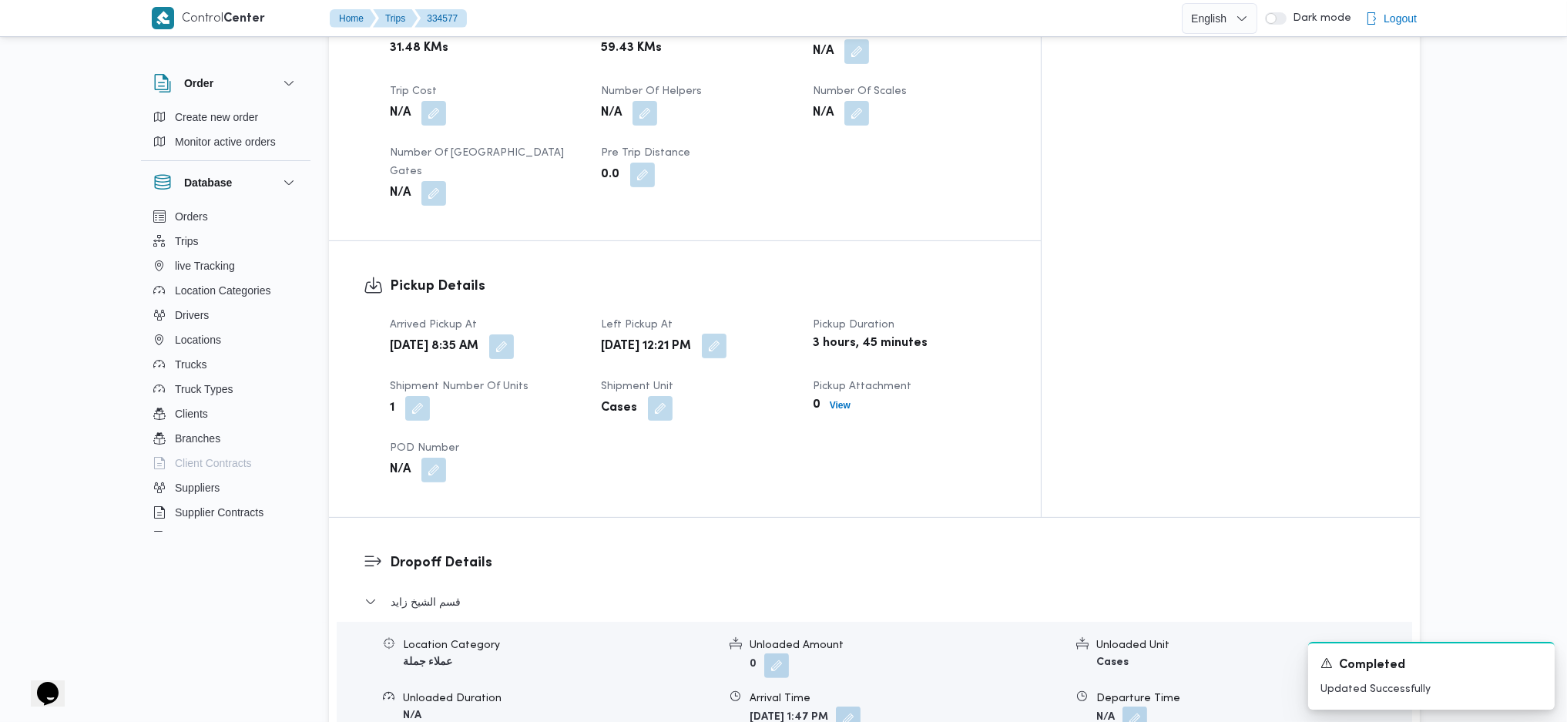
click at [727, 334] on button "button" at bounding box center [714, 346] width 25 height 25
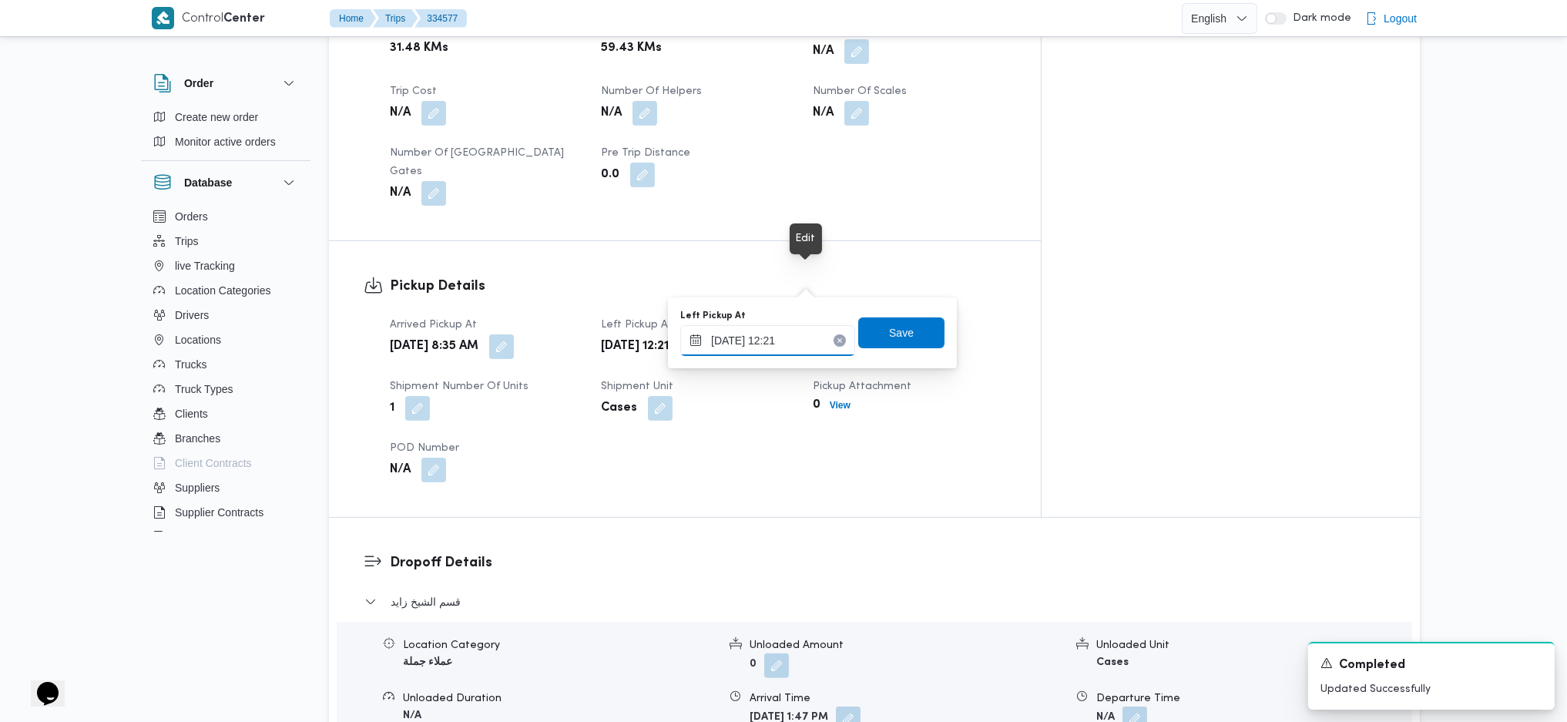
click at [750, 327] on input "[DATE] 12:21" at bounding box center [767, 340] width 175 height 31
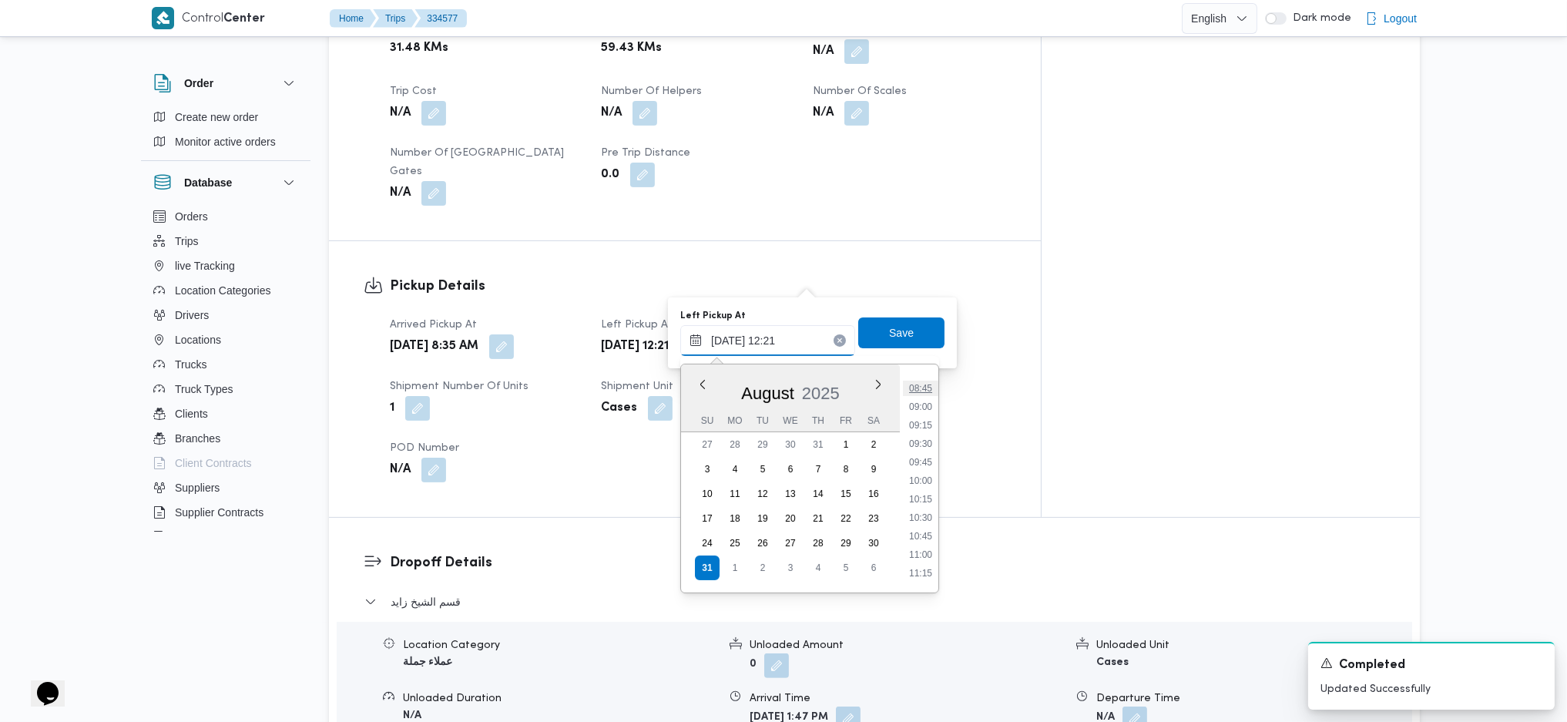
scroll to position [597, 0]
click at [925, 453] on li "09:00" at bounding box center [920, 452] width 35 height 15
type input "[DATE] 09:00"
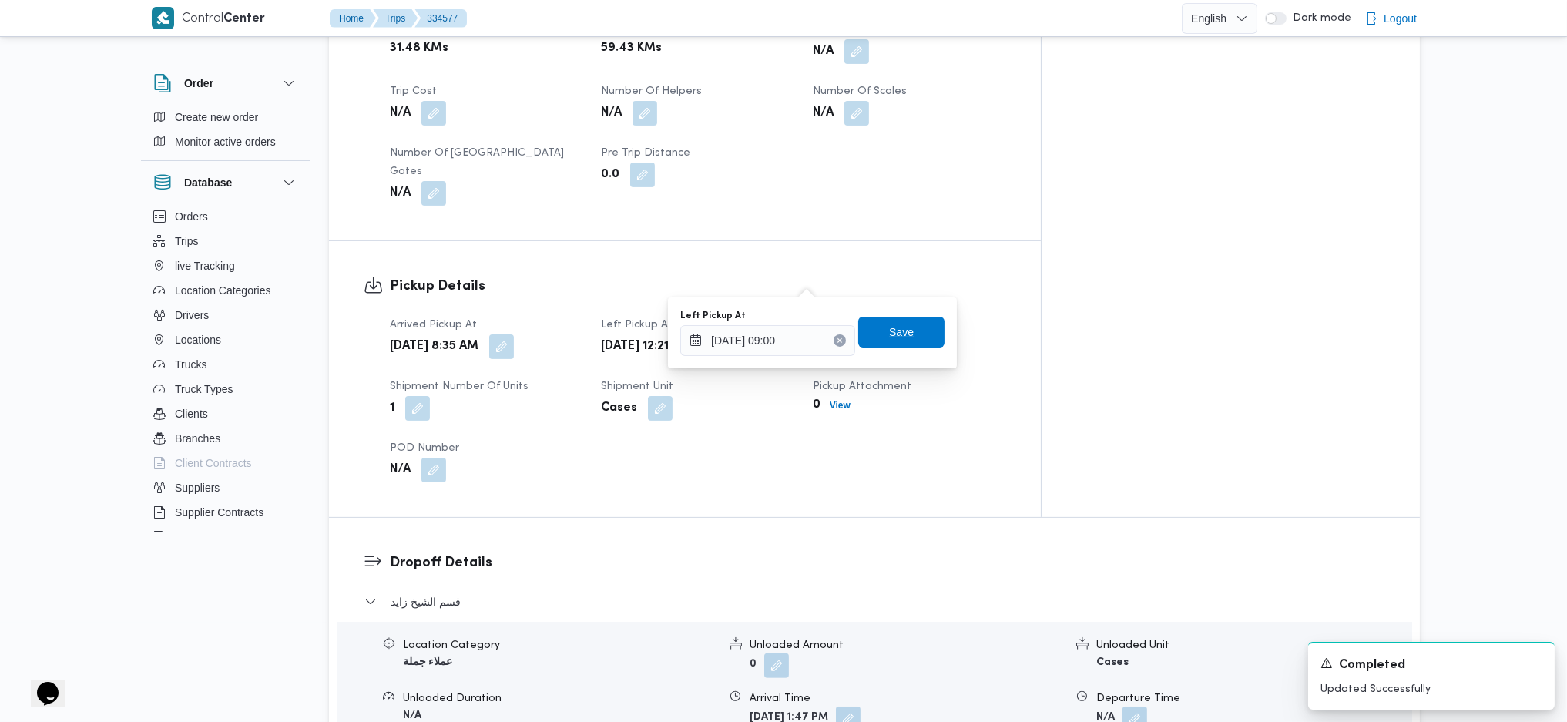
click at [898, 331] on span "Save" at bounding box center [901, 332] width 25 height 18
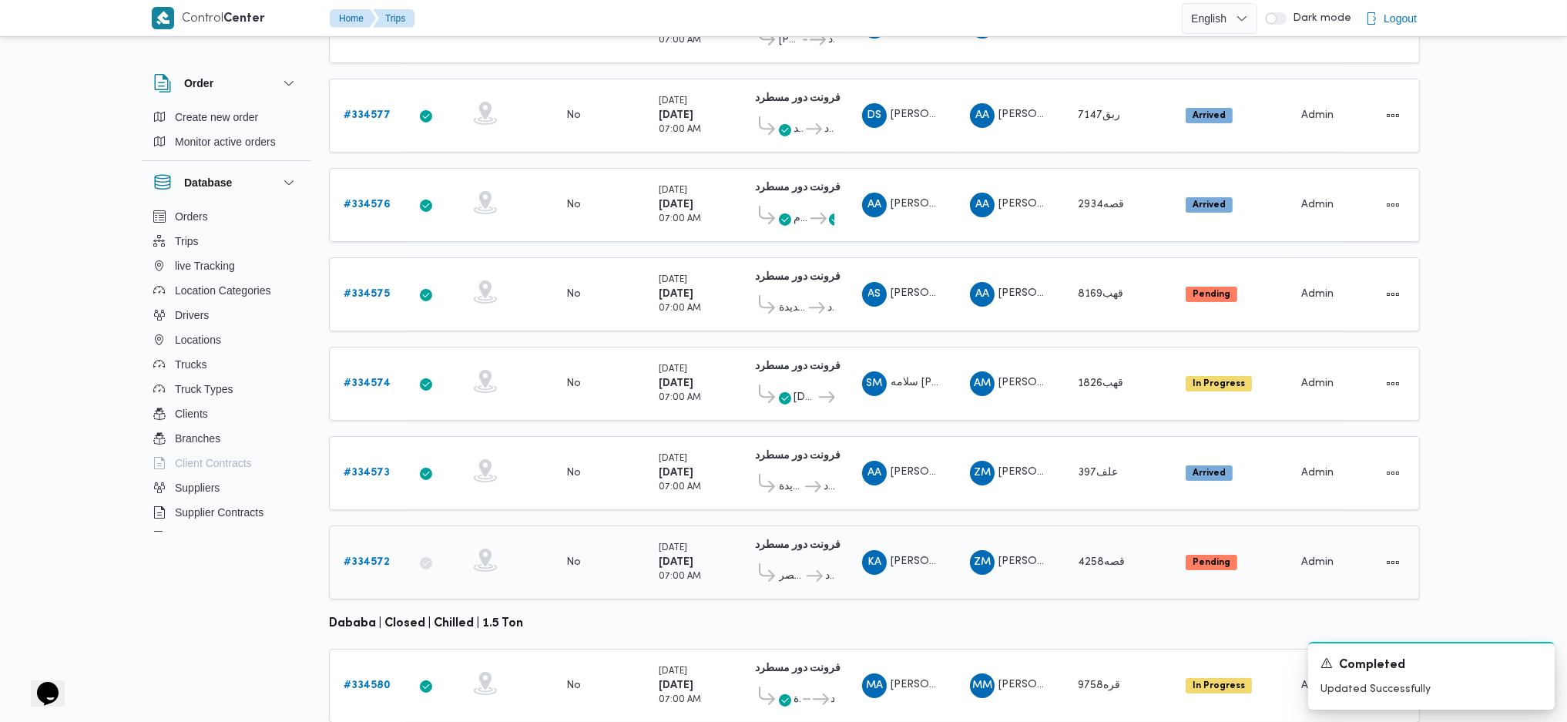
scroll to position [121, 0]
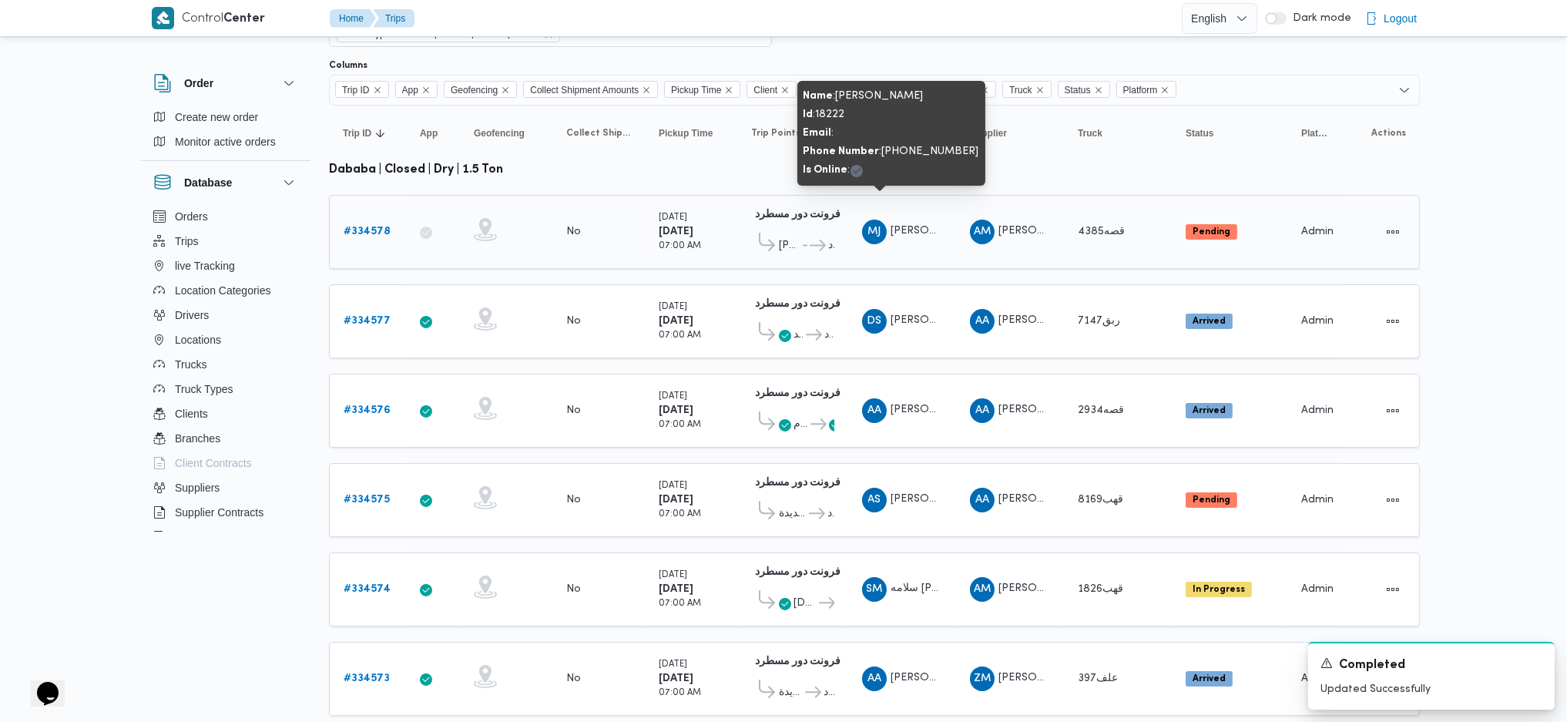
click at [932, 226] on span "[PERSON_NAME]" at bounding box center [935, 231] width 88 height 10
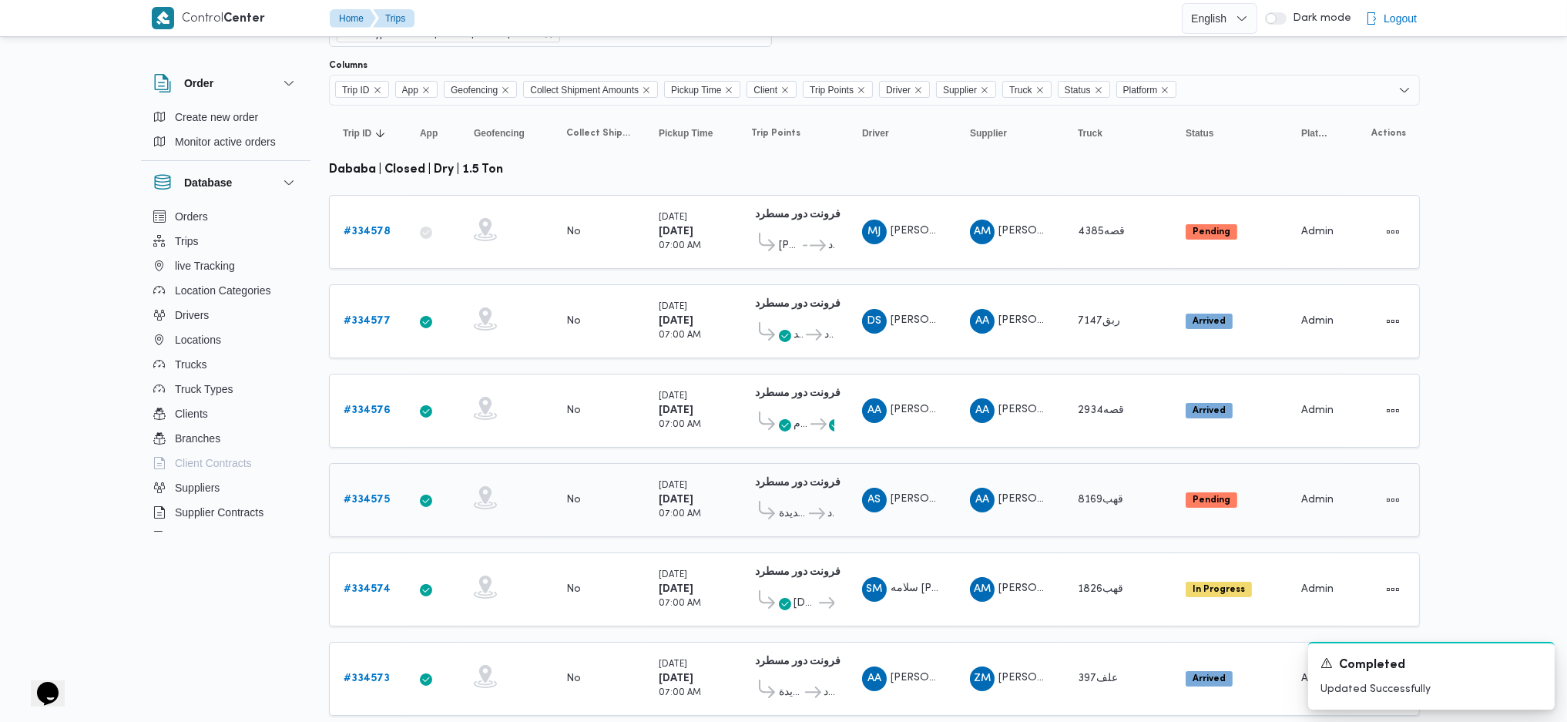
click at [375, 495] on b "# 334575" at bounding box center [367, 500] width 46 height 10
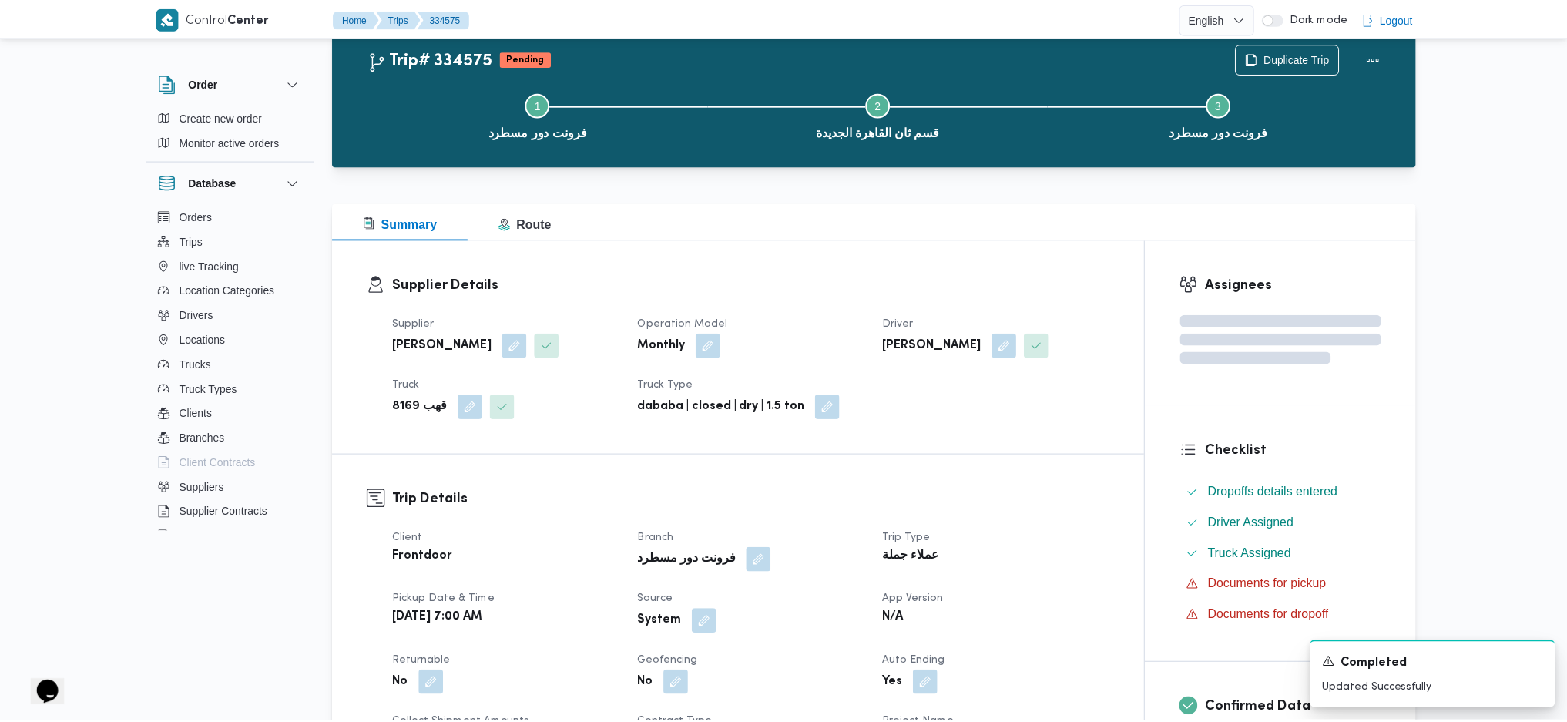
scroll to position [121, 0]
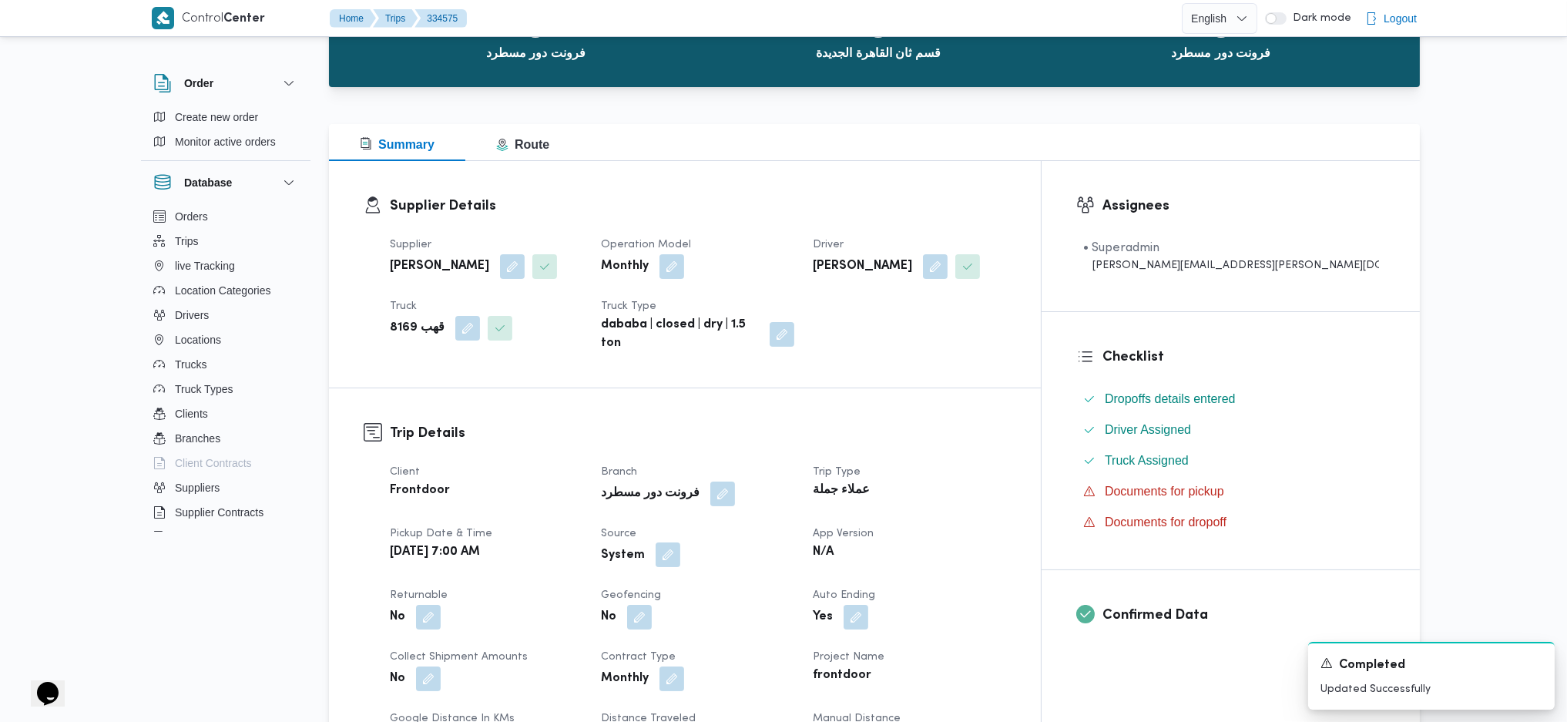
click at [680, 552] on button "button" at bounding box center [668, 554] width 25 height 25
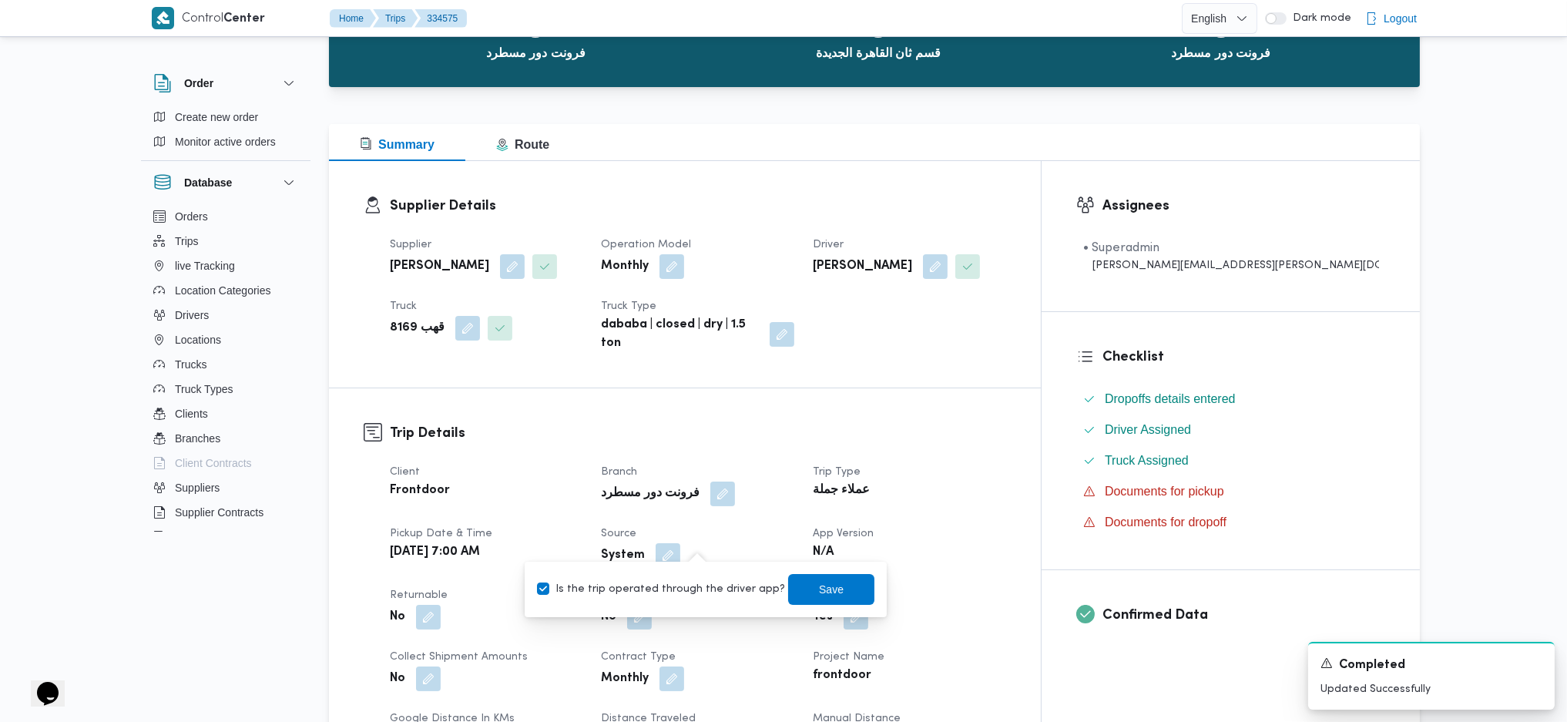
click at [672, 597] on label "Is the trip operated through the driver app?" at bounding box center [661, 589] width 248 height 18
checkbox input "false"
click at [795, 597] on span "Save" at bounding box center [831, 588] width 86 height 31
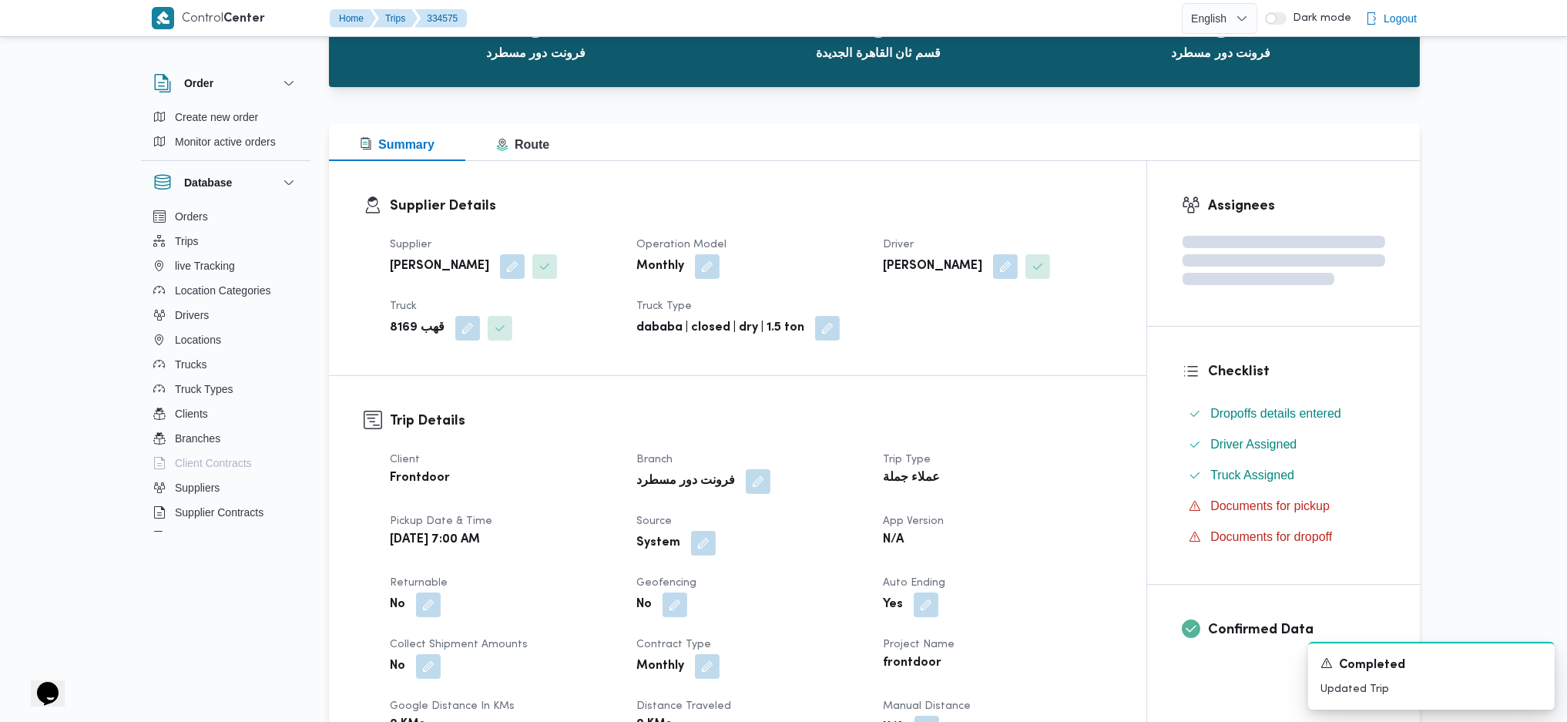
scroll to position [737, 0]
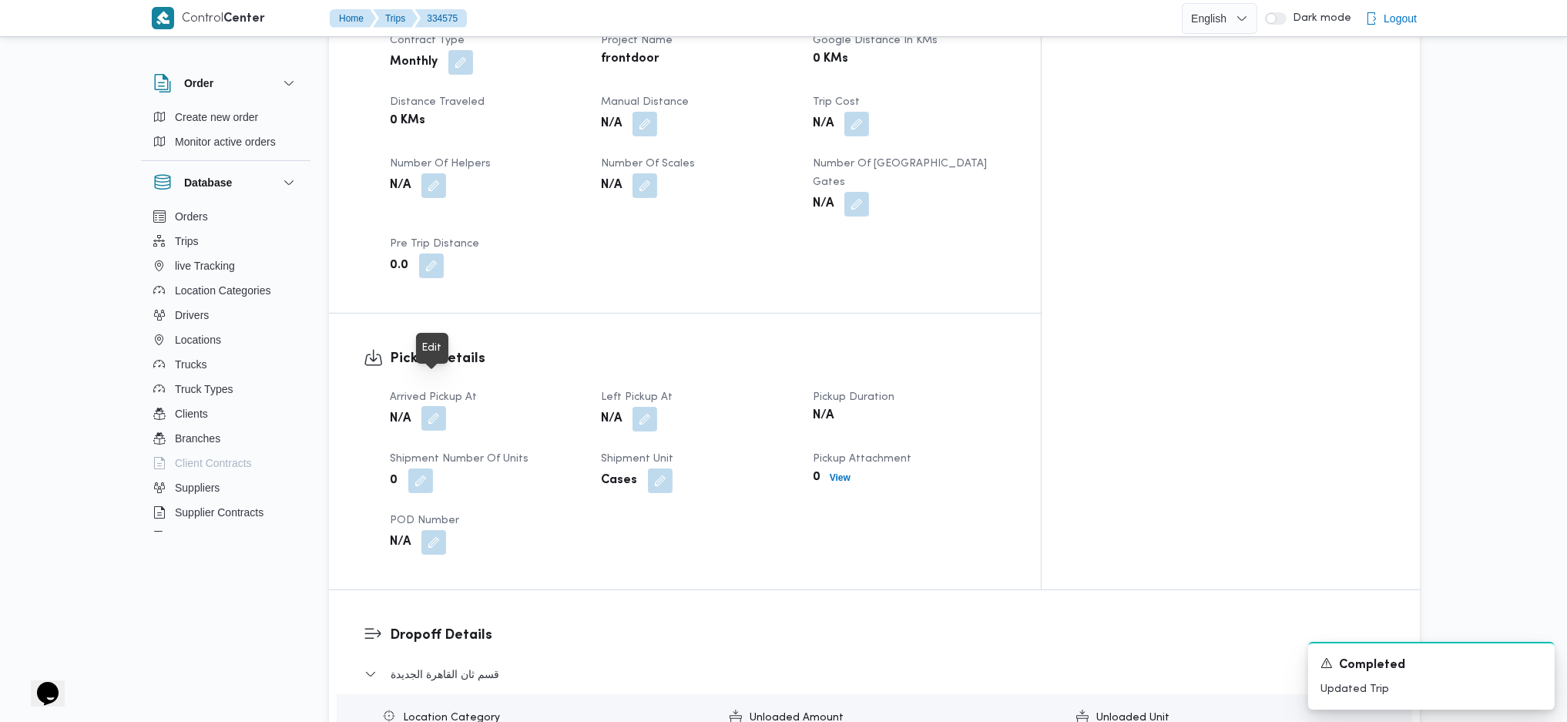
click at [444, 406] on button "button" at bounding box center [433, 418] width 25 height 25
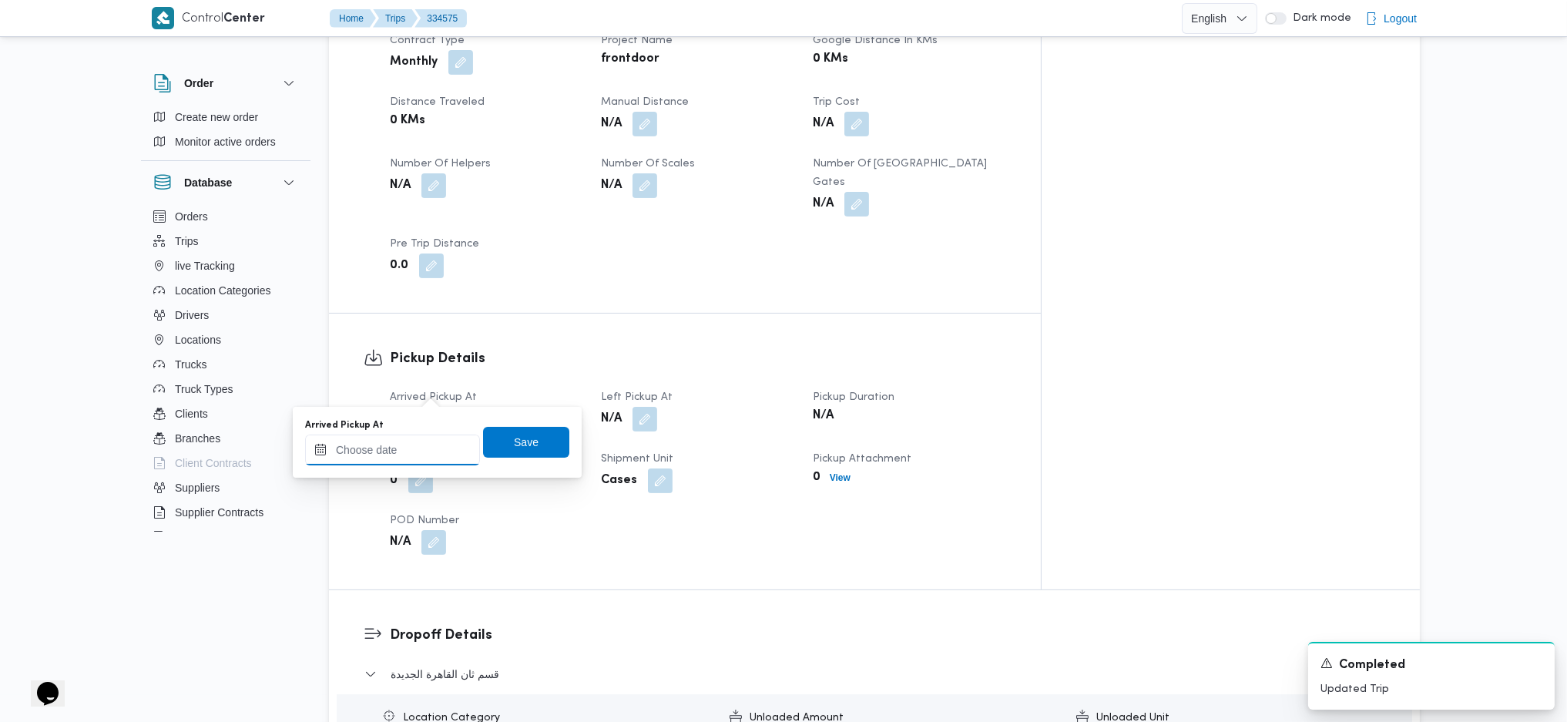
click at [384, 454] on input "Arrived Pickup At" at bounding box center [392, 450] width 175 height 31
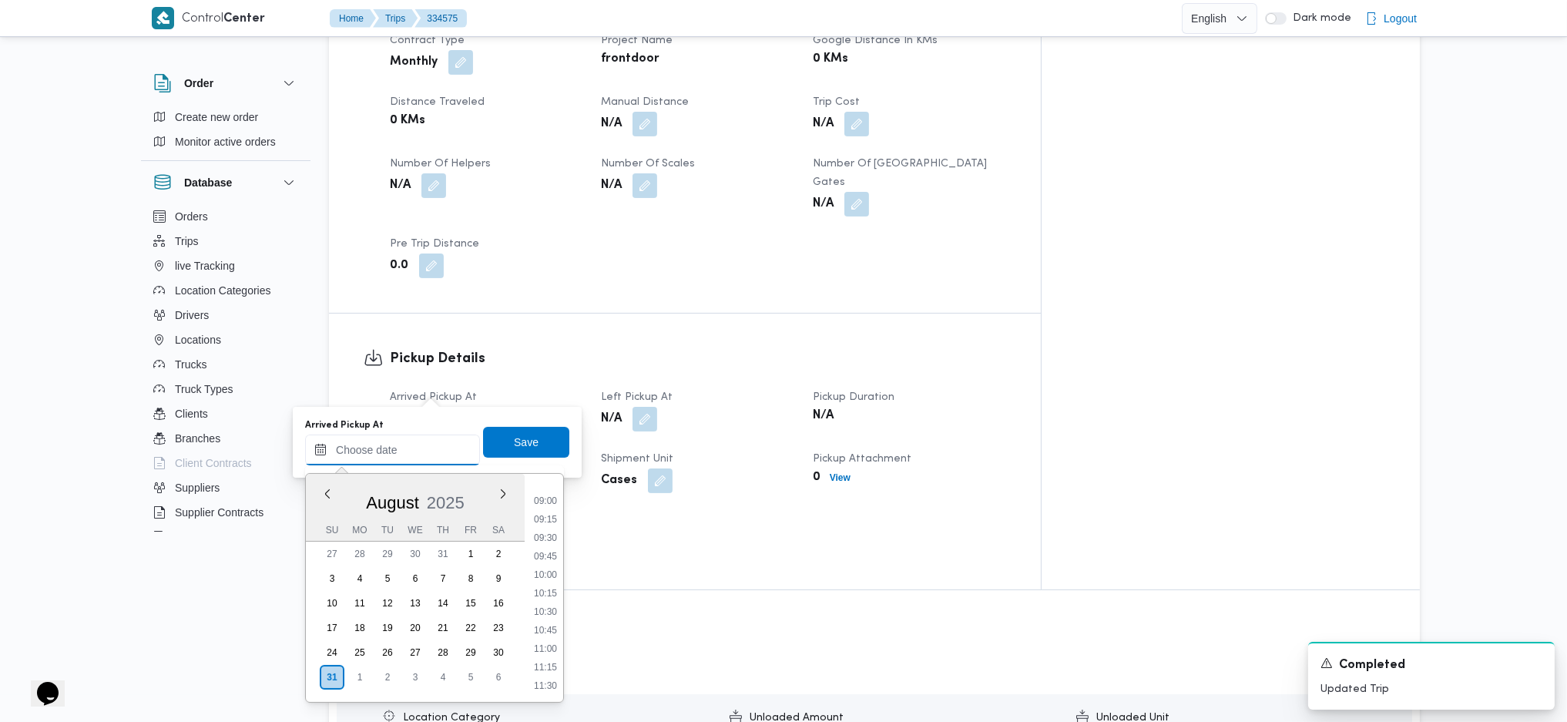
scroll to position [503, 0]
click at [552, 503] on li "07:00" at bounding box center [545, 508] width 35 height 15
type input "[DATE] 07:00"
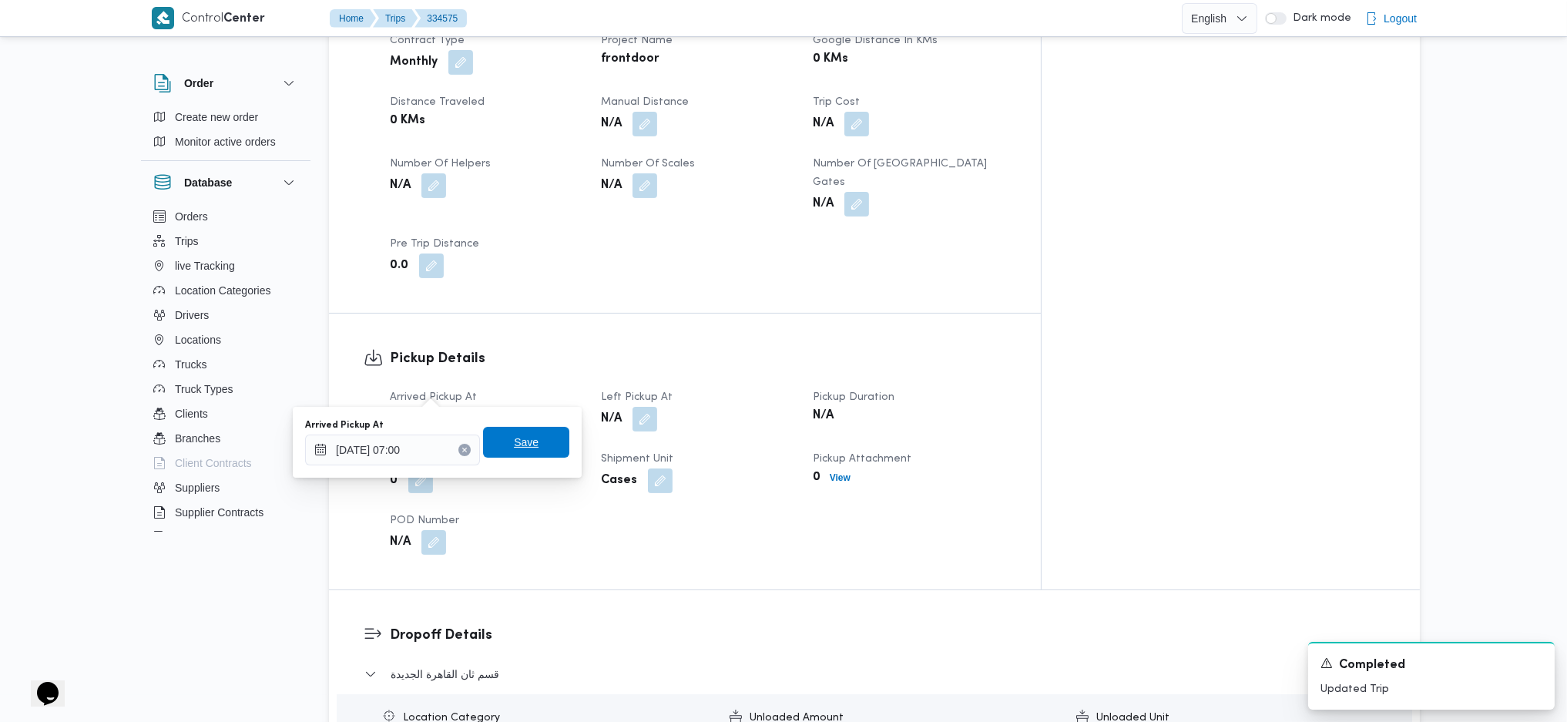
click at [532, 433] on span "Save" at bounding box center [526, 442] width 86 height 31
click at [657, 406] on button "button" at bounding box center [645, 418] width 25 height 25
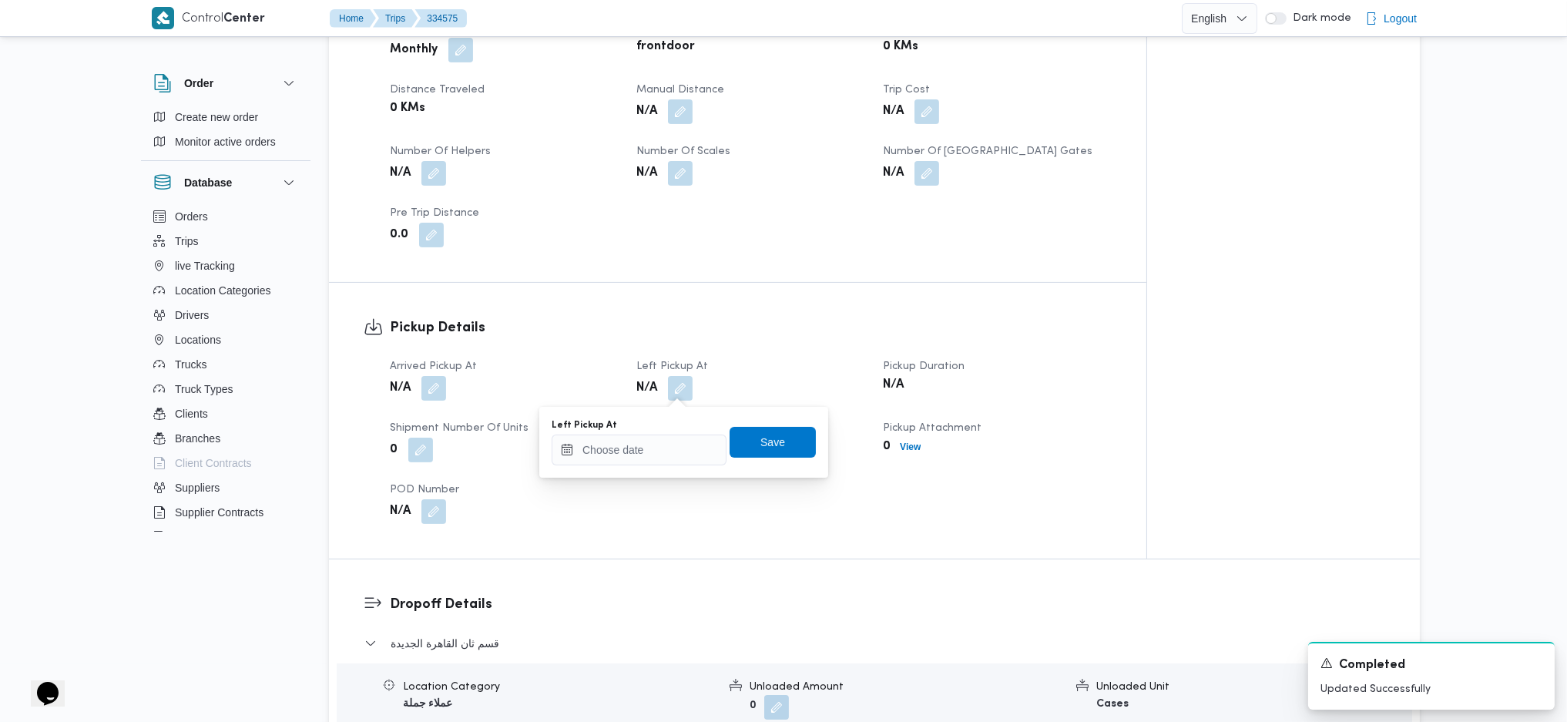
click at [649, 468] on div "You are in a dialog. To close this dialog, hit escape. Left Pickup At Save" at bounding box center [683, 442] width 289 height 71
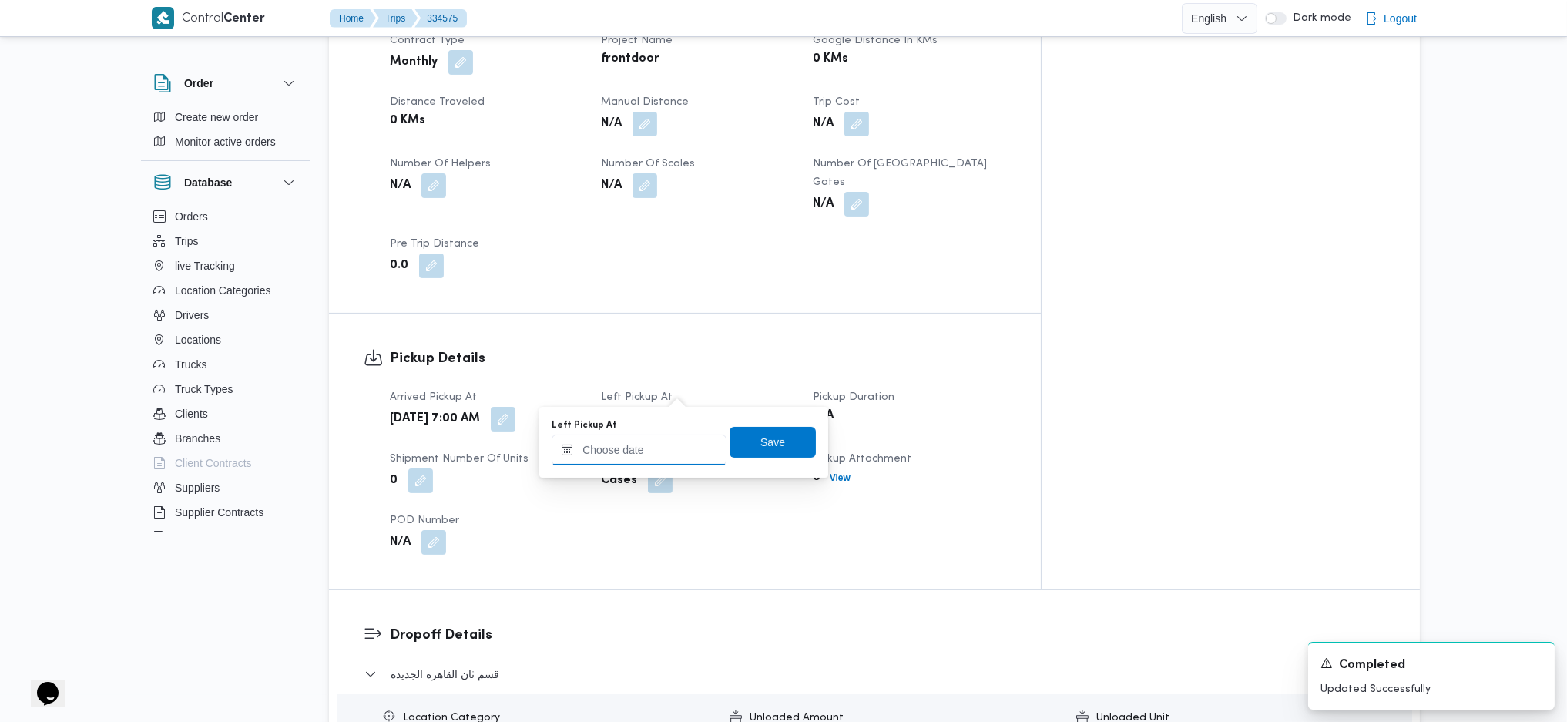
click at [663, 460] on input "Left Pickup At" at bounding box center [639, 450] width 175 height 31
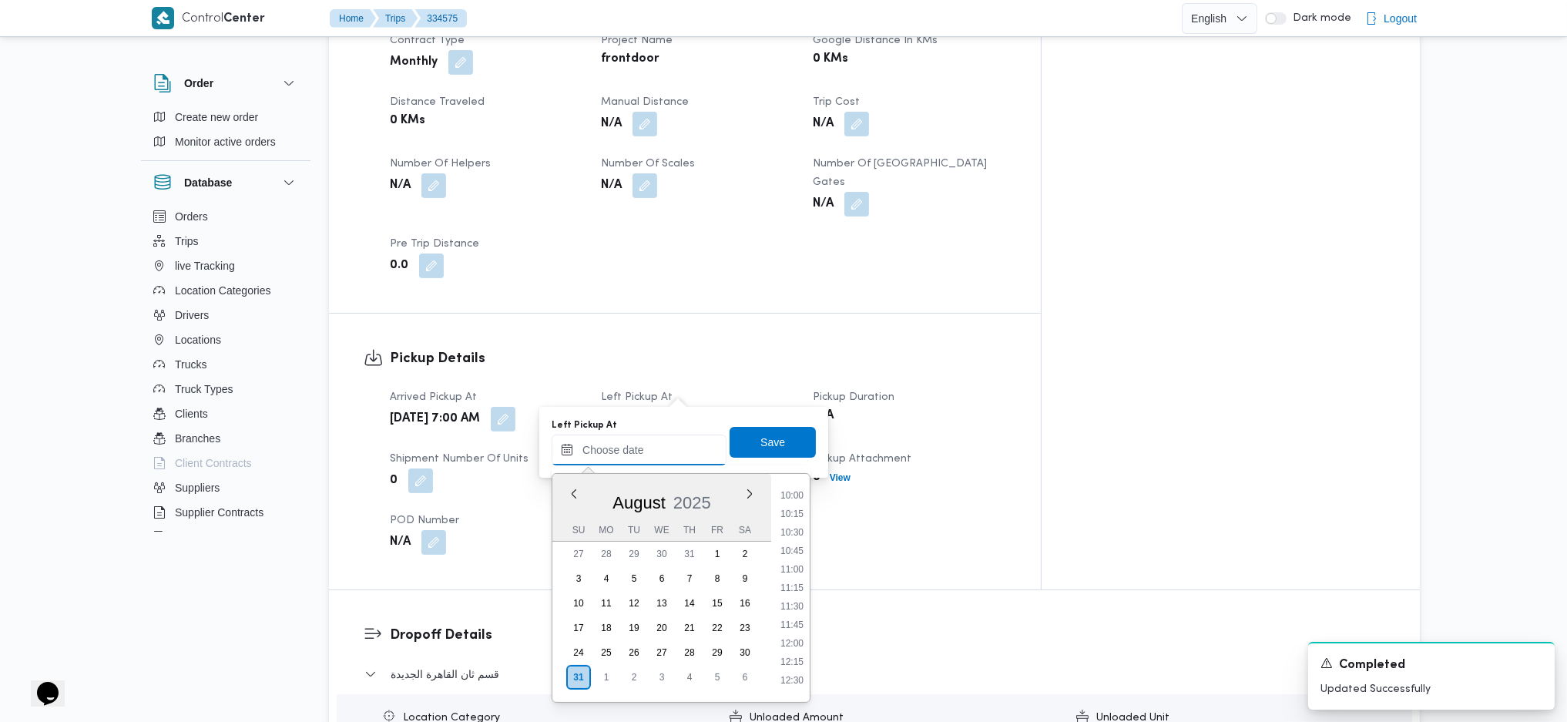
scroll to position [606, 0]
click at [794, 558] on li "09:00" at bounding box center [791, 552] width 35 height 15
type input "[DATE] 09:00"
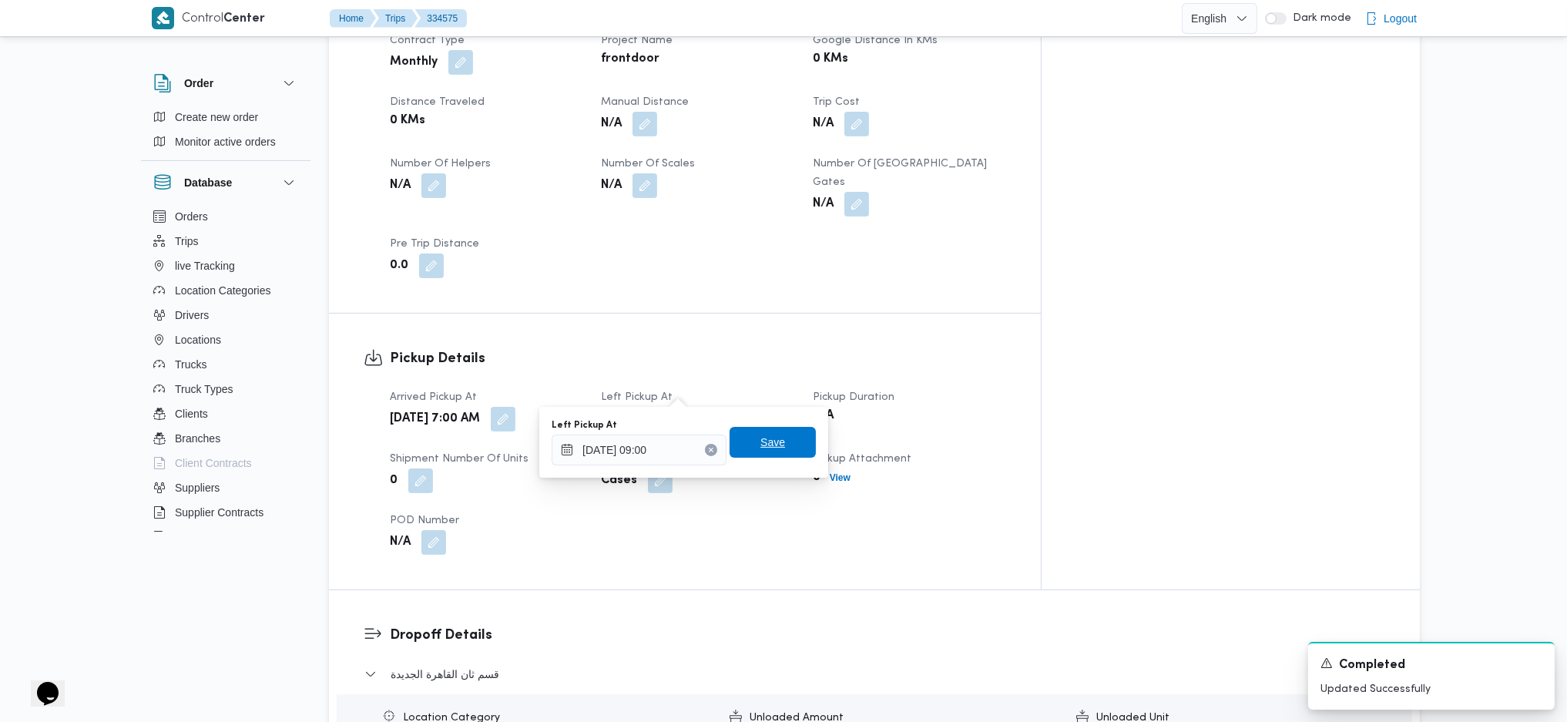
drag, startPoint x: 765, startPoint y: 441, endPoint x: 775, endPoint y: 440, distance: 10.0
click at [765, 439] on span "Save" at bounding box center [772, 442] width 25 height 18
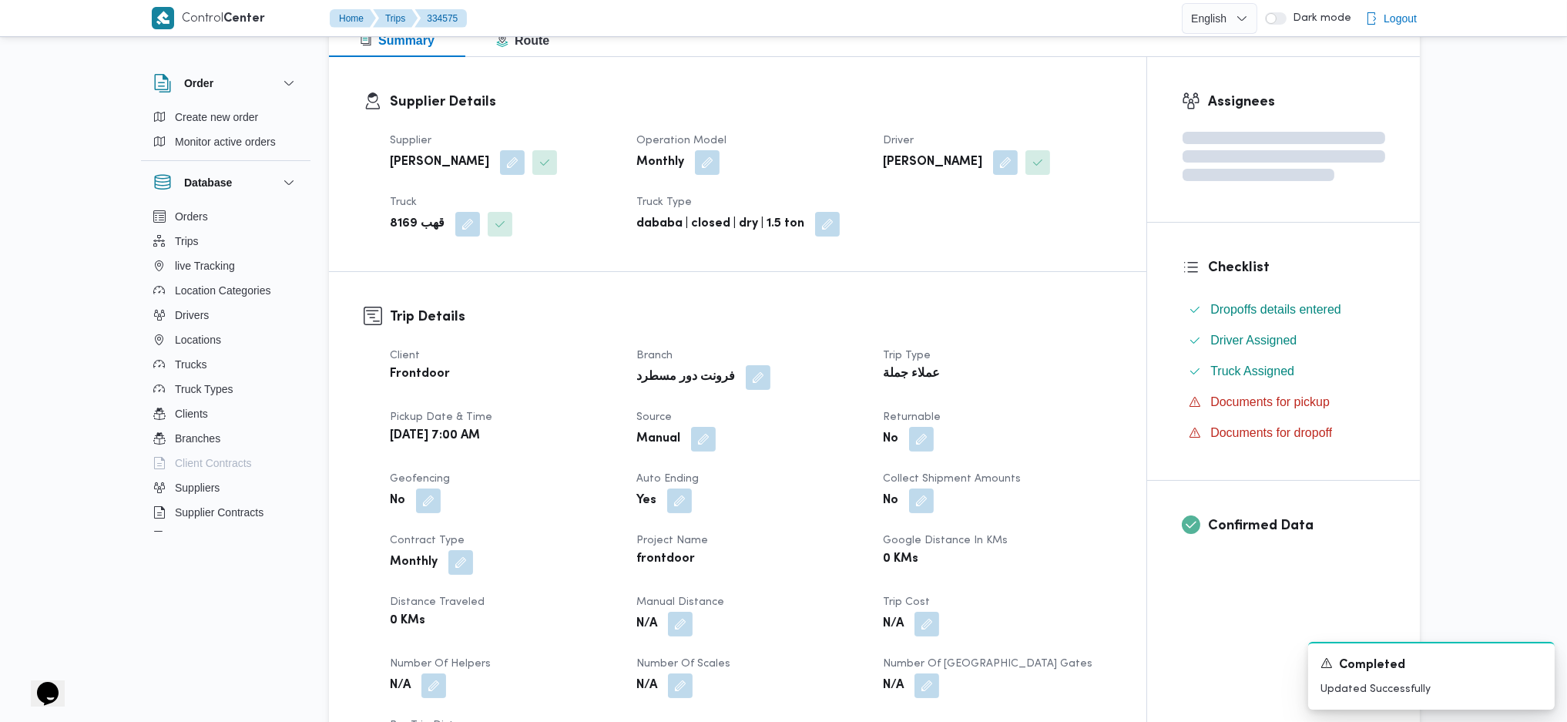
scroll to position [0, 0]
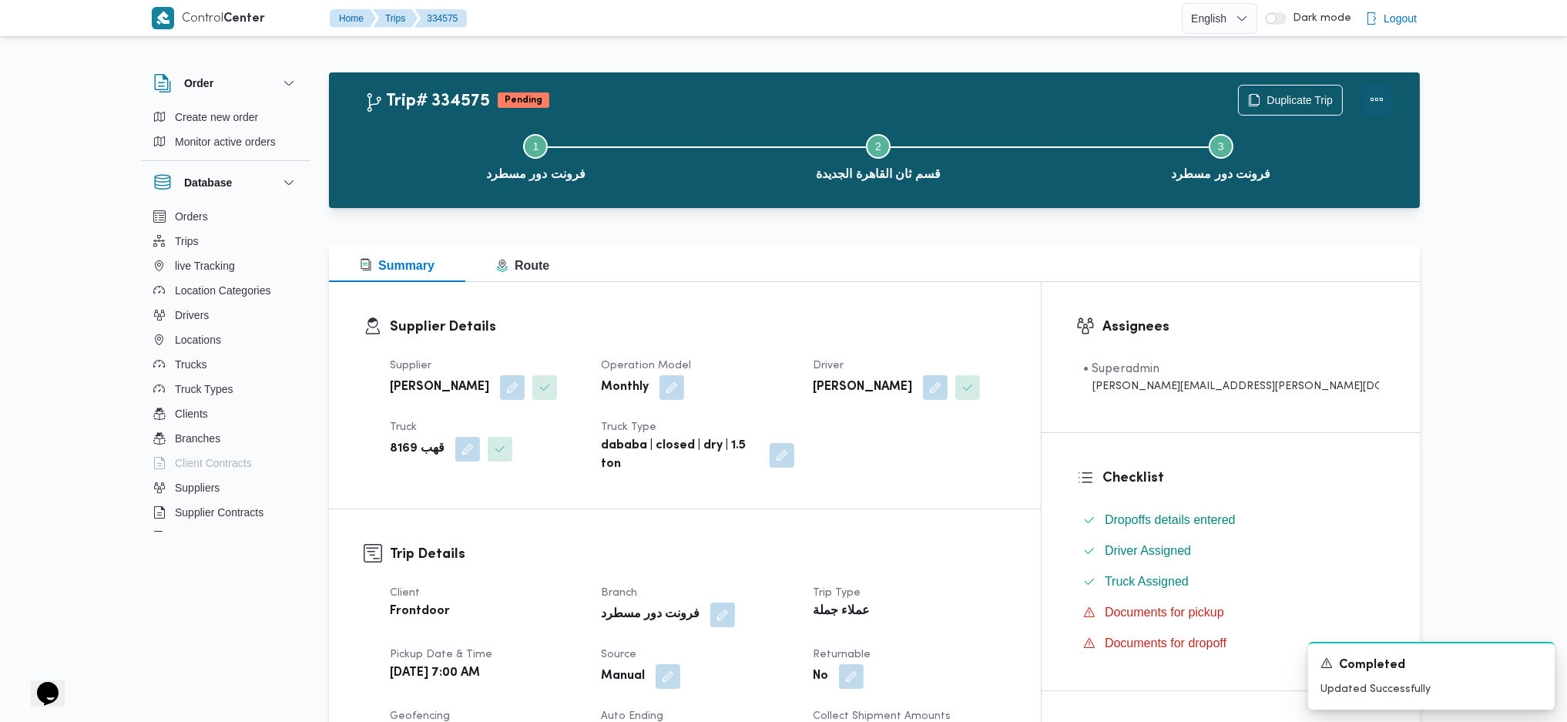
click at [1376, 96] on button "Actions" at bounding box center [1376, 99] width 31 height 31
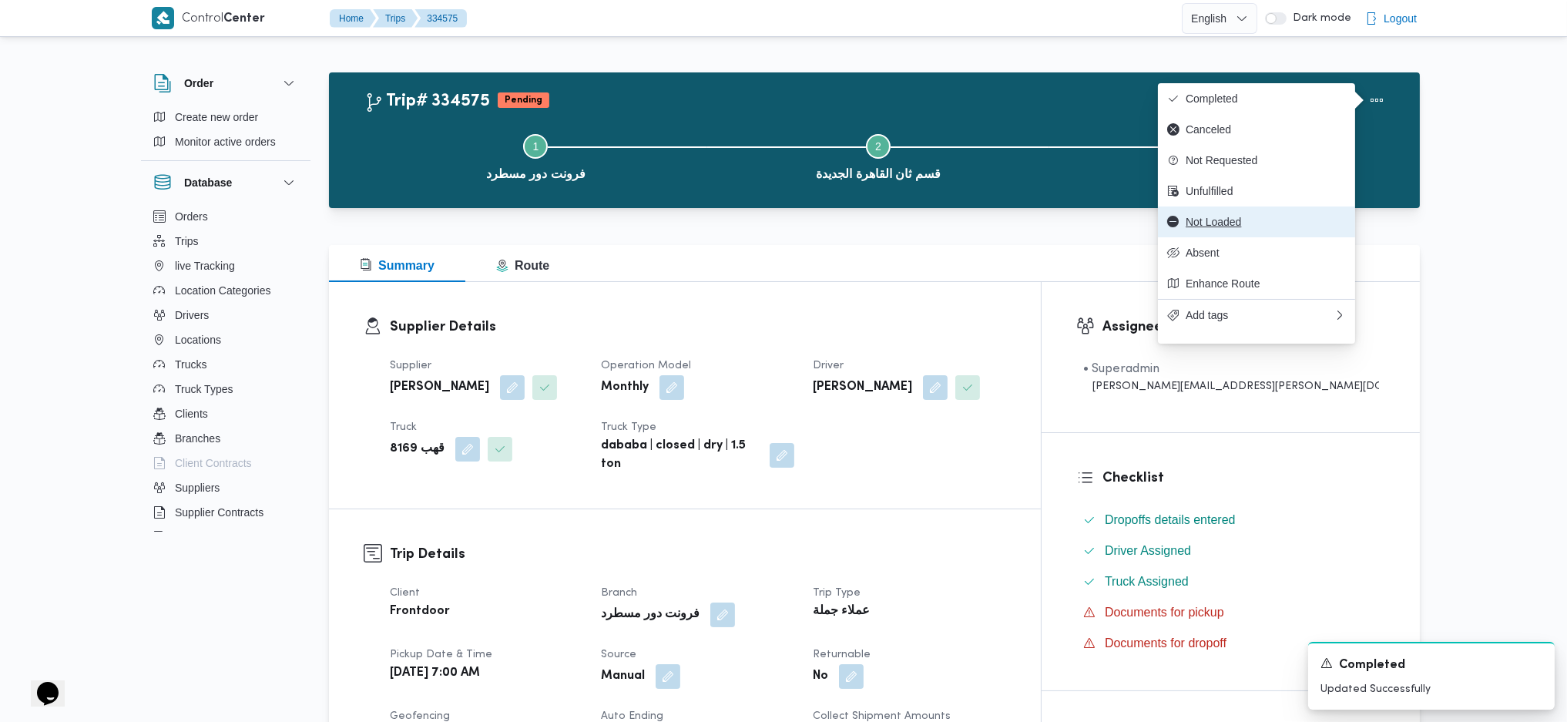
click at [1201, 228] on span "Not Loaded" at bounding box center [1266, 222] width 160 height 12
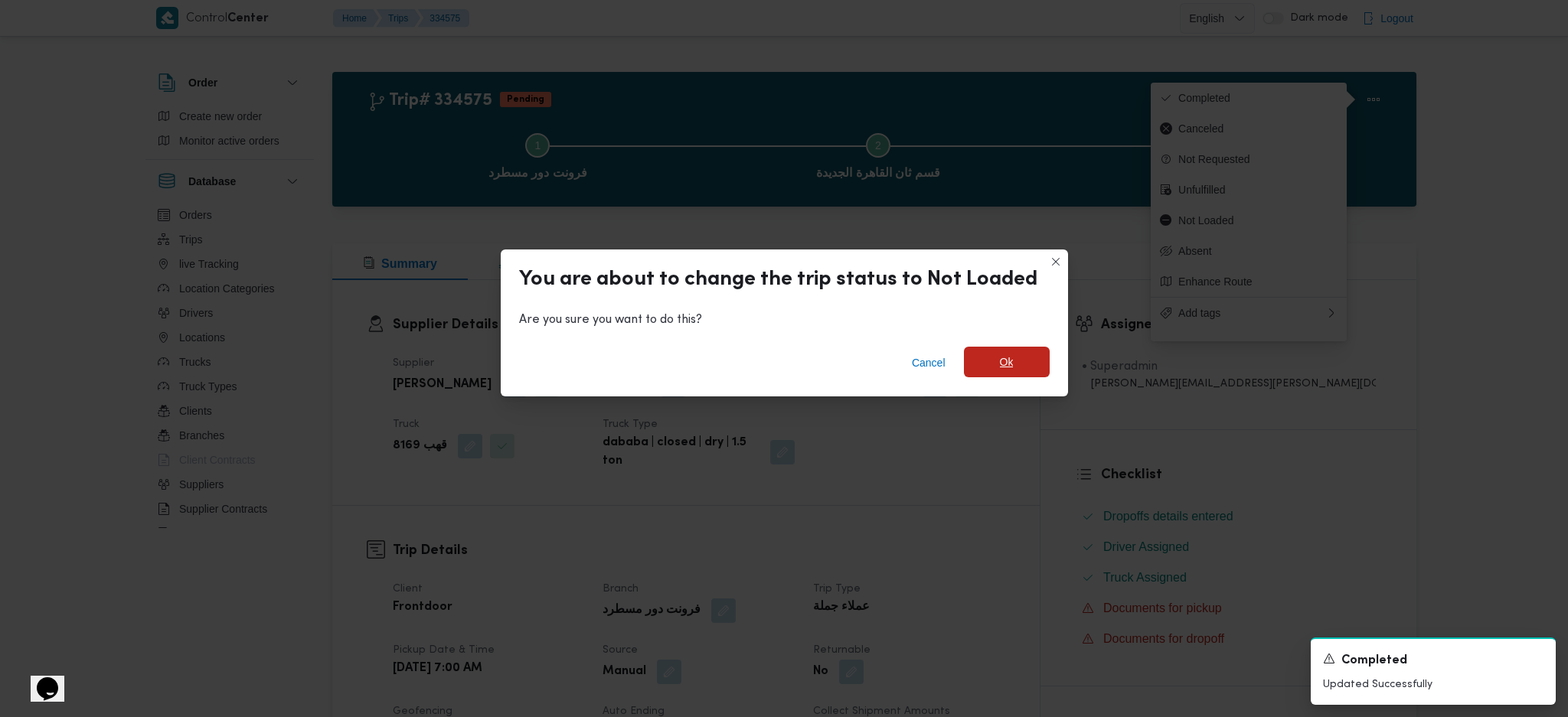
click at [1014, 367] on span "Ok" at bounding box center [1007, 361] width 85 height 31
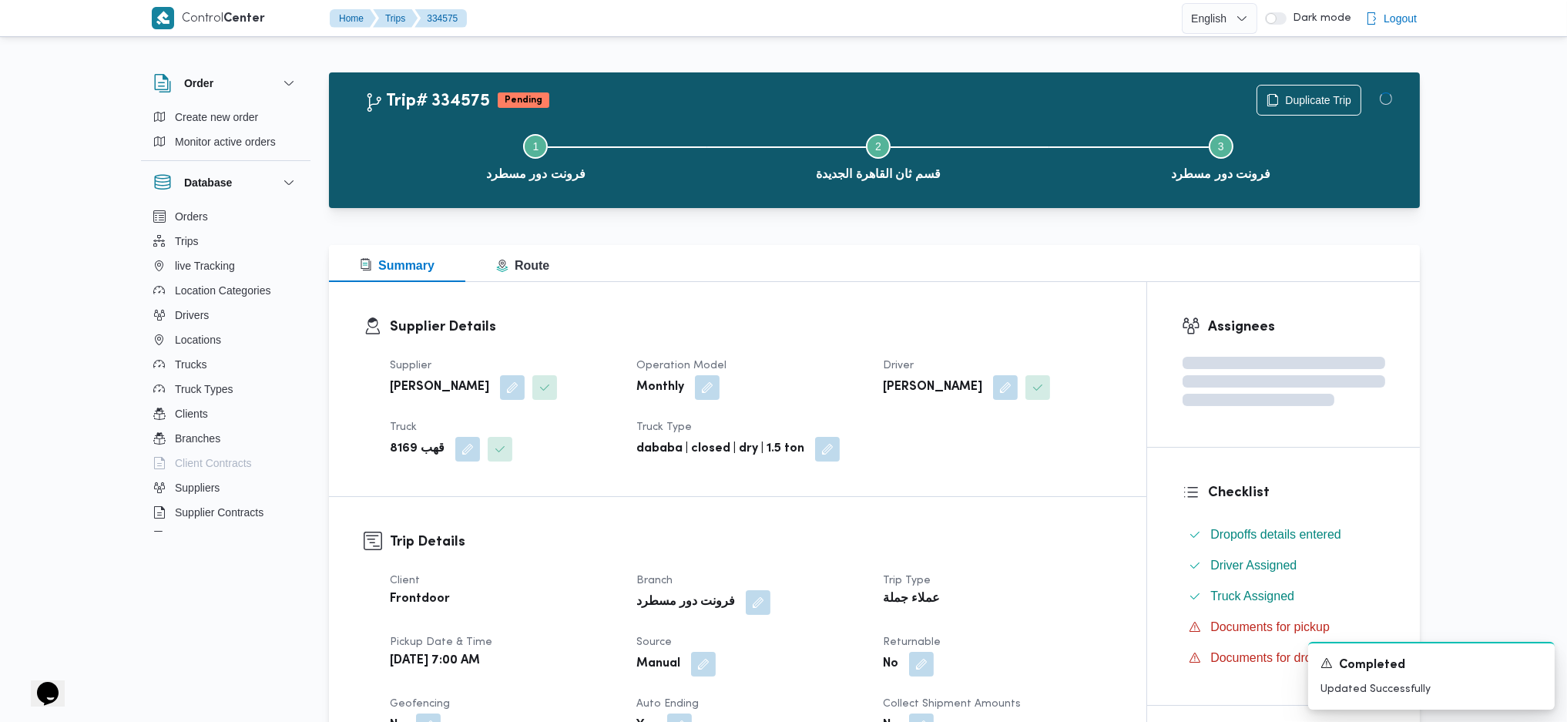
click at [1017, 451] on div "Supplier [PERSON_NAME] Operation Model Monthly Driver امير [PERSON_NAME] Truck …" at bounding box center [751, 408] width 740 height 123
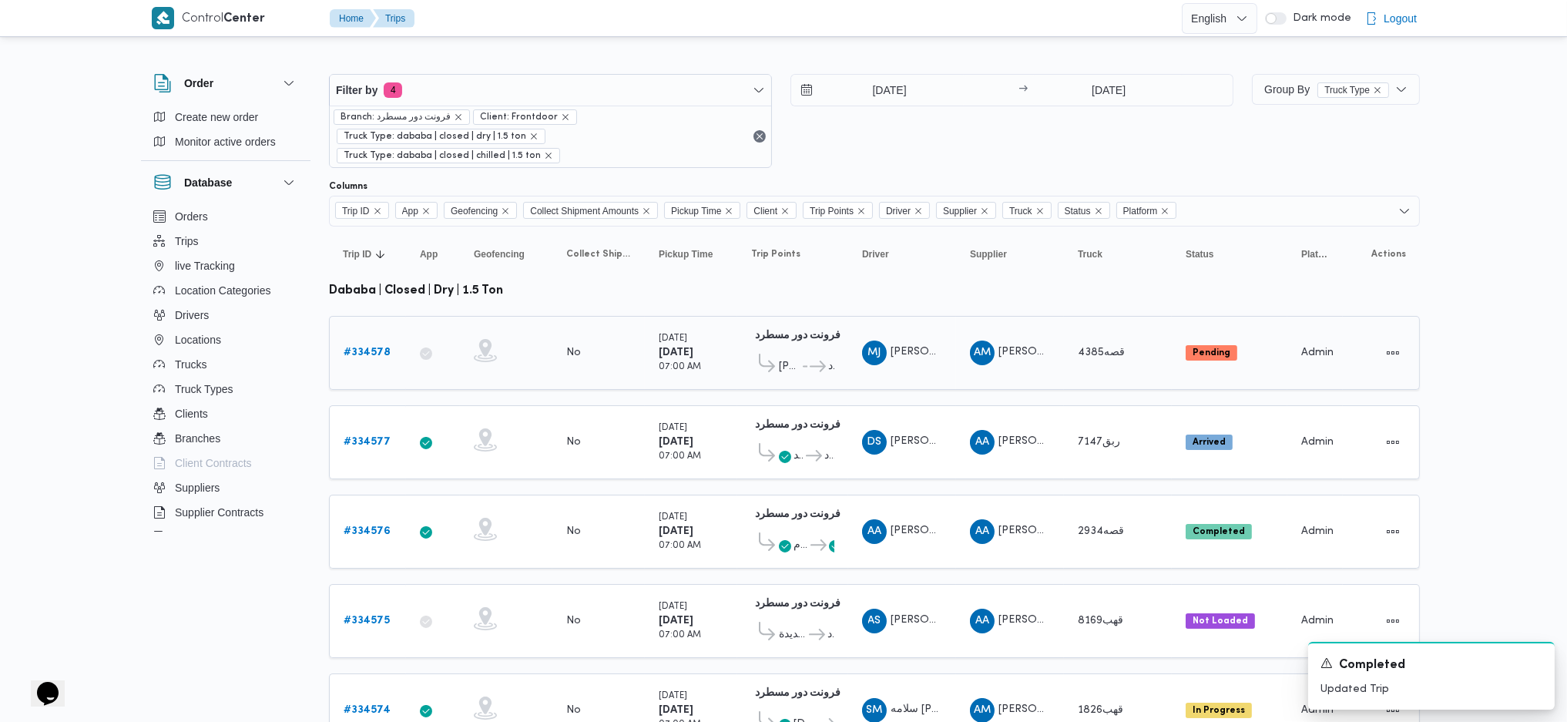
click at [1062, 346] on td "Supplier AM [PERSON_NAME]" at bounding box center [1010, 353] width 108 height 74
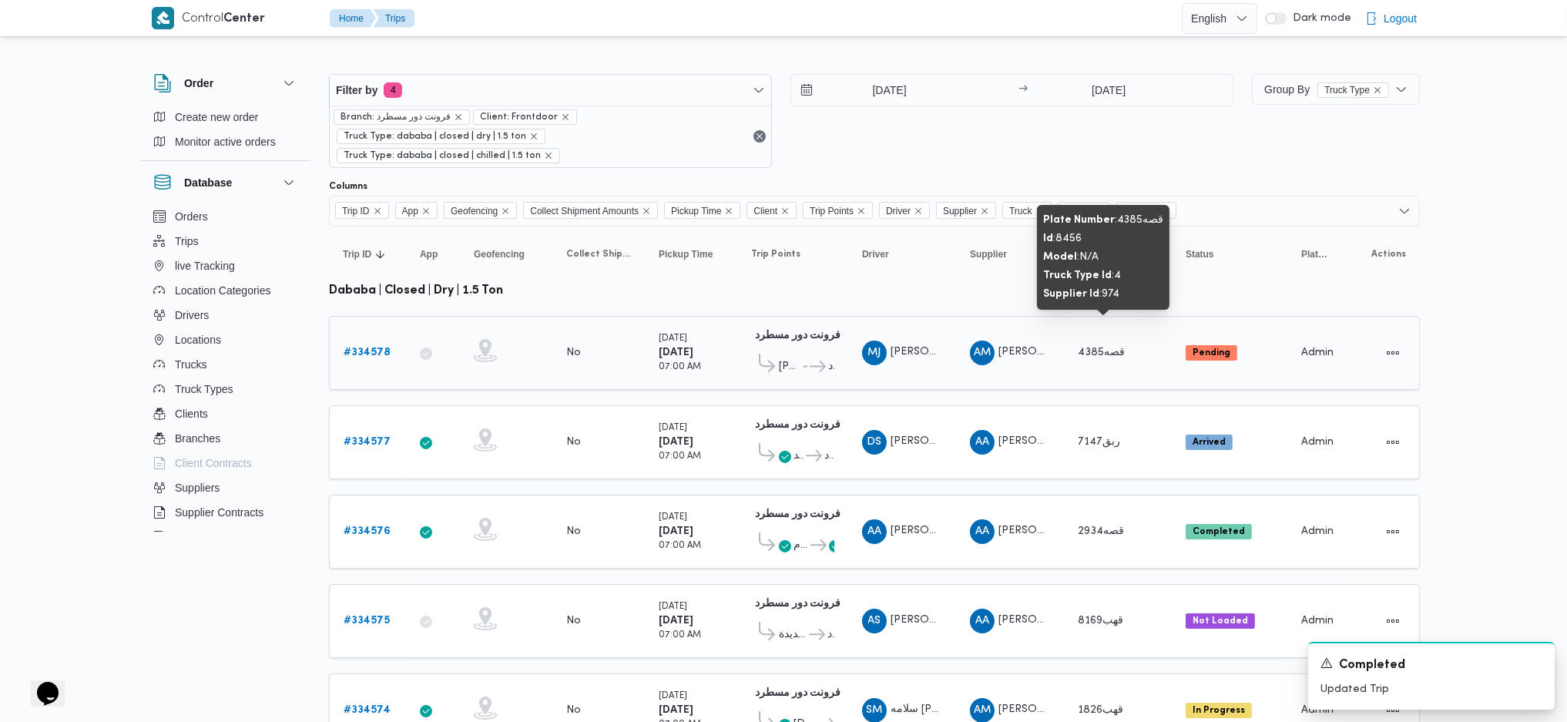
click at [1086, 347] on span "قصه4385" at bounding box center [1101, 352] width 47 height 10
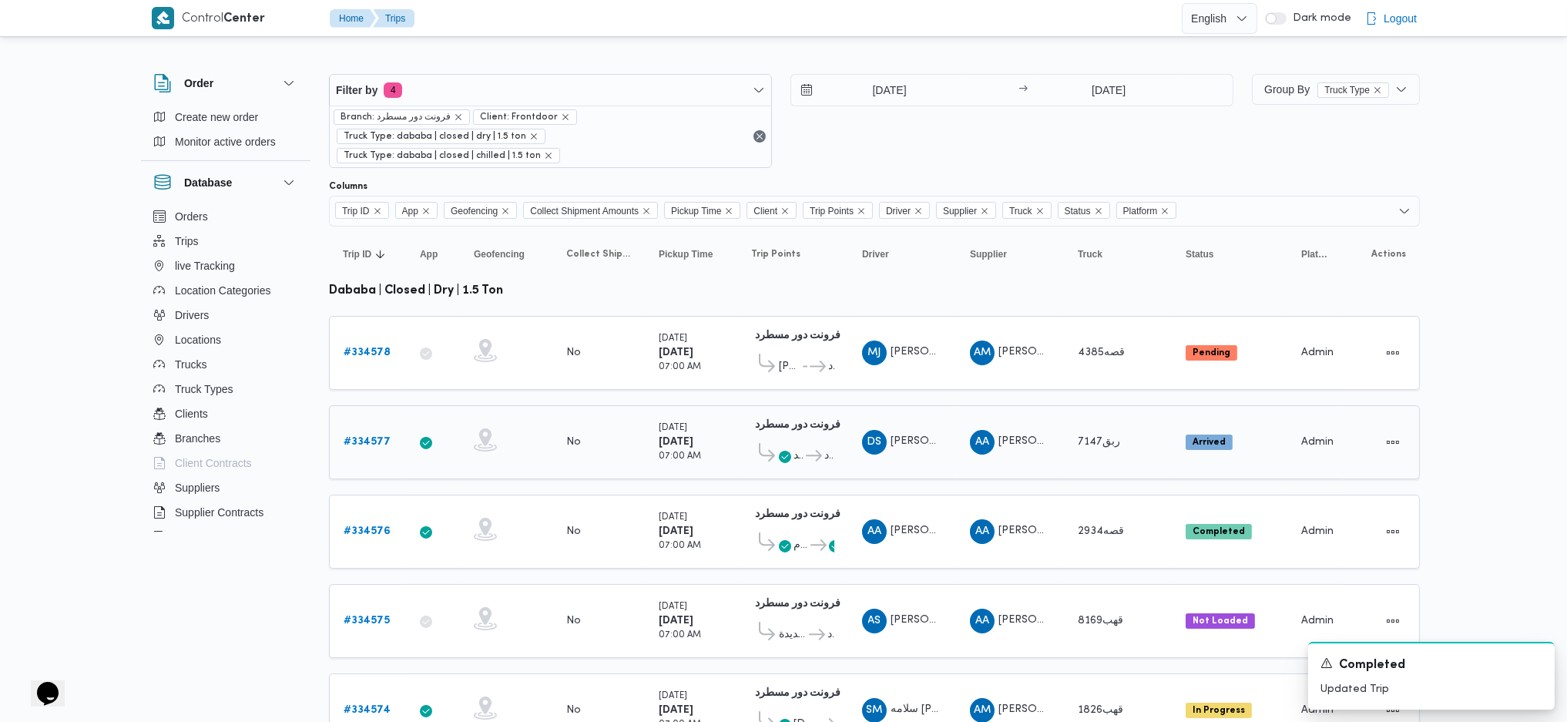
click at [1078, 437] on span "ربق7147" at bounding box center [1099, 442] width 42 height 10
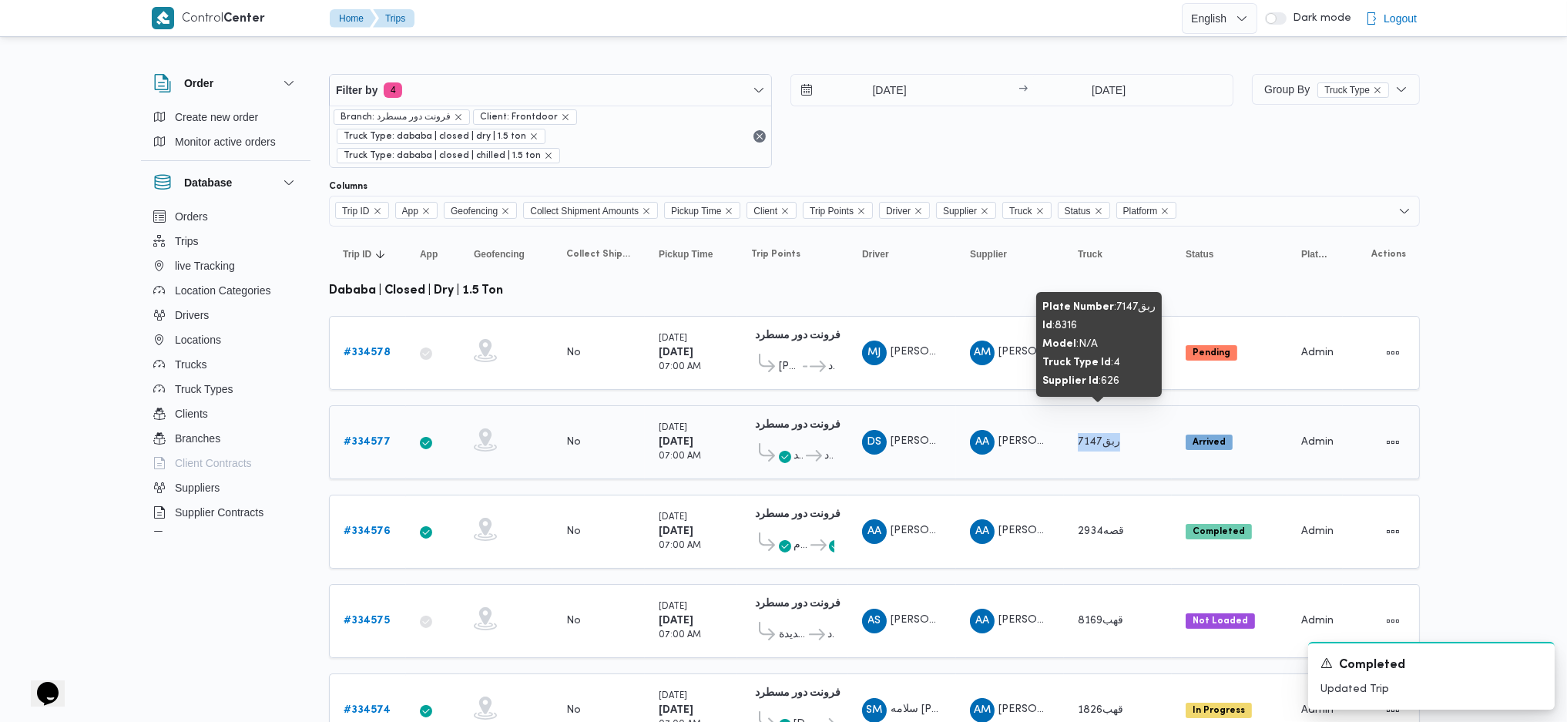
click at [1078, 437] on span "ربق7147" at bounding box center [1099, 442] width 42 height 10
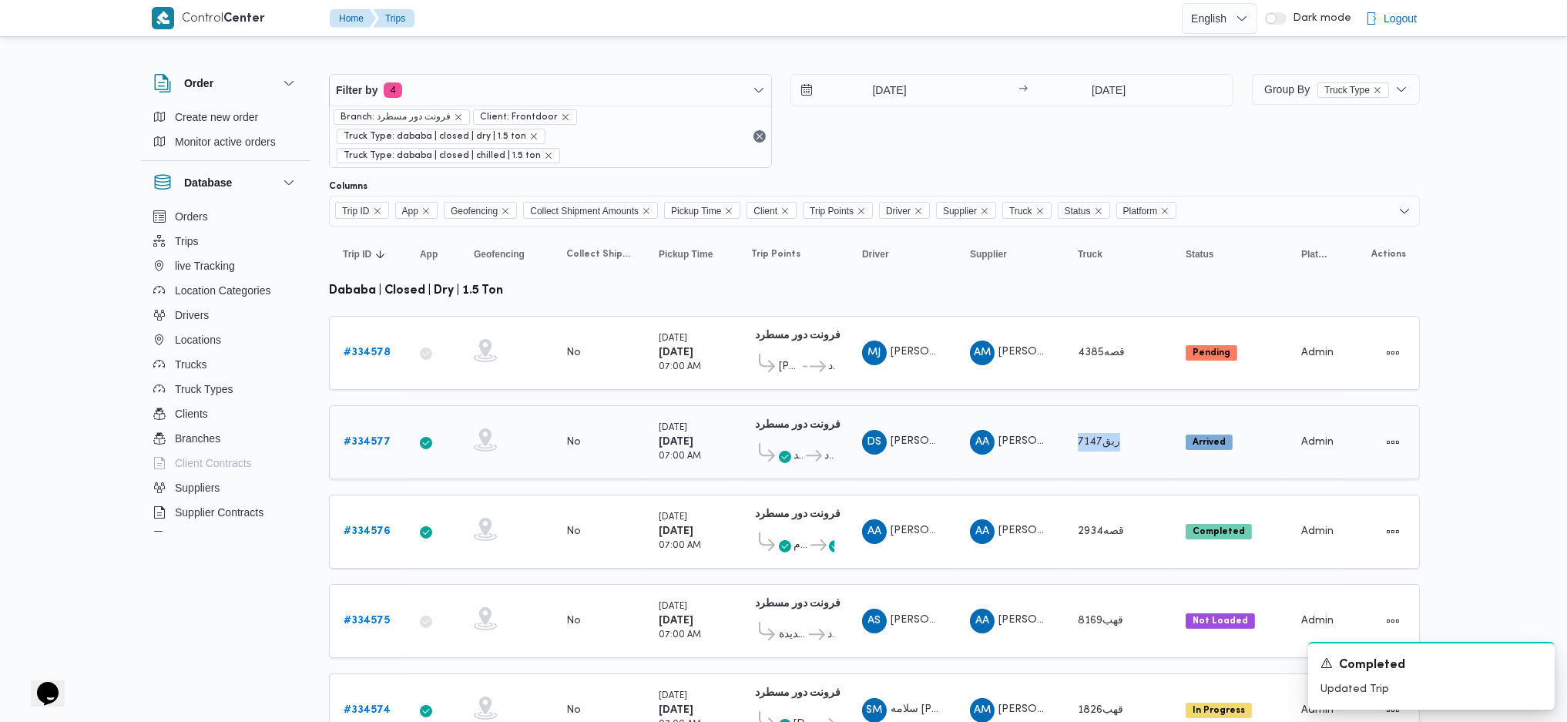
scroll to position [102, 0]
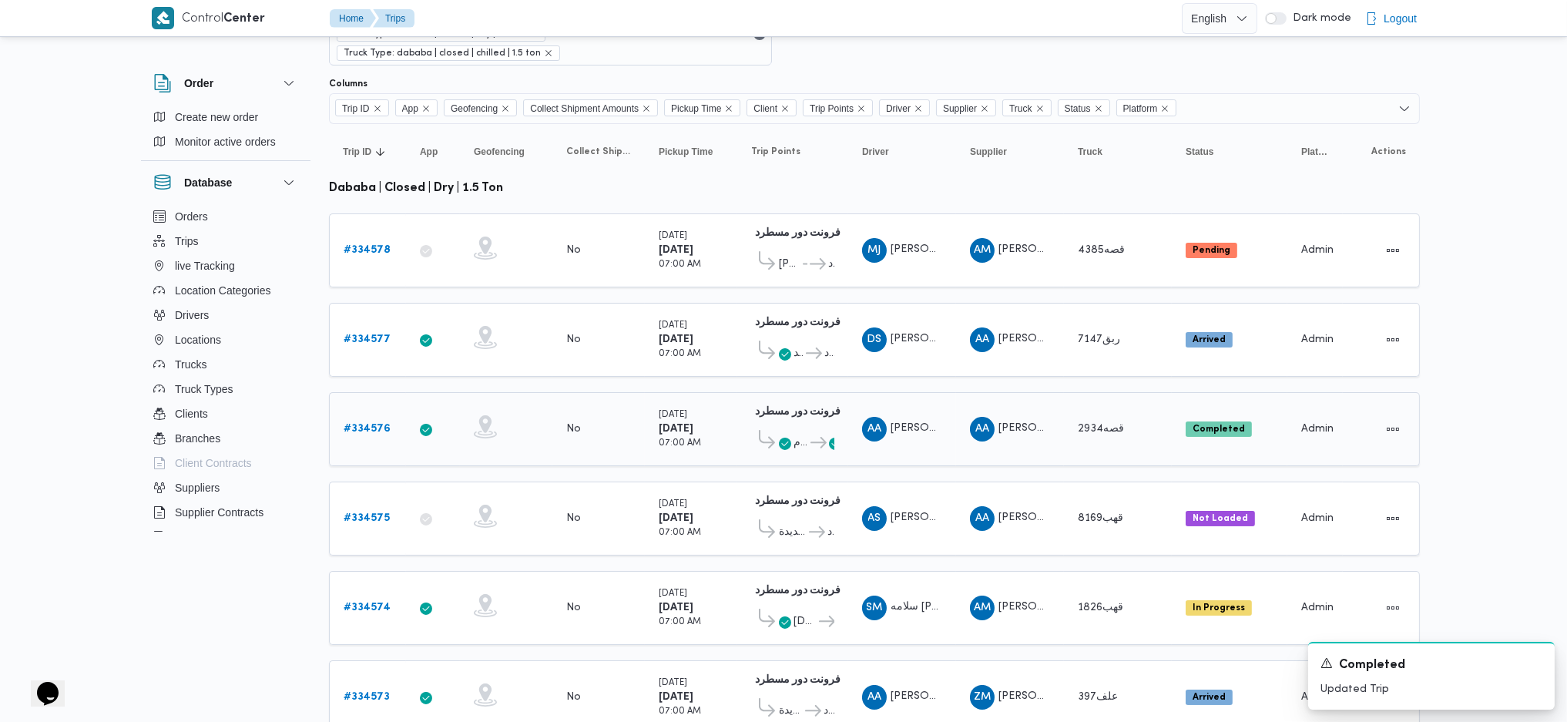
click at [1093, 424] on span "قصه2934" at bounding box center [1101, 429] width 46 height 10
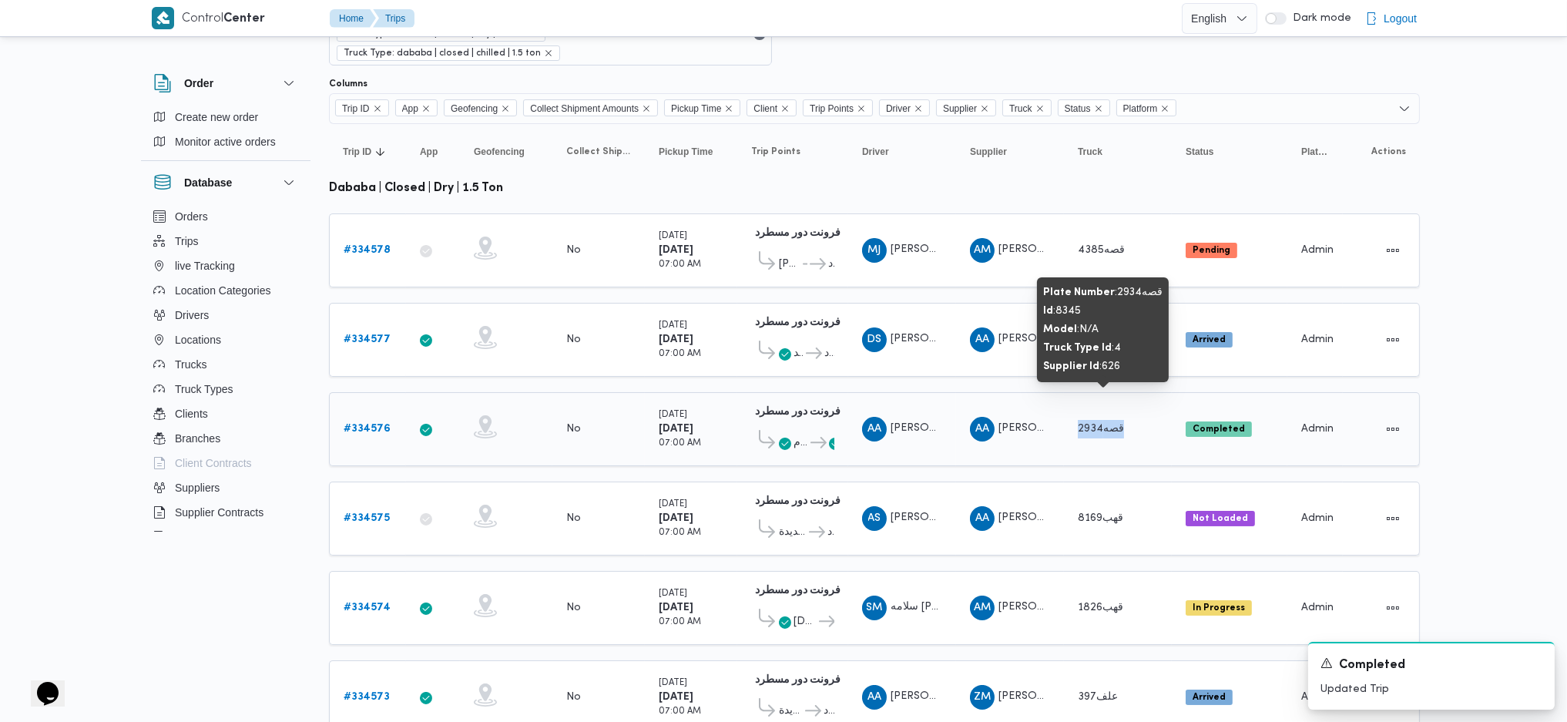
click at [1093, 424] on span "قصه2934" at bounding box center [1101, 429] width 46 height 10
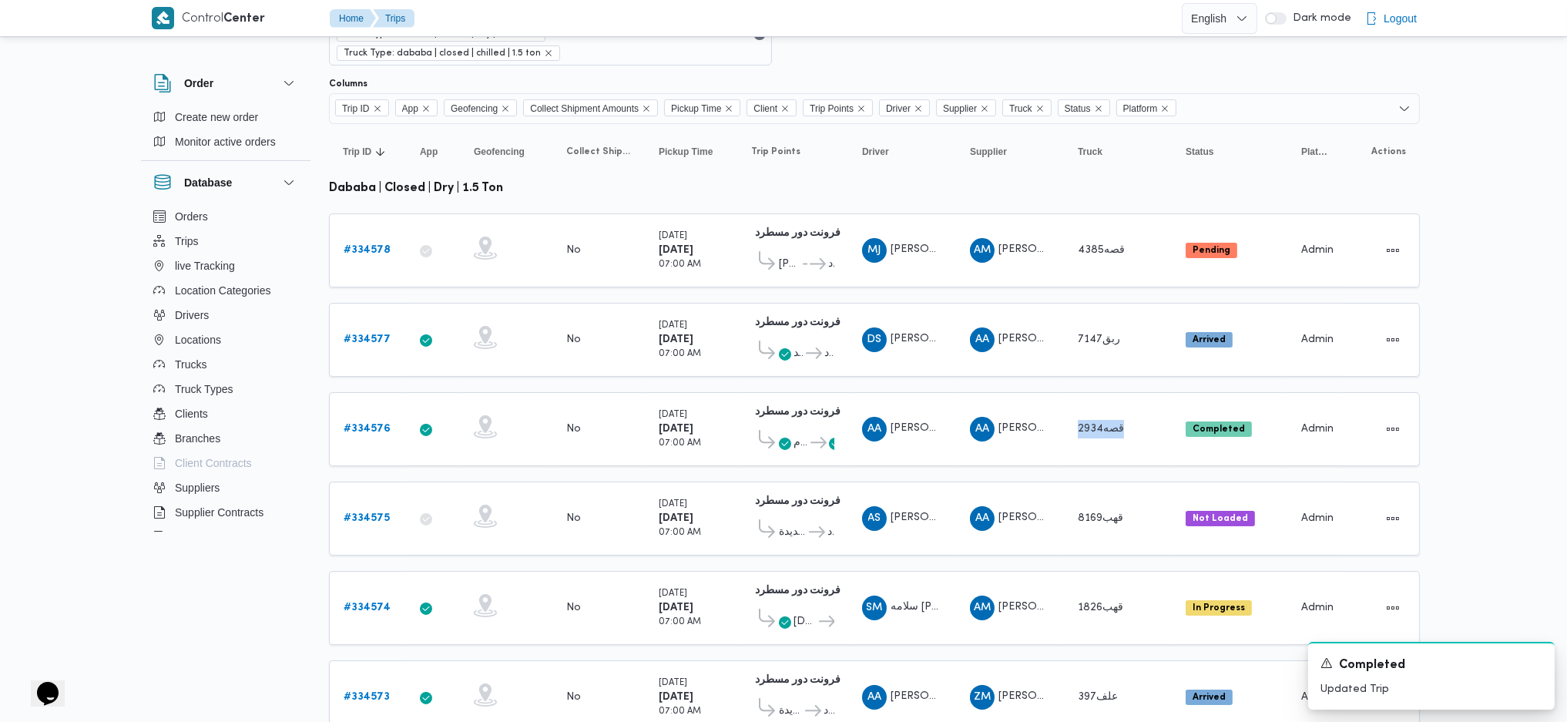
scroll to position [308, 0]
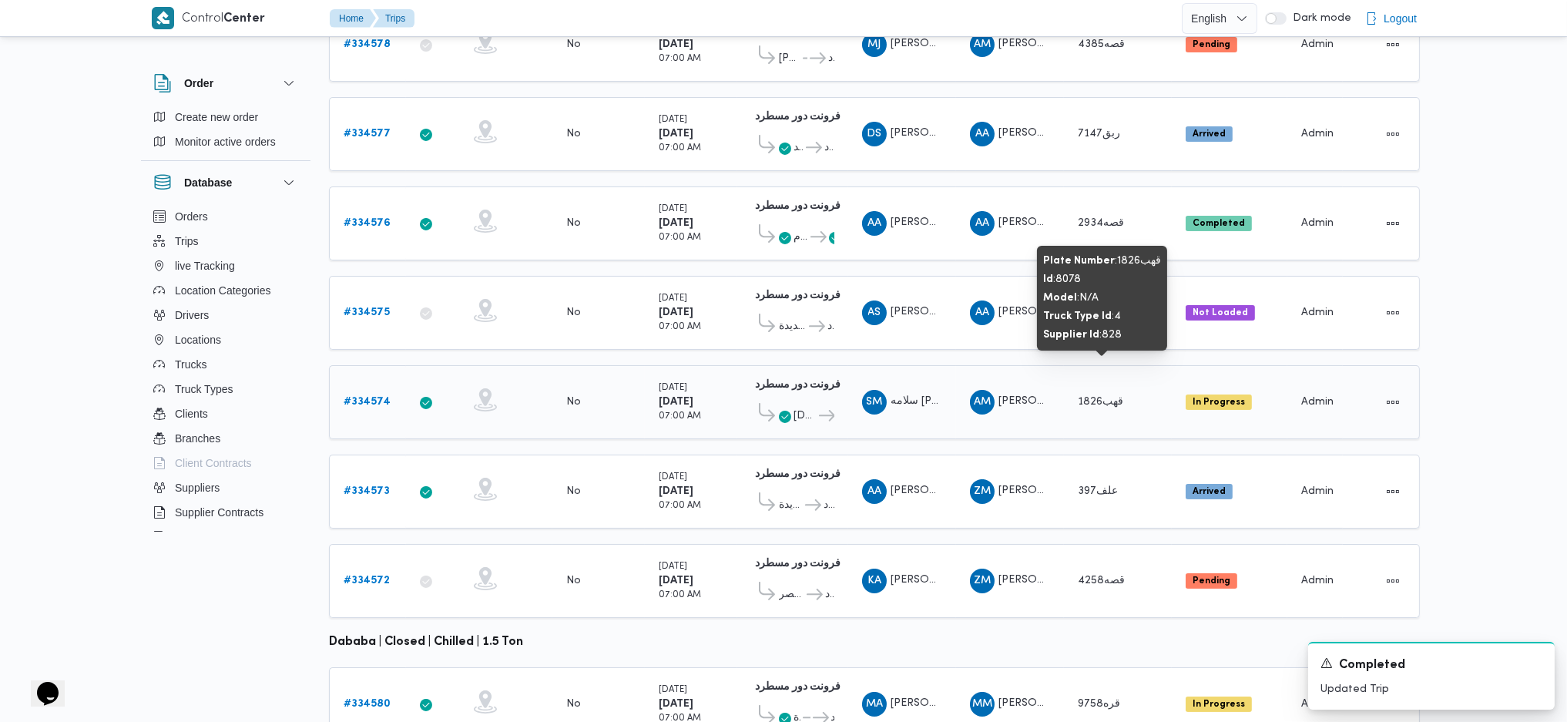
click at [1096, 397] on span "قهب1826" at bounding box center [1100, 402] width 45 height 10
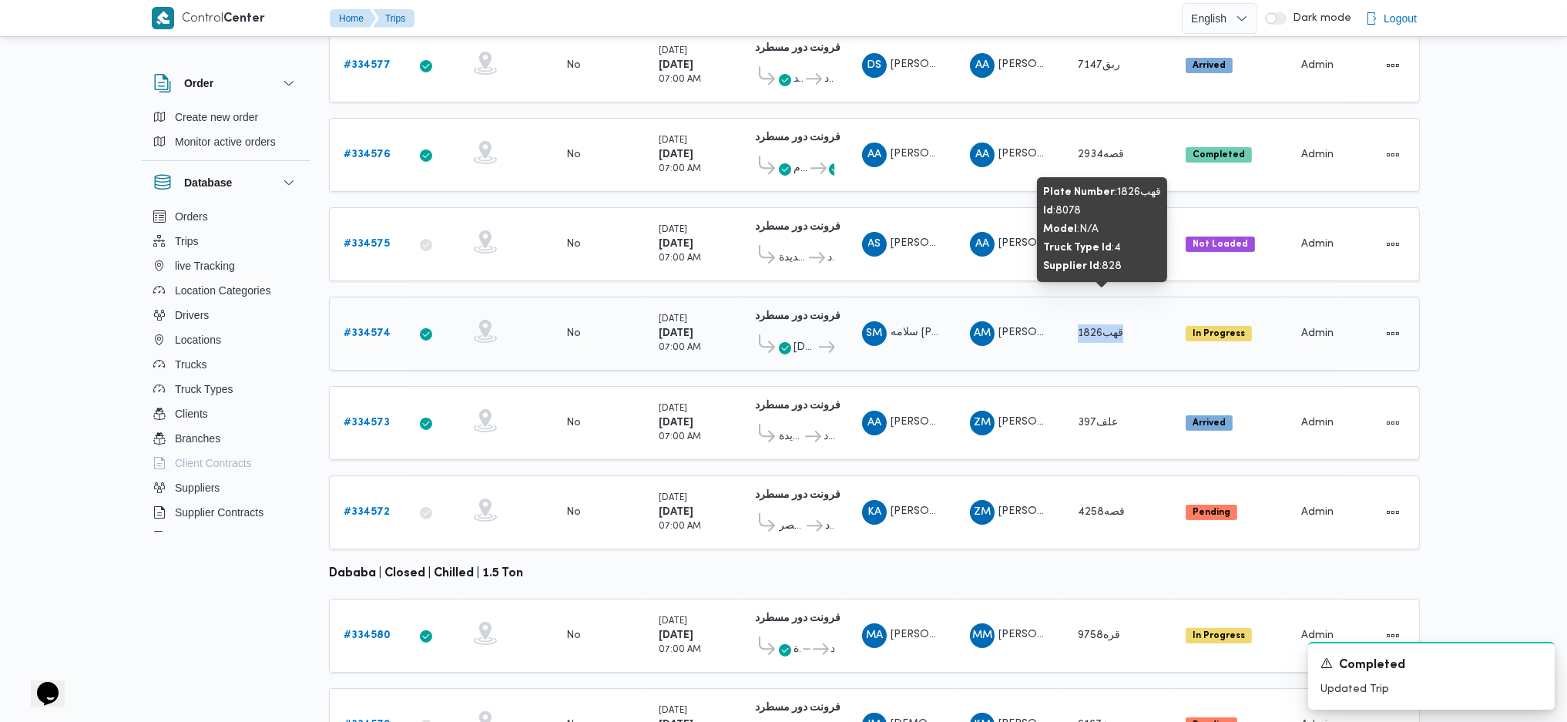
scroll to position [411, 0]
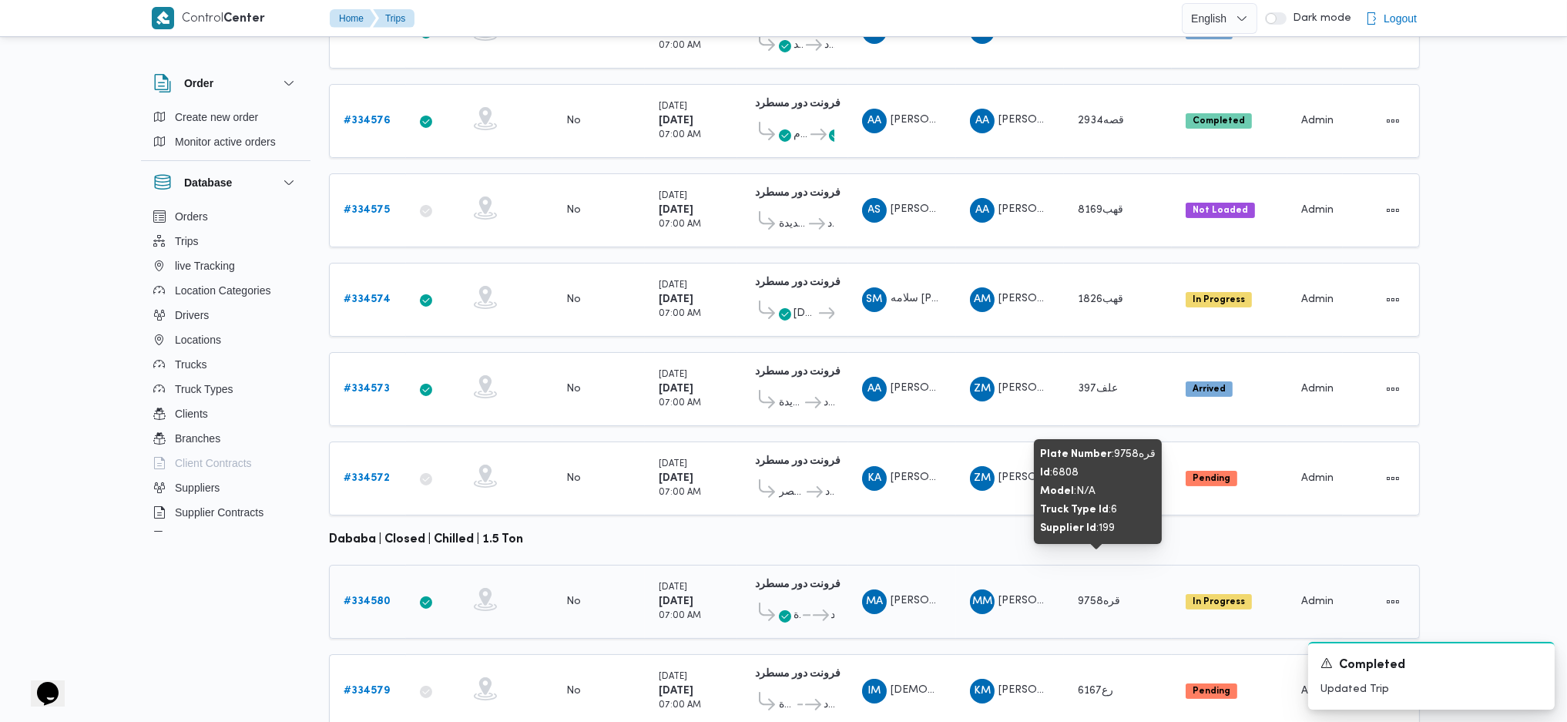
click at [1089, 592] on span "قره9758" at bounding box center [1101, 601] width 46 height 18
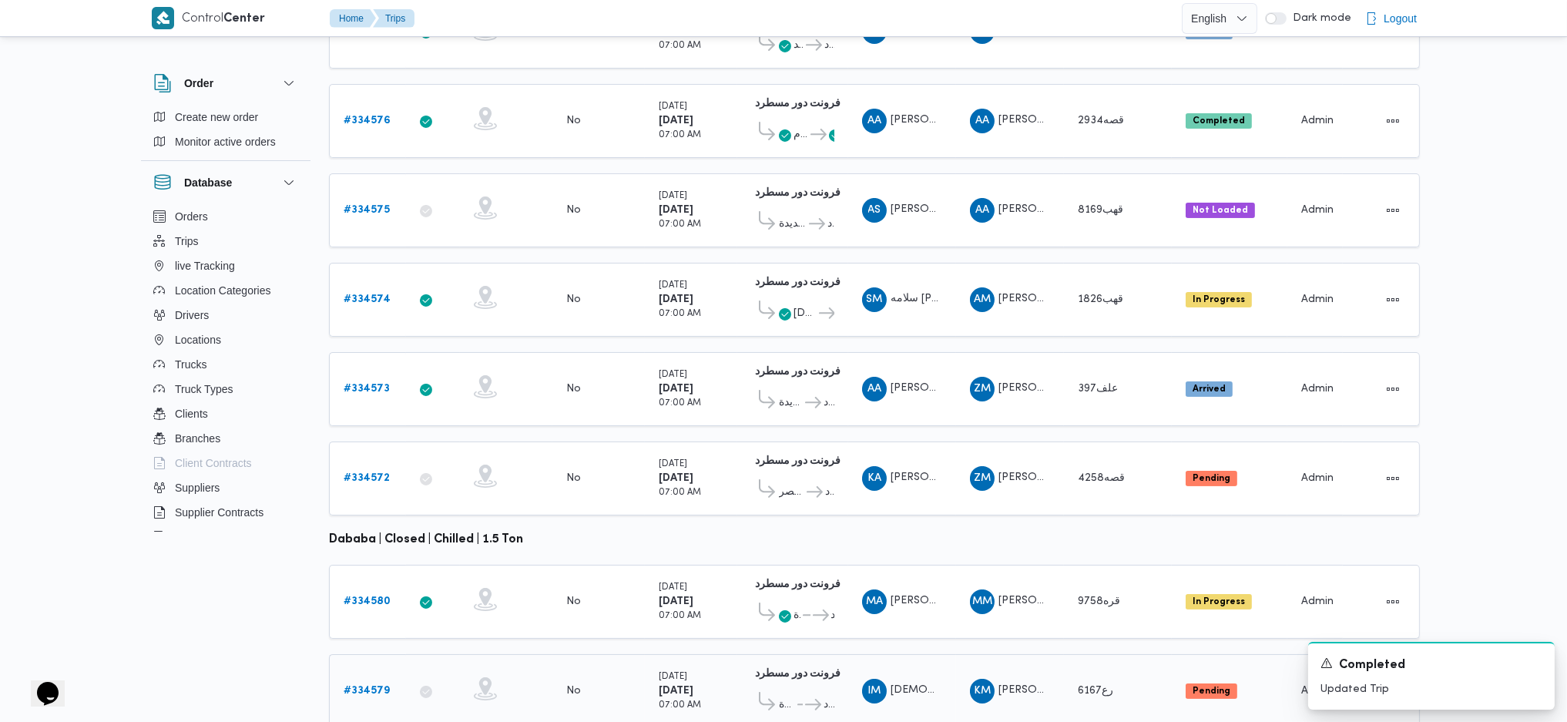
click at [1092, 686] on span "رع6167" at bounding box center [1095, 691] width 35 height 10
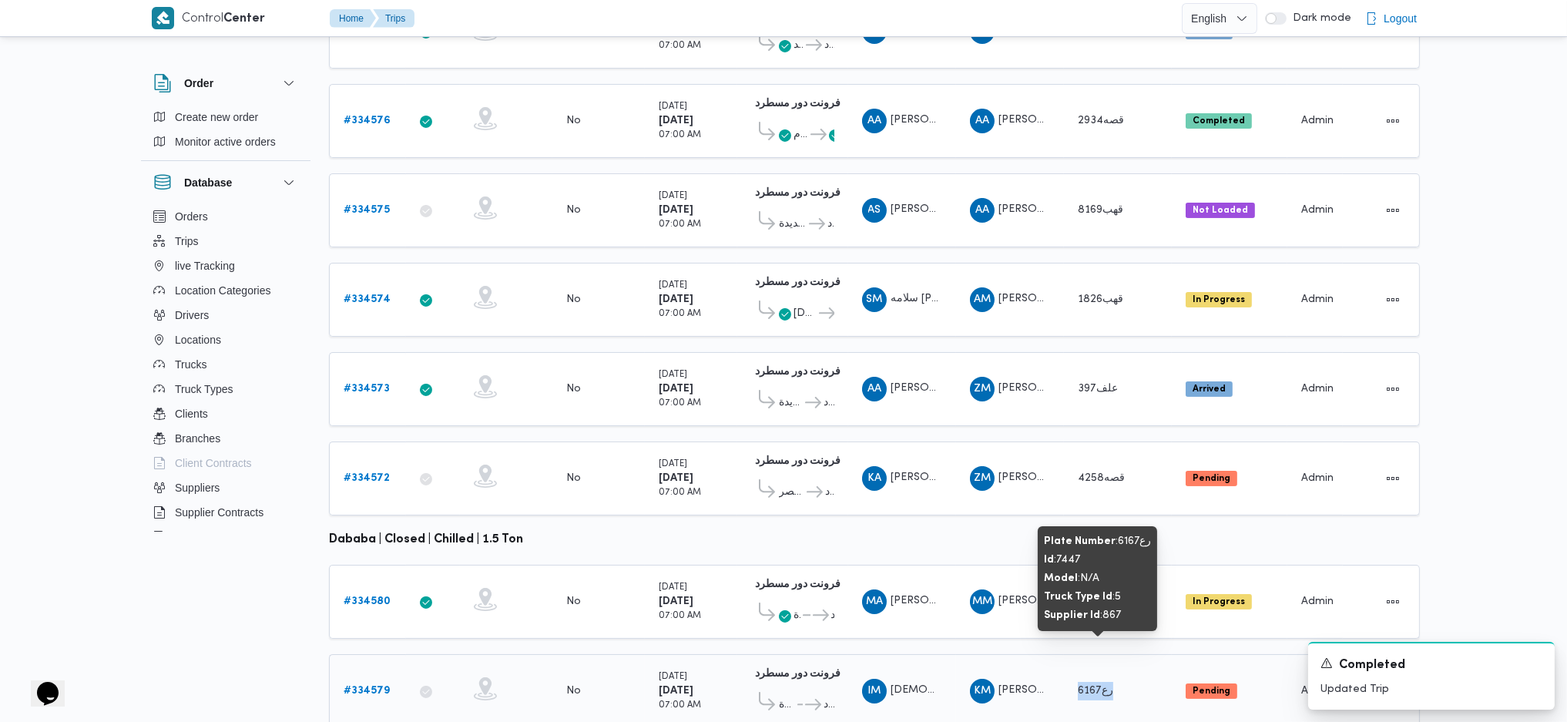
click at [1092, 686] on span "رع6167" at bounding box center [1095, 691] width 35 height 10
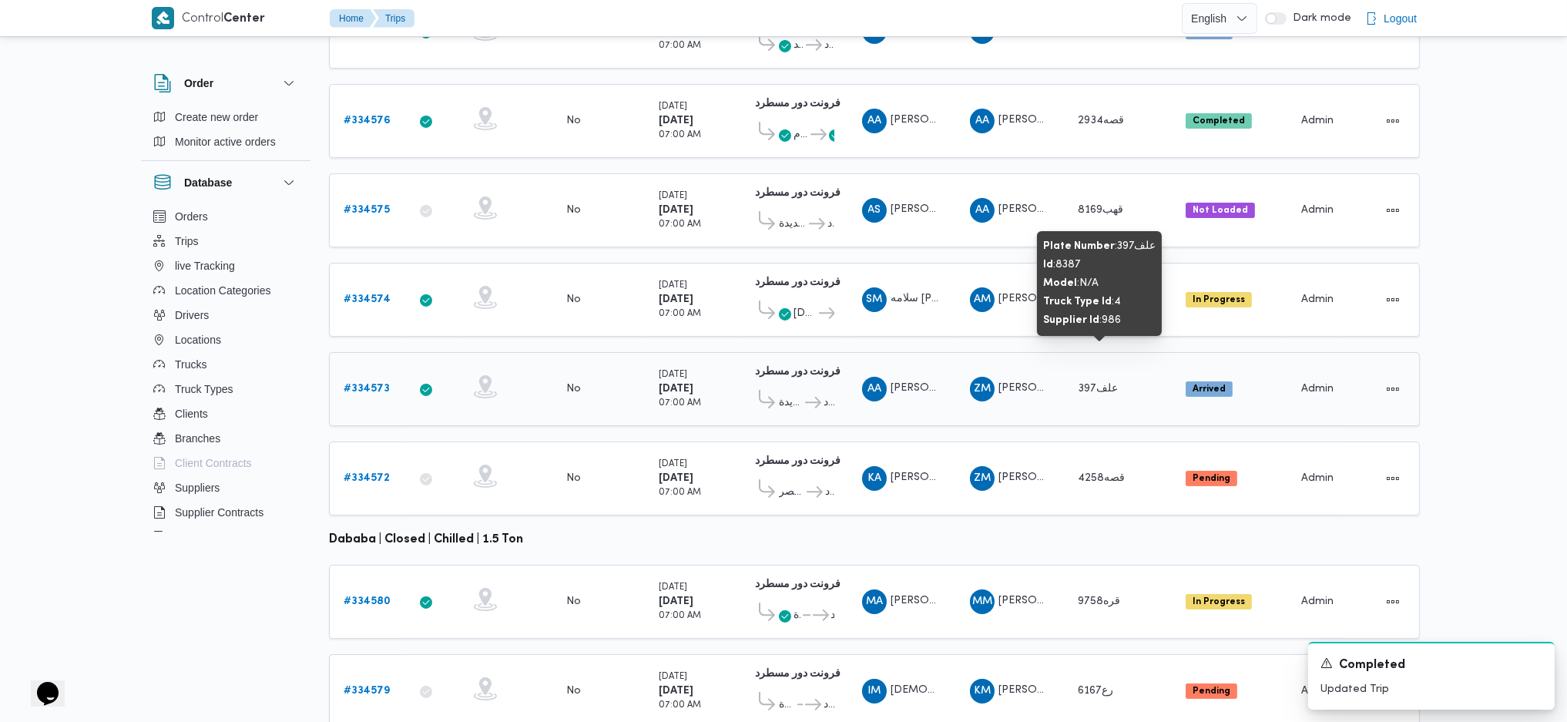
click at [1096, 384] on span "علف397" at bounding box center [1098, 389] width 40 height 10
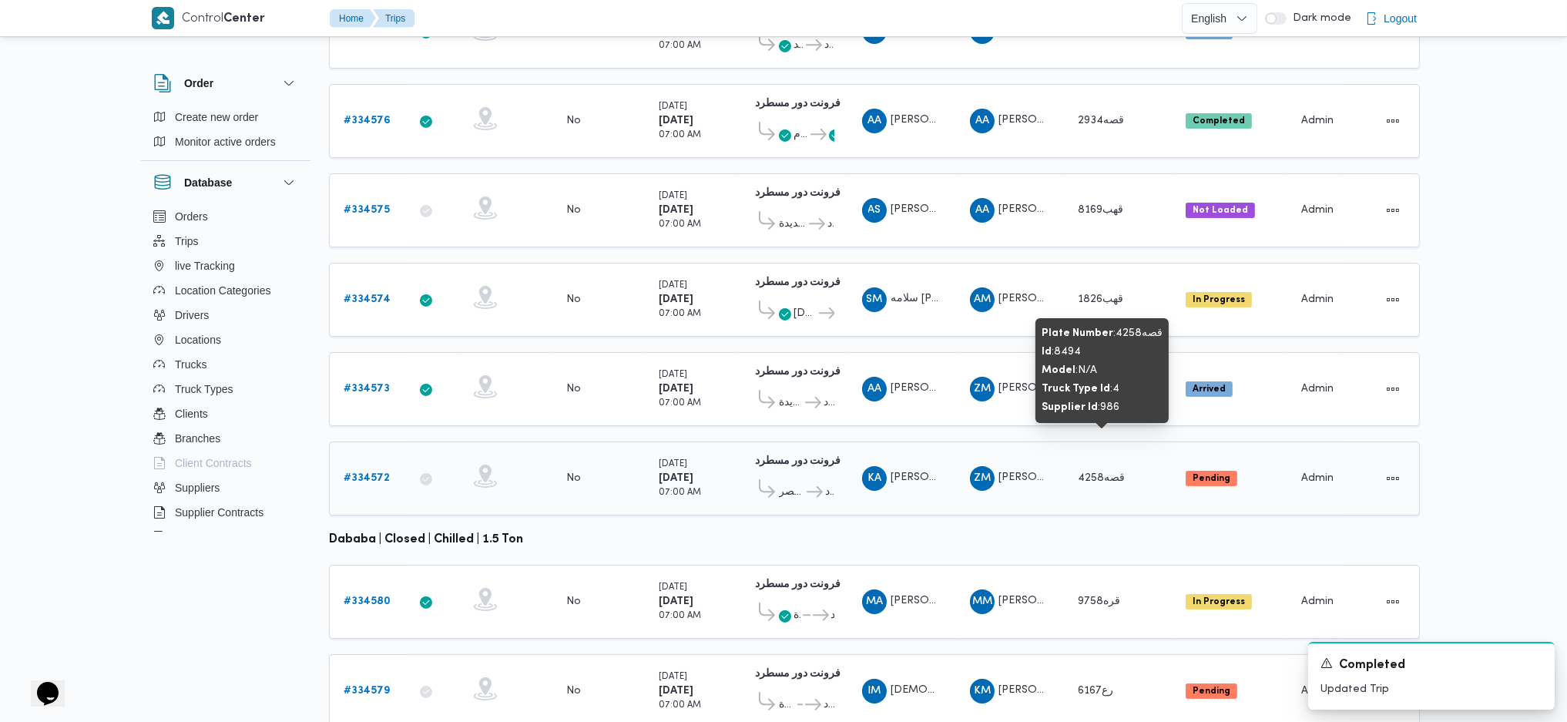
click at [1095, 473] on span "قصه4258" at bounding box center [1101, 478] width 47 height 10
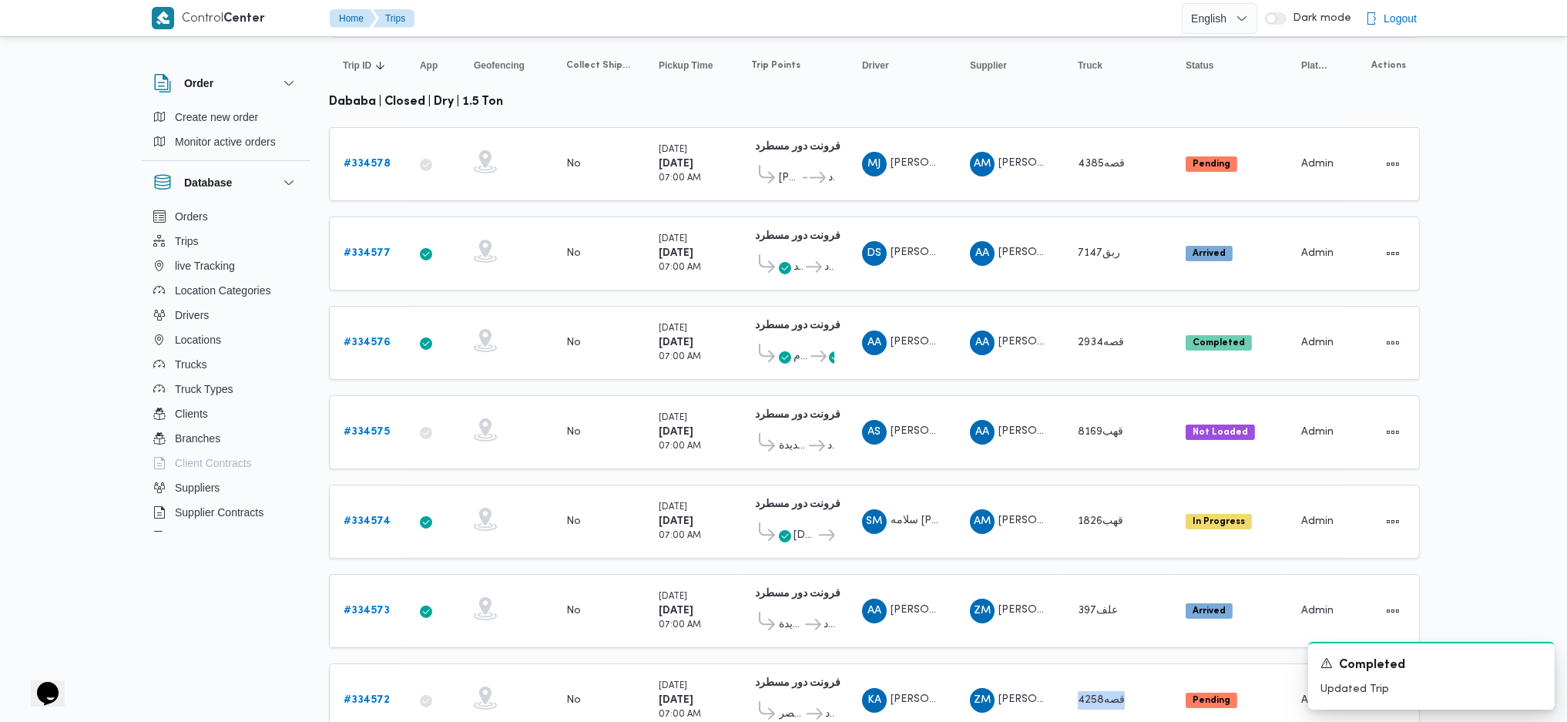
scroll to position [308, 0]
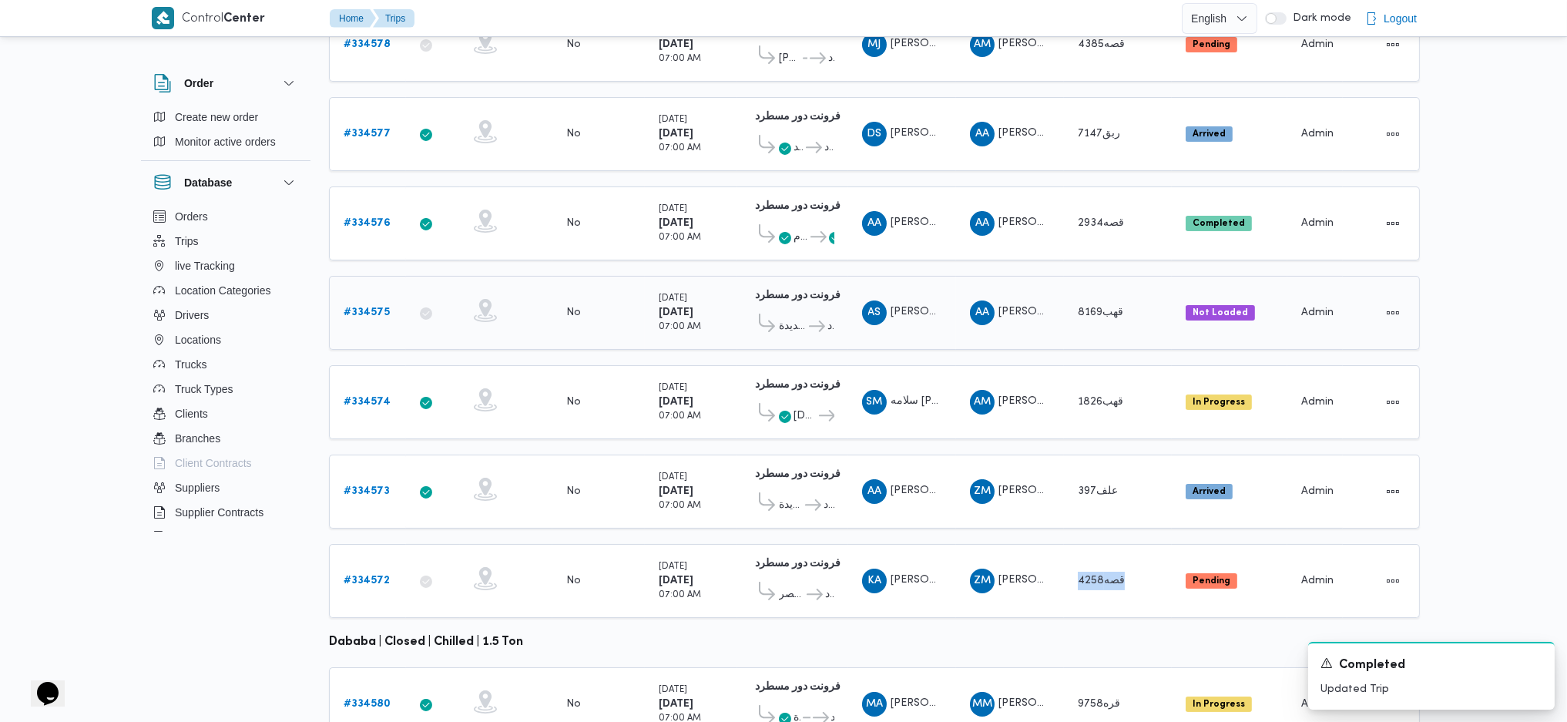
click at [386, 304] on link "# 334575" at bounding box center [367, 313] width 46 height 18
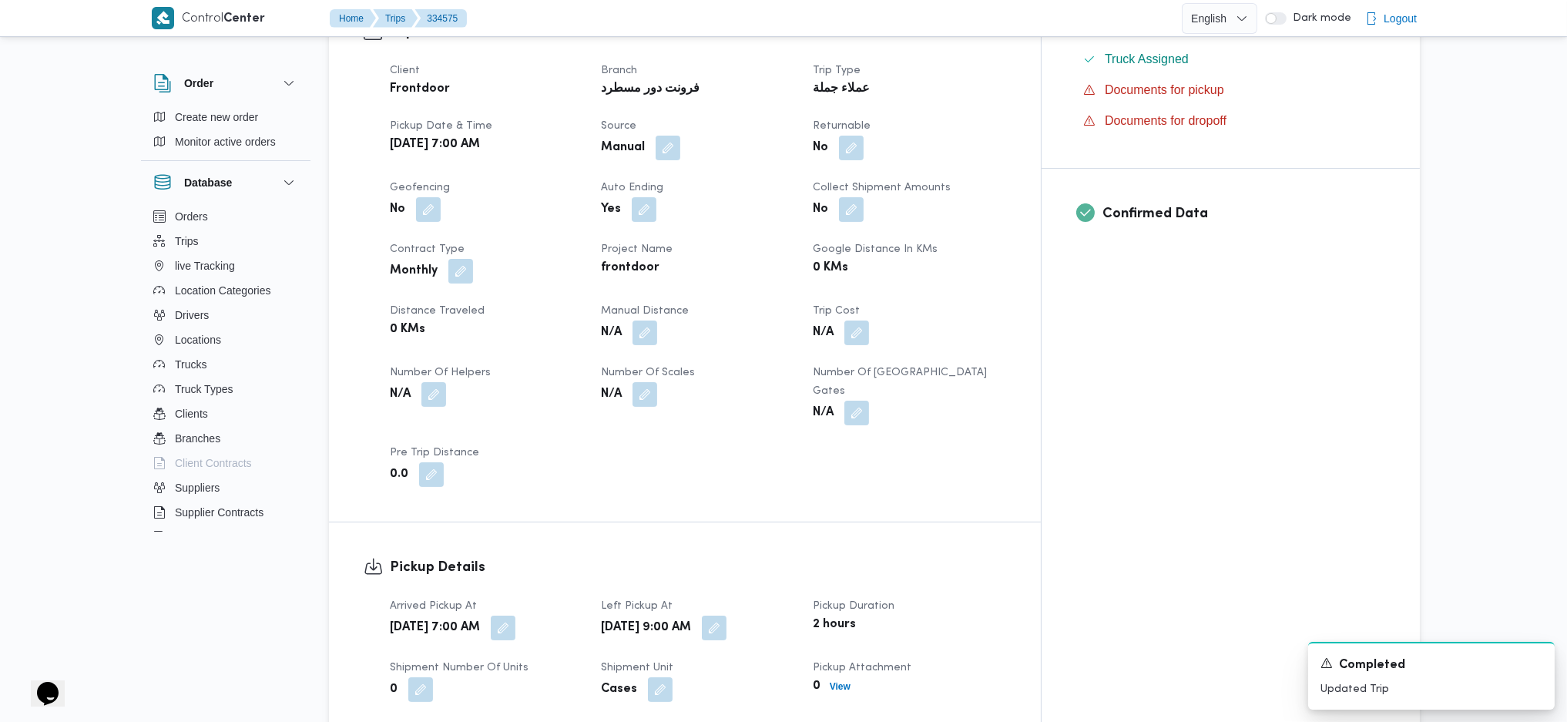
scroll to position [821, 0]
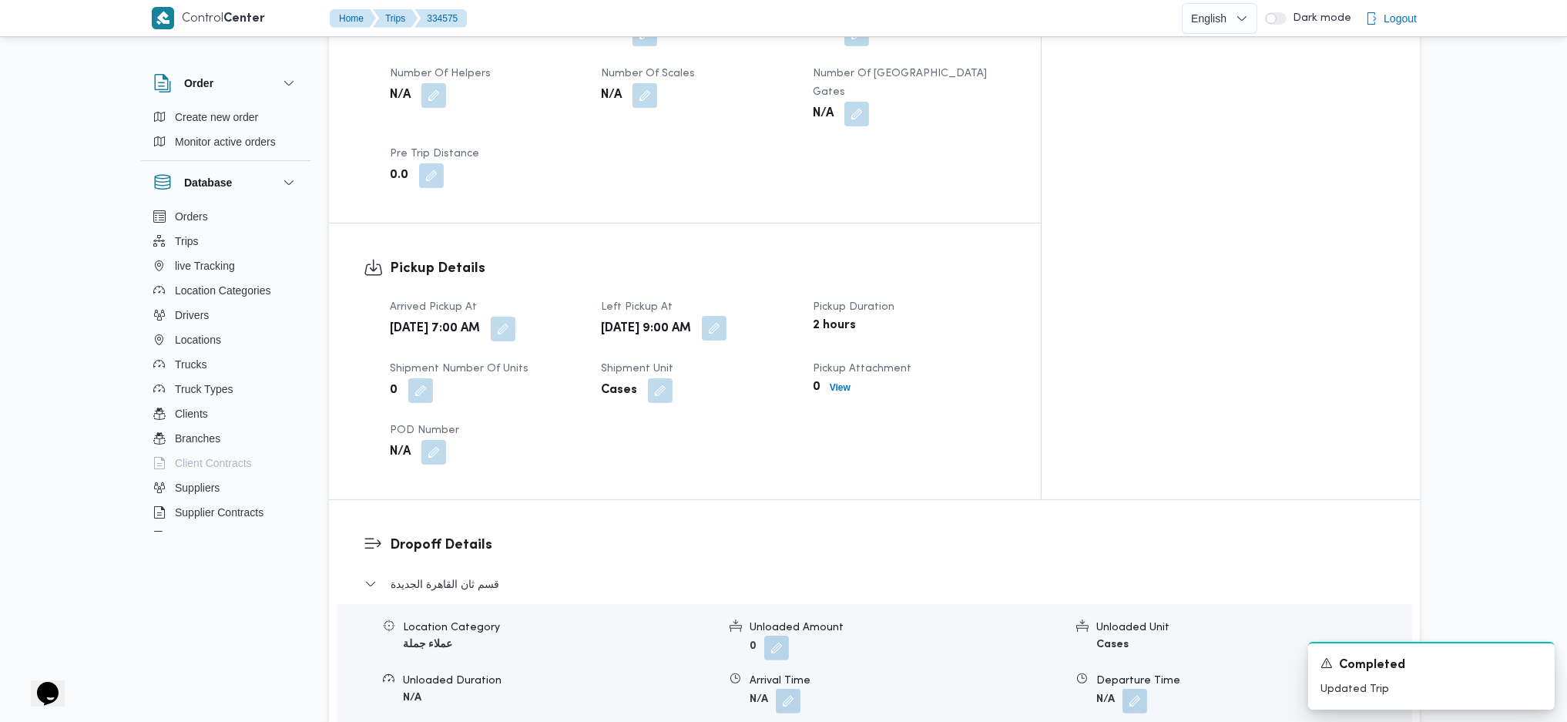
click at [727, 316] on button "button" at bounding box center [714, 328] width 25 height 25
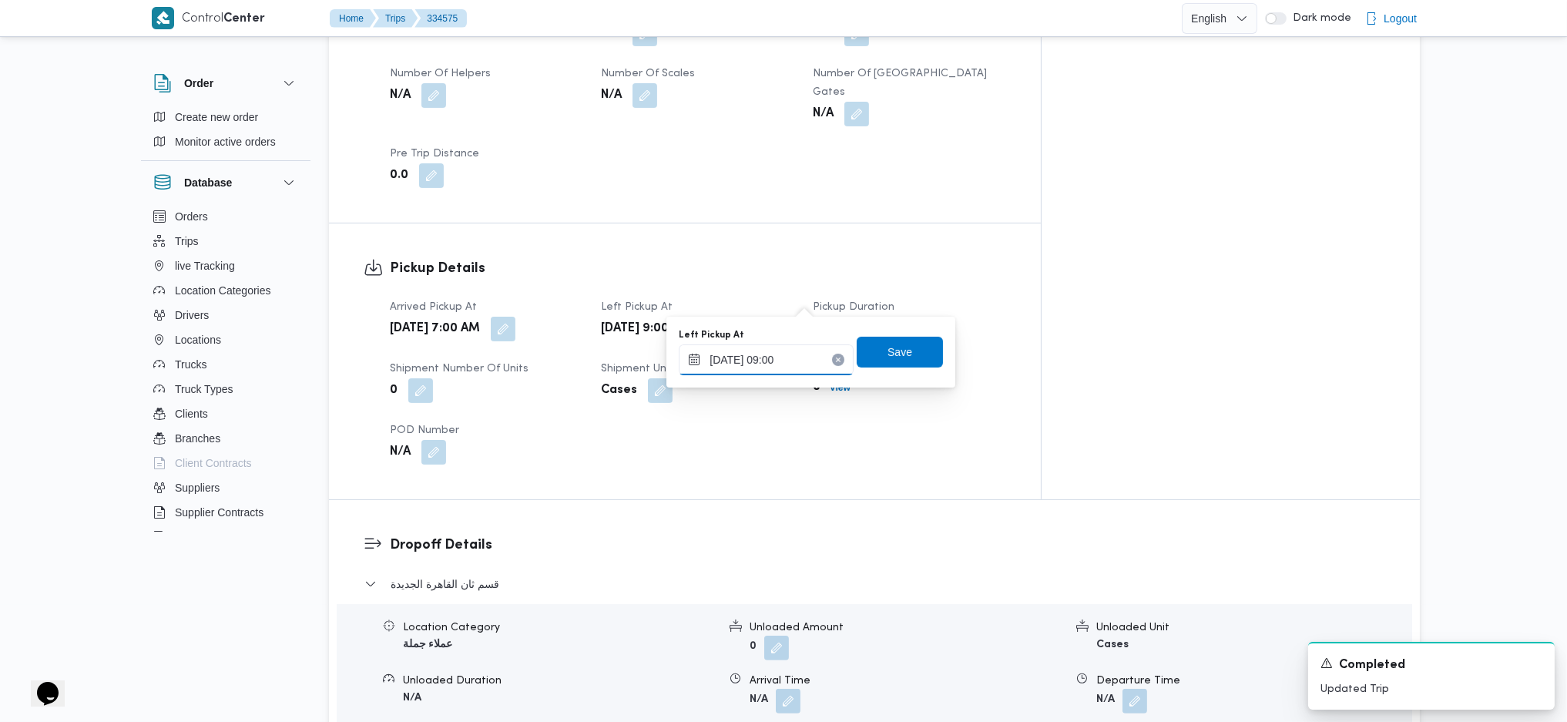
click at [770, 361] on input "[DATE] 09:00" at bounding box center [766, 359] width 175 height 31
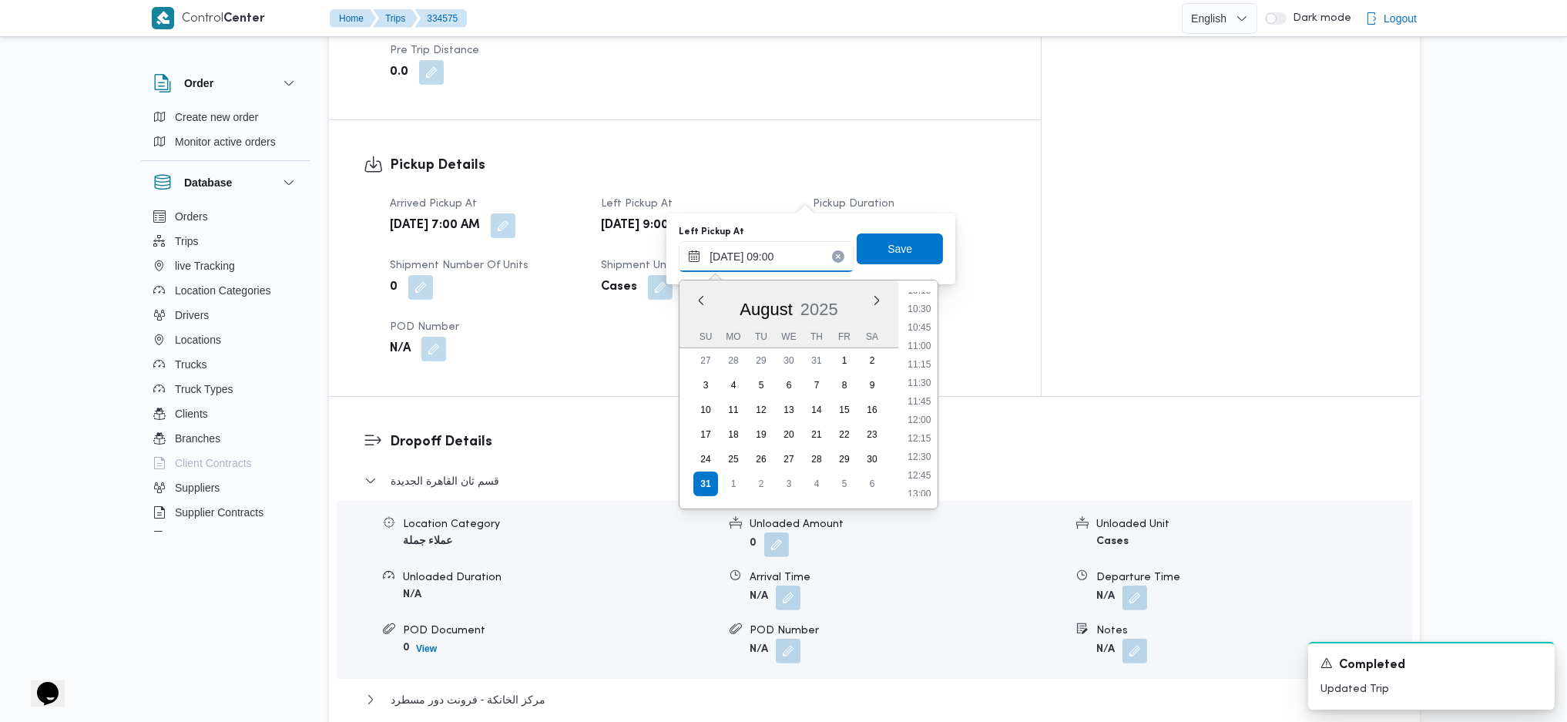
scroll to position [974, 0]
click at [917, 357] on li "14:00" at bounding box center [919, 361] width 35 height 15
type input "[DATE] 14:00"
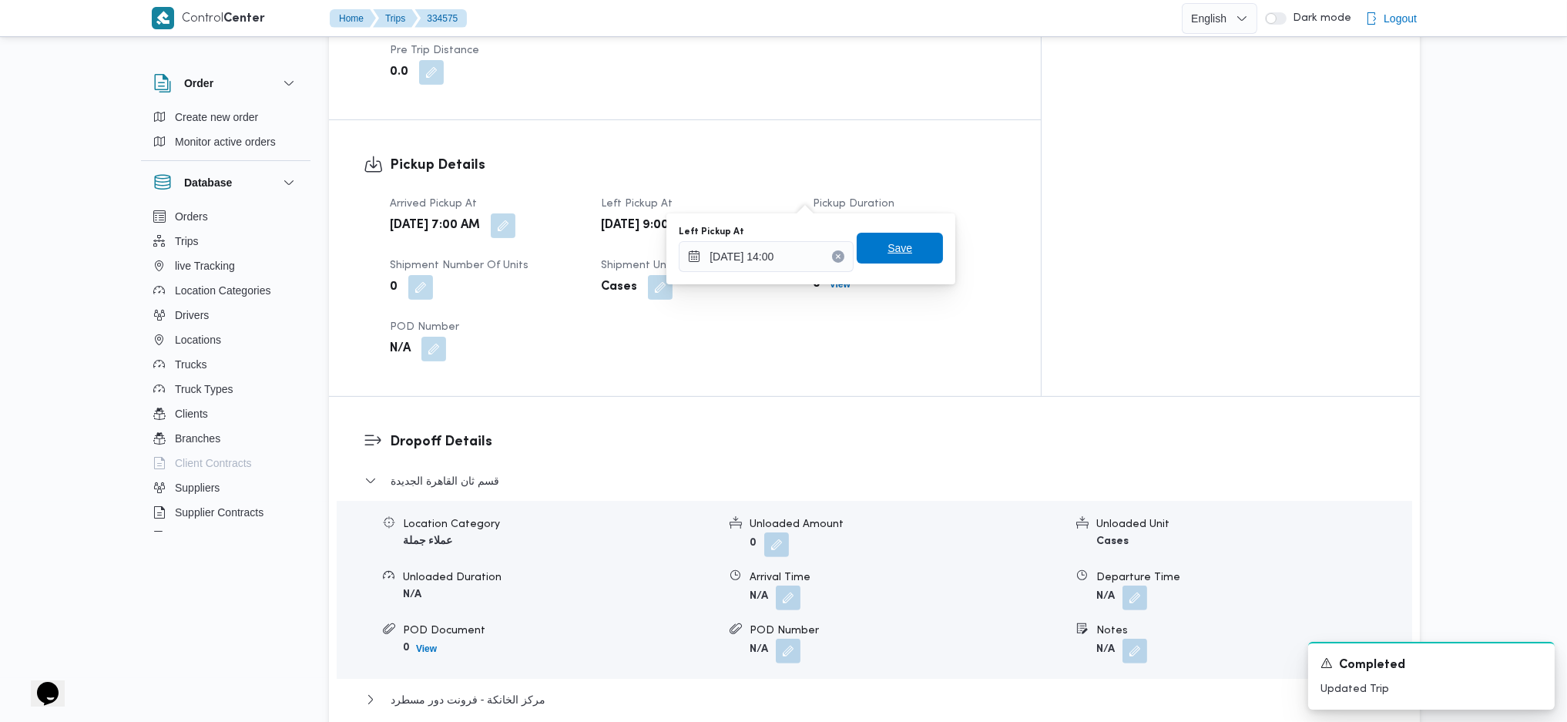
click at [888, 247] on span "Save" at bounding box center [900, 248] width 25 height 18
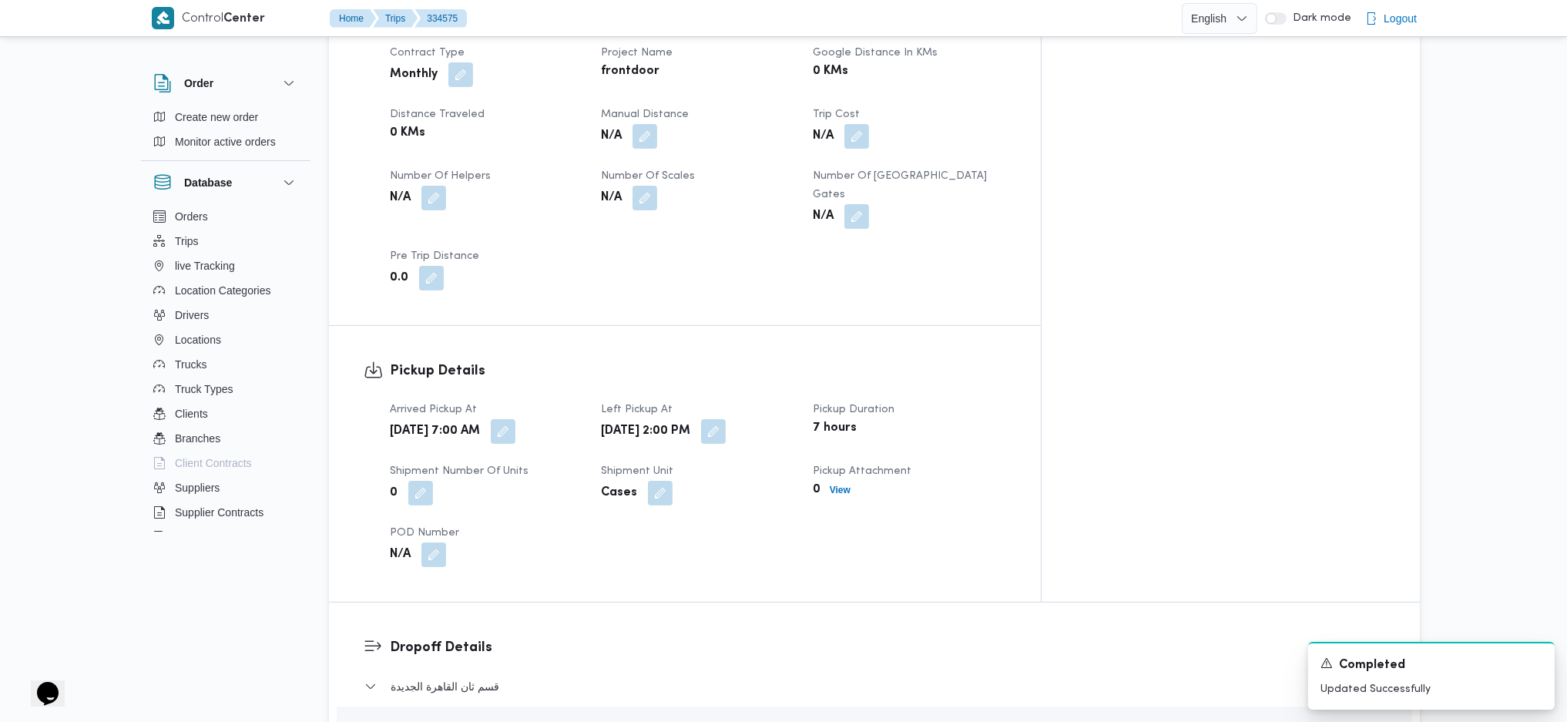
scroll to position [0, 0]
